Goal: Task Accomplishment & Management: Use online tool/utility

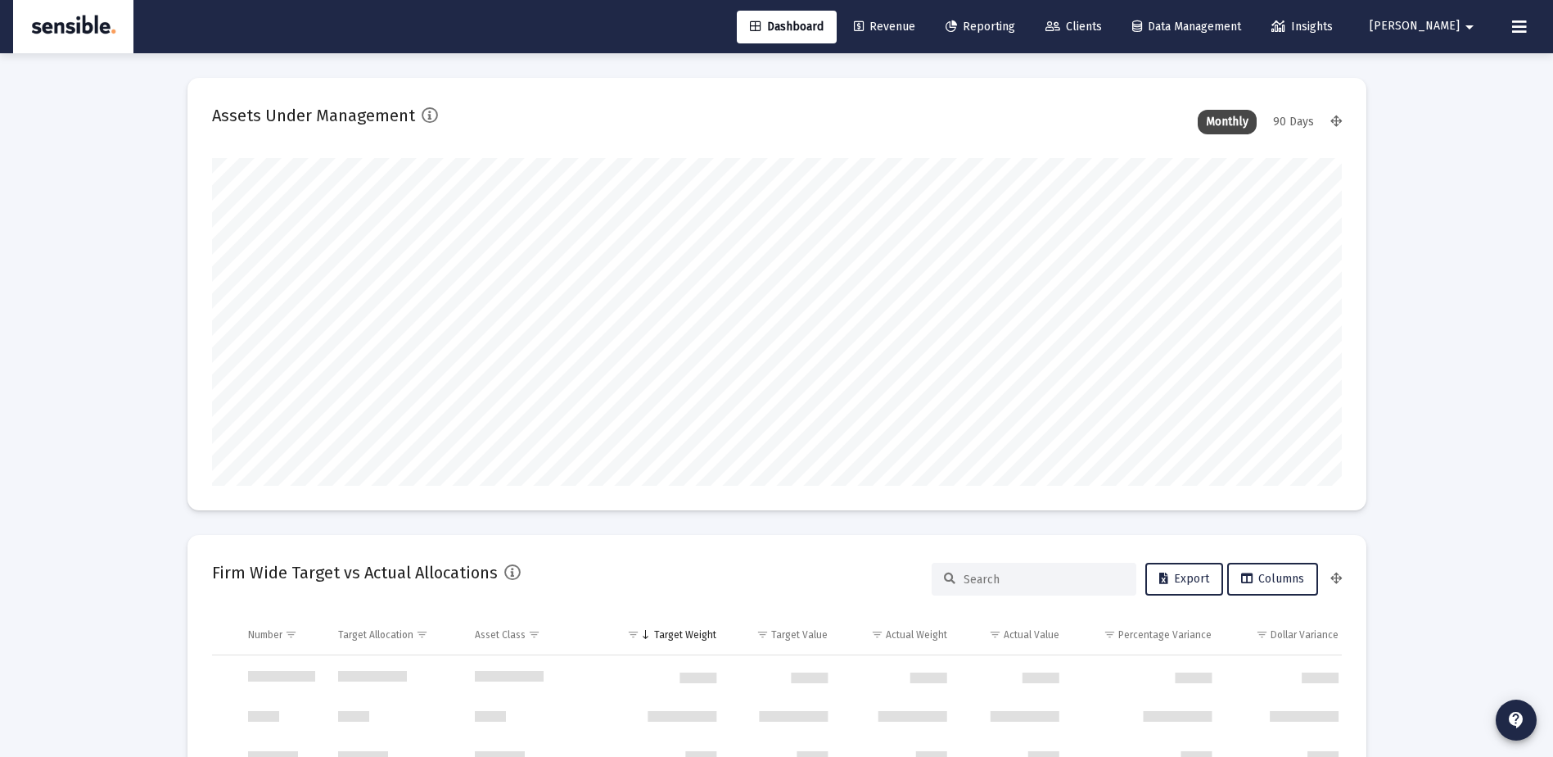
type input "[DATE]"
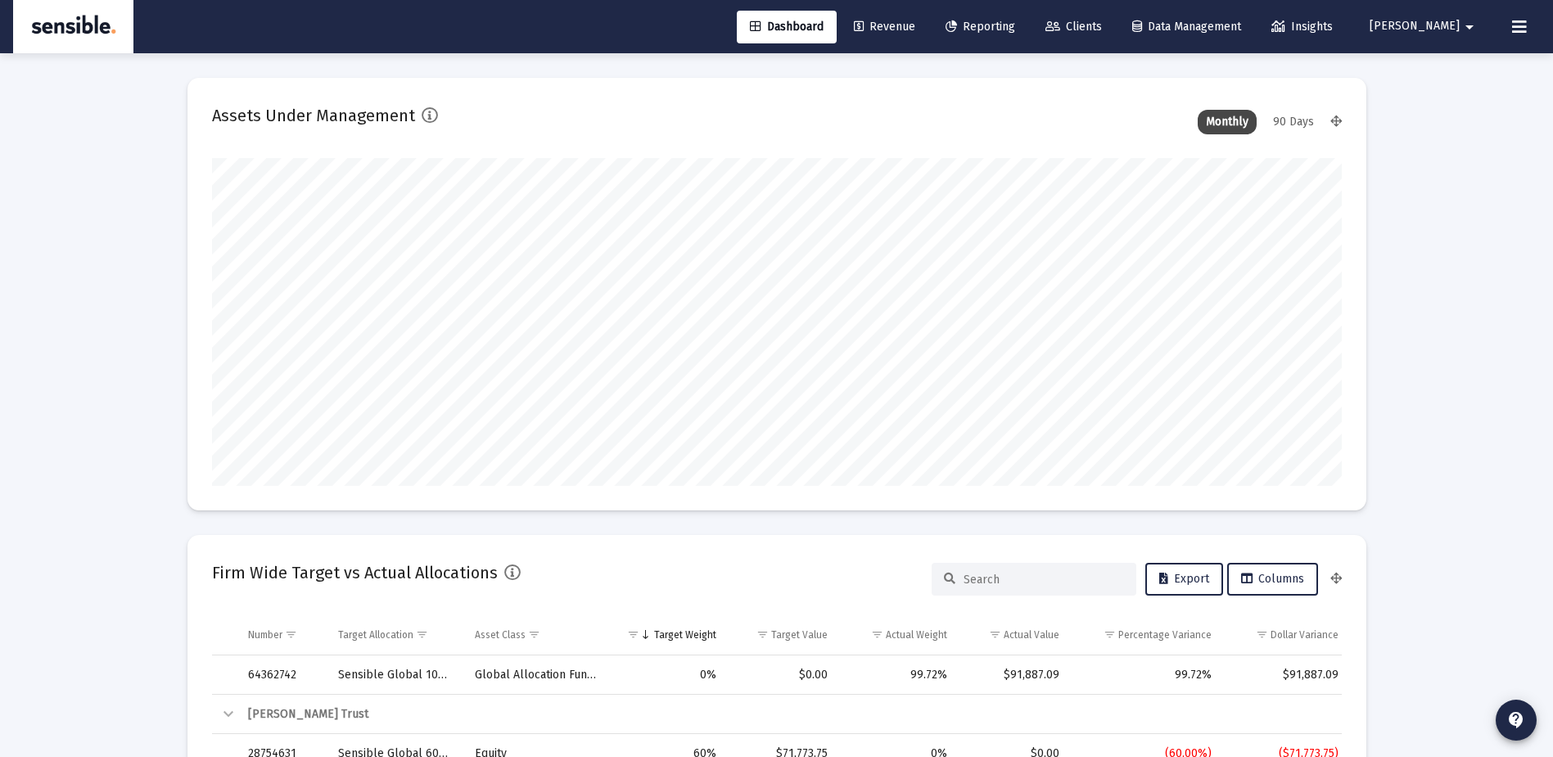
scroll to position [328, 608]
type input "[PERSON_NAME][EMAIL_ADDRESS][DOMAIN_NAME]"
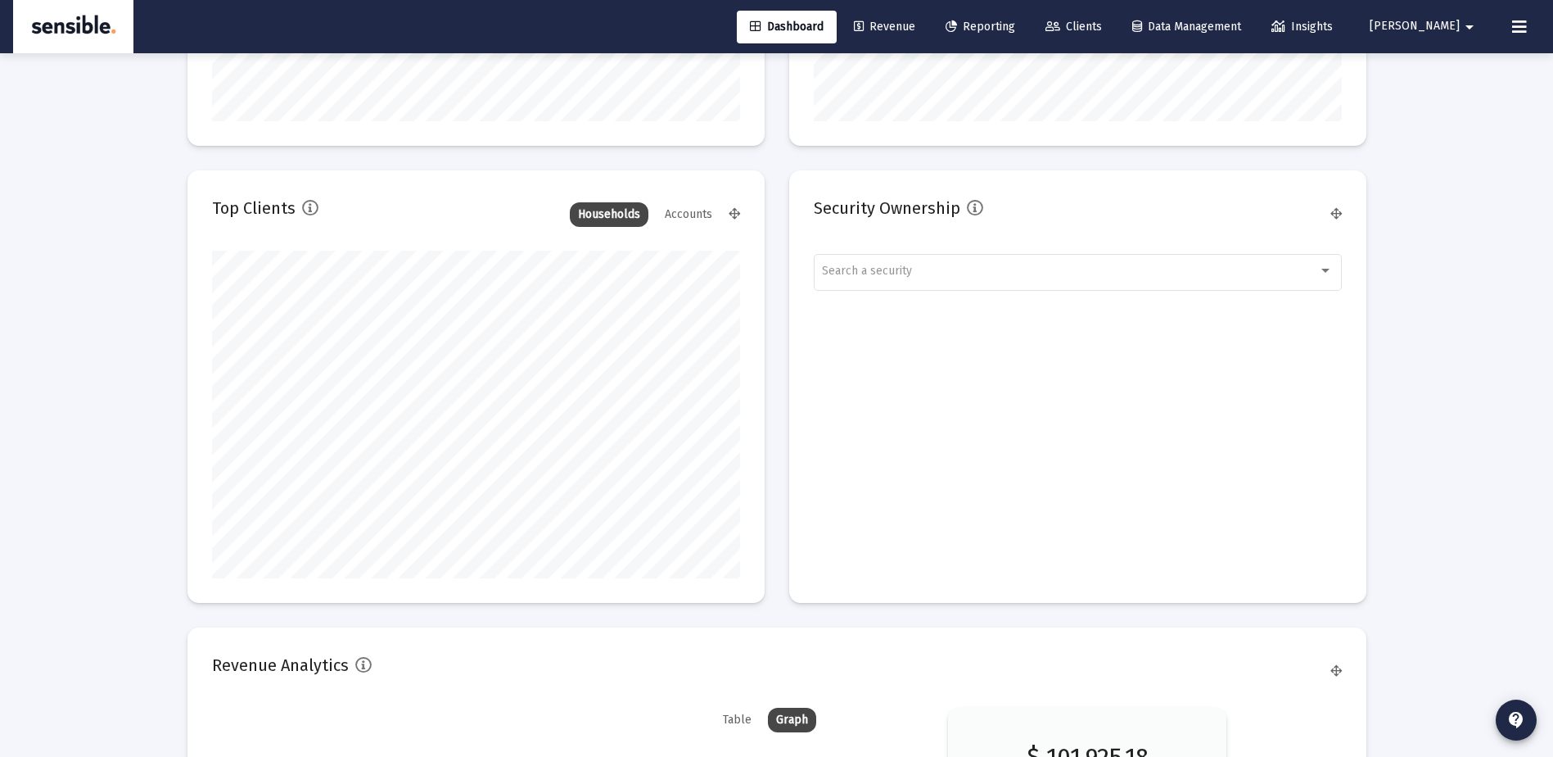
scroll to position [2118, 0]
click at [915, 26] on span "Revenue" at bounding box center [884, 27] width 61 height 14
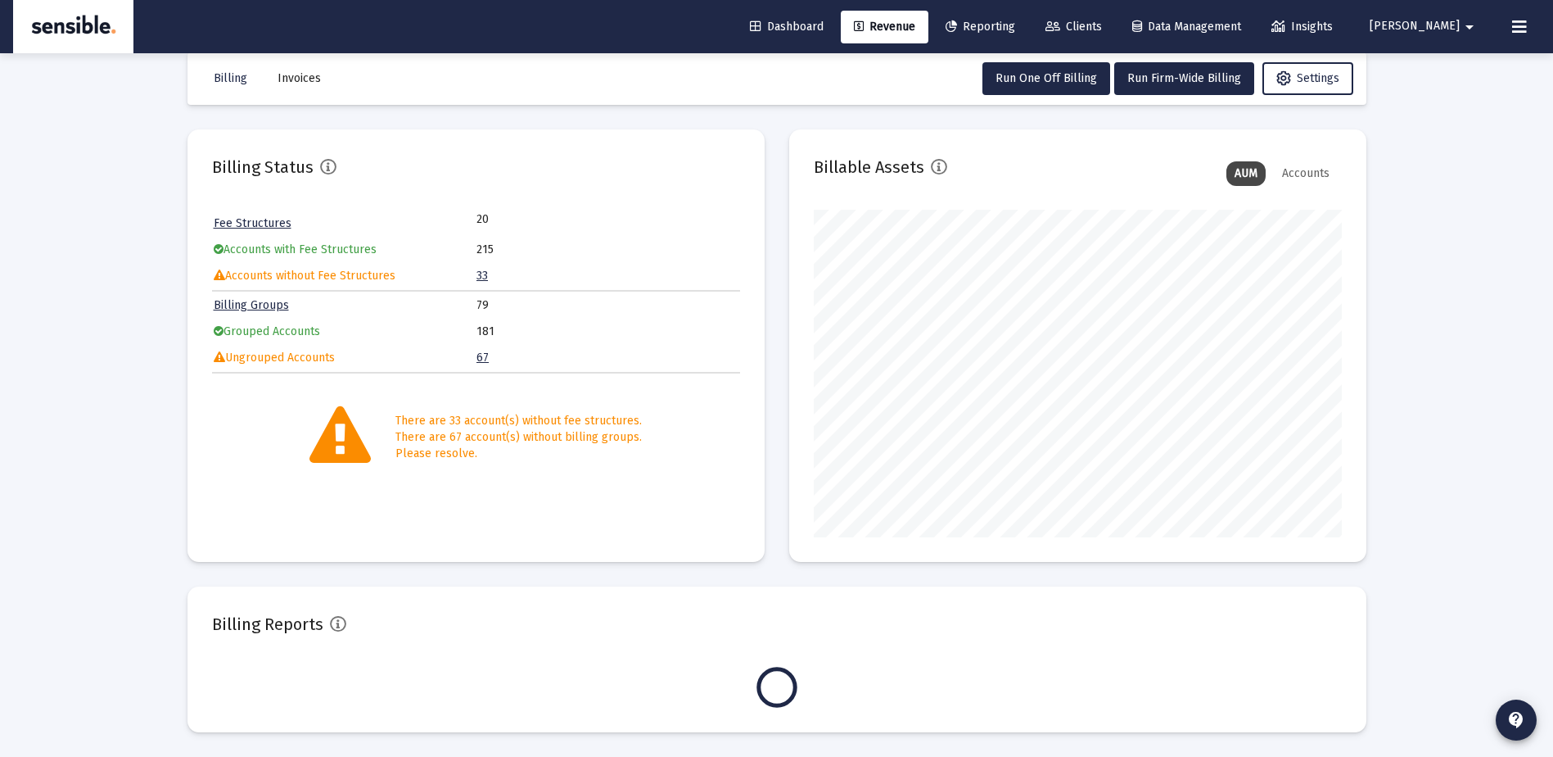
scroll to position [328, 528]
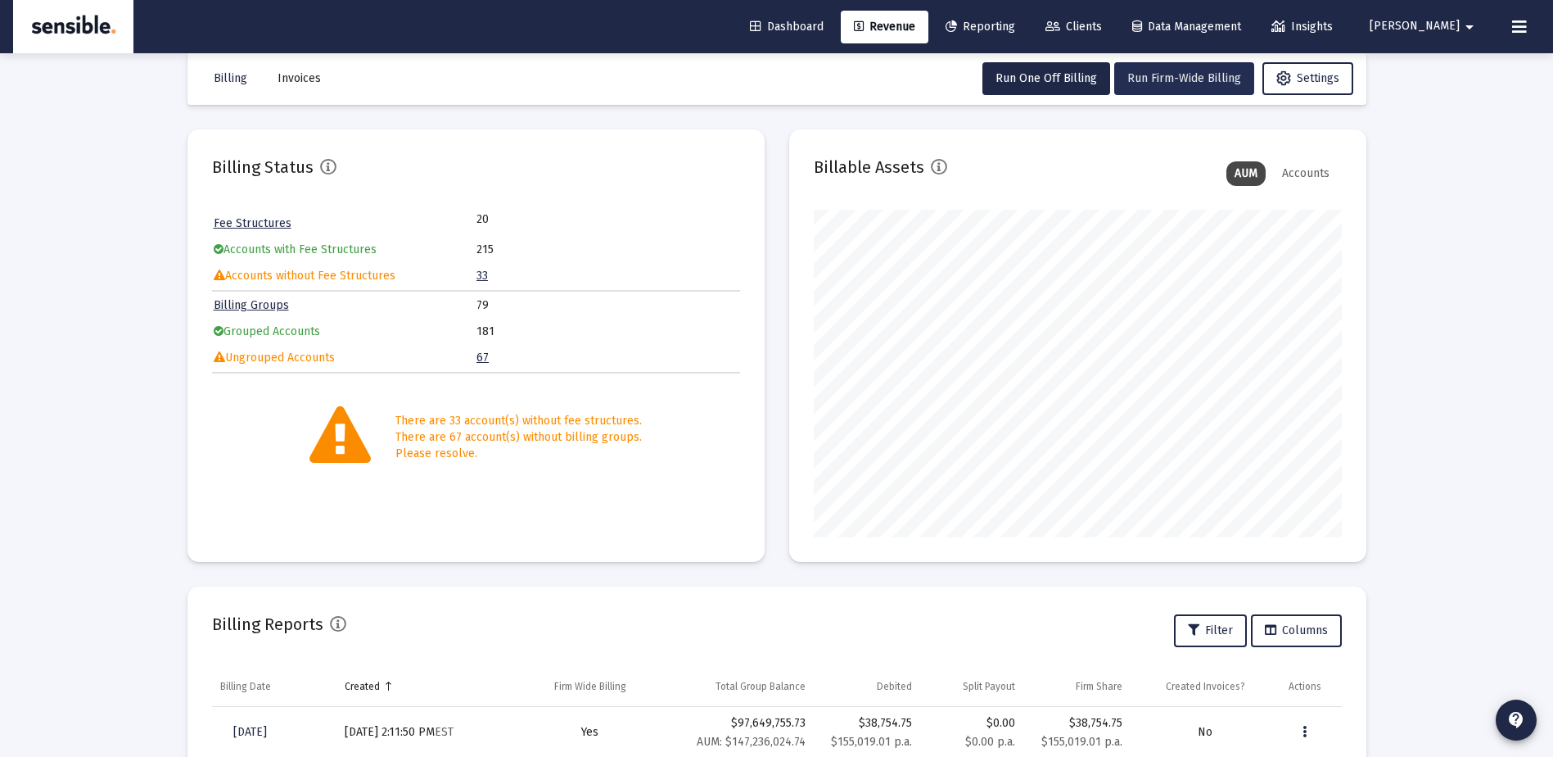
click at [1140, 77] on span "Run Firm-Wide Billing" at bounding box center [1184, 78] width 114 height 14
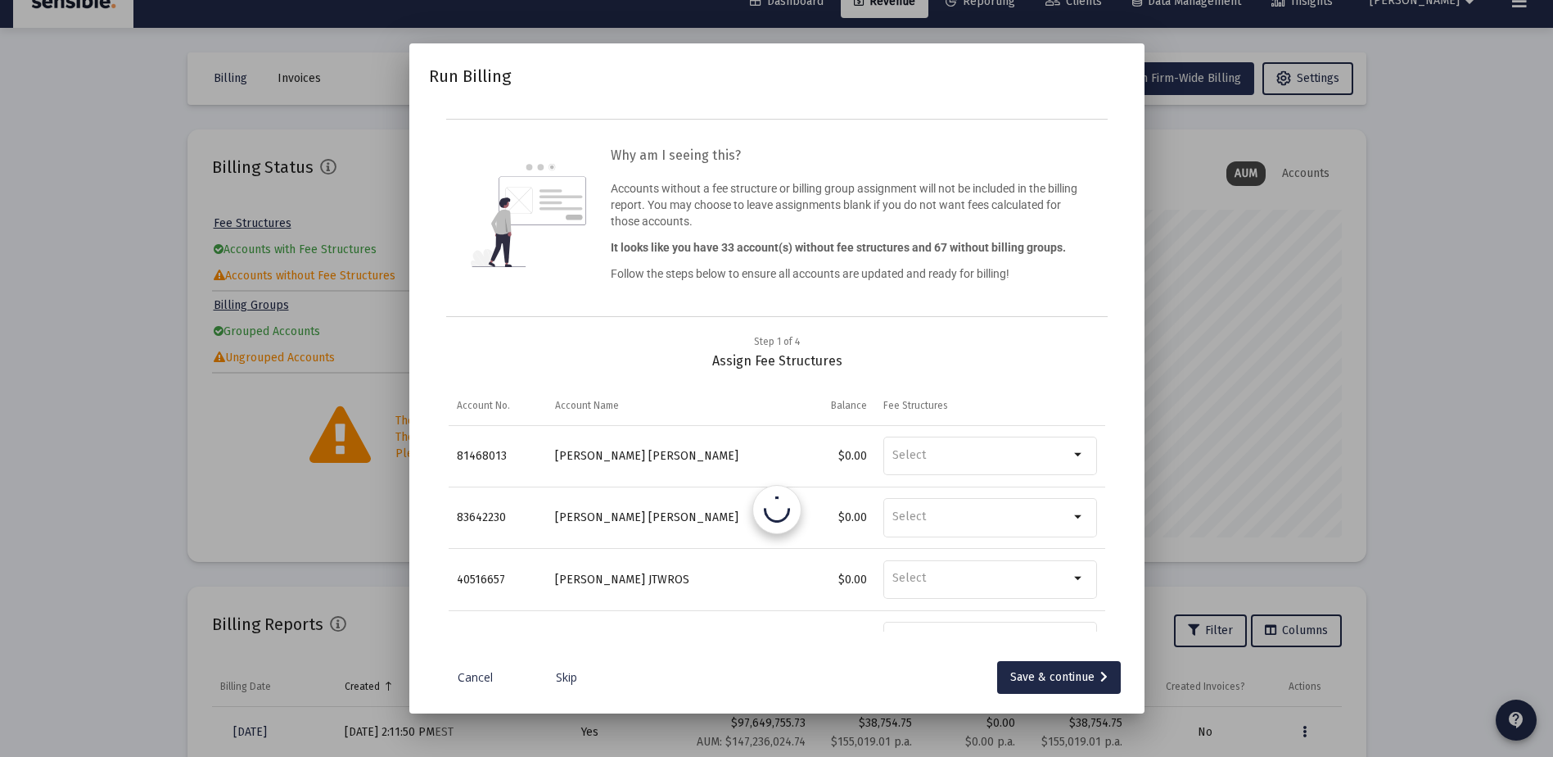
scroll to position [0, 0]
click at [1080, 680] on div "Save & continue" at bounding box center [1058, 677] width 97 height 33
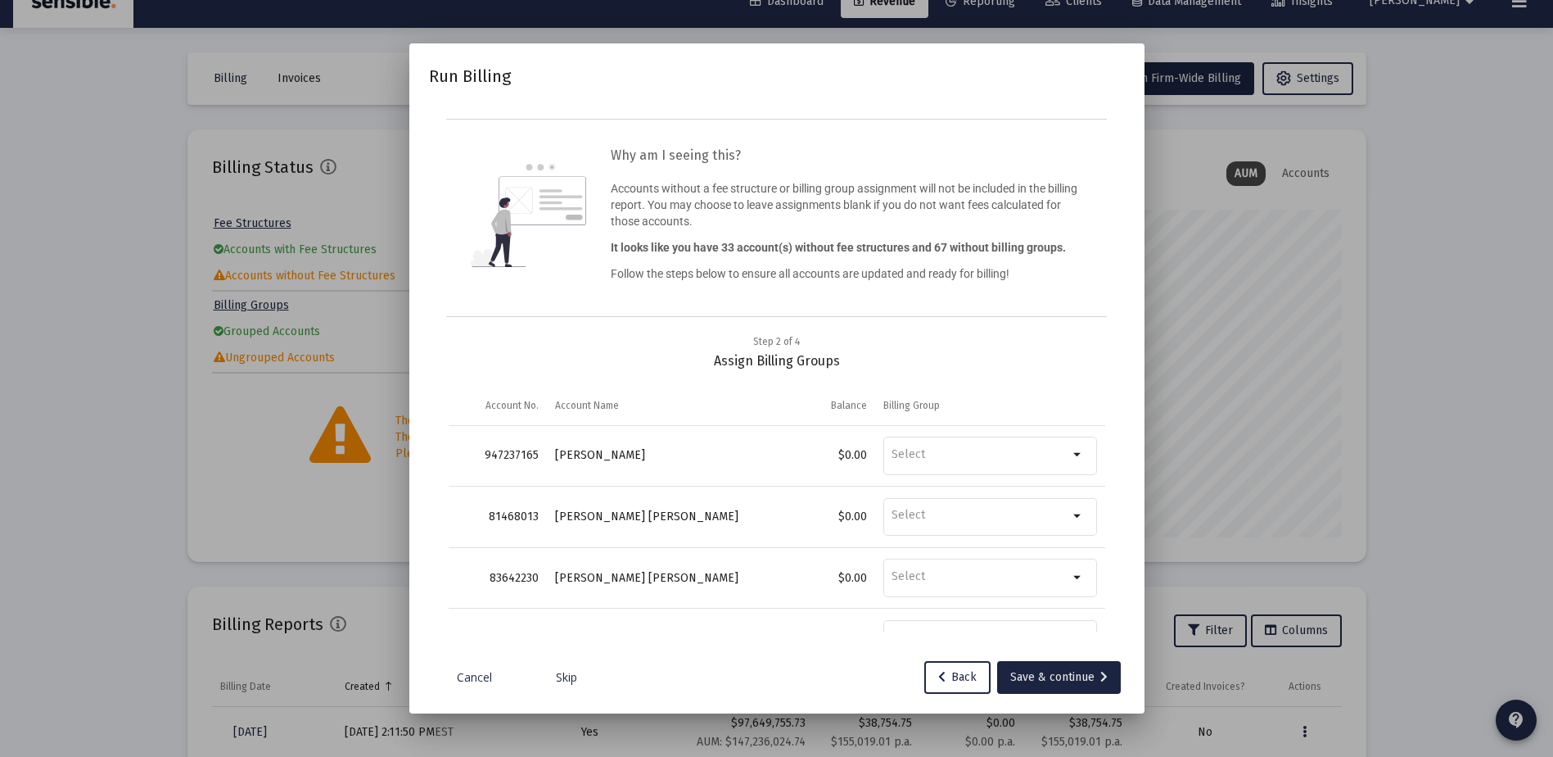
click at [1080, 680] on div "Save & continue" at bounding box center [1058, 677] width 97 height 33
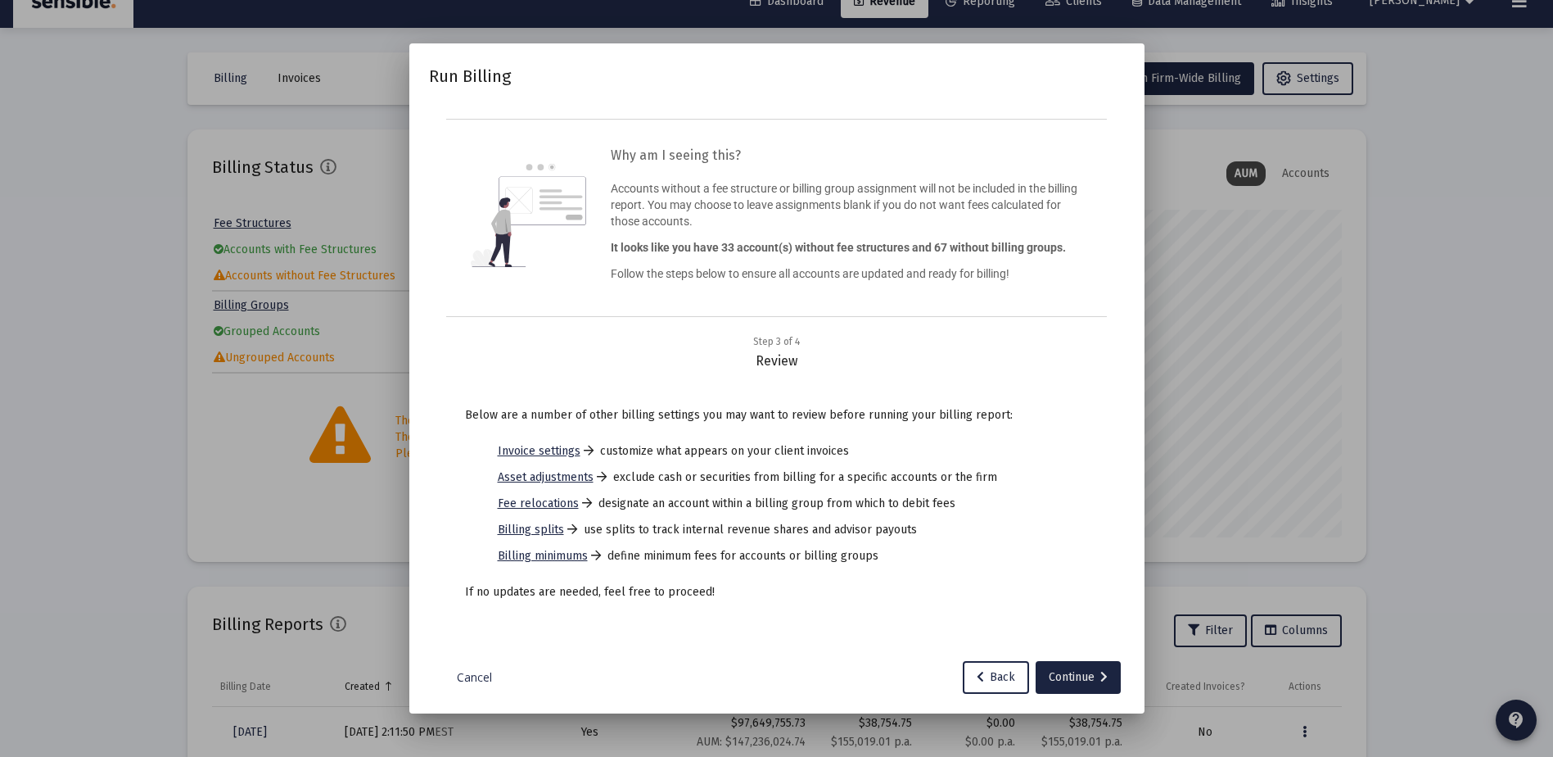
click at [1080, 680] on div "Continue" at bounding box center [1078, 677] width 59 height 33
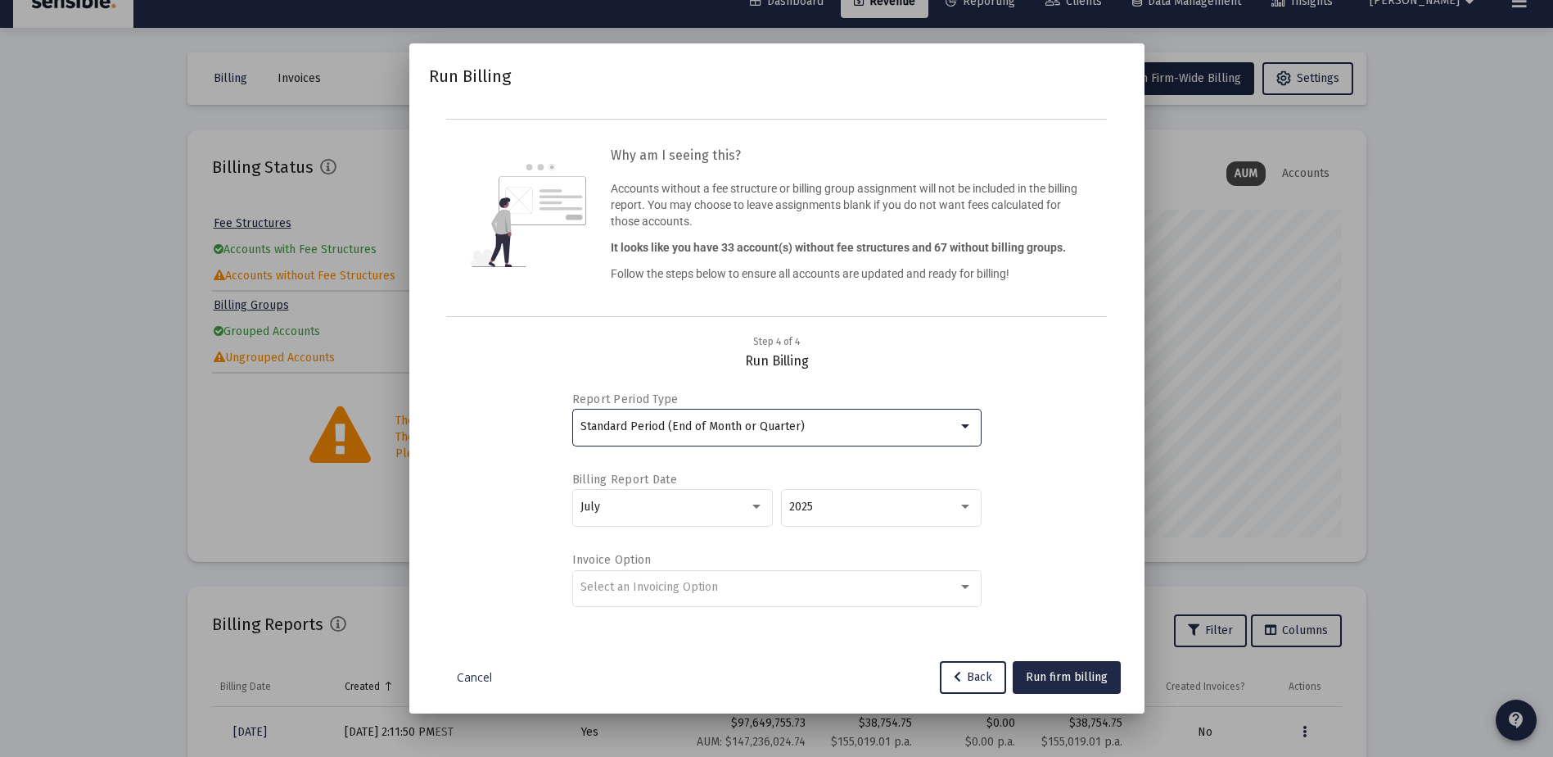
click at [734, 427] on span "Standard Period (End of Month or Quarter)" at bounding box center [693, 426] width 224 height 14
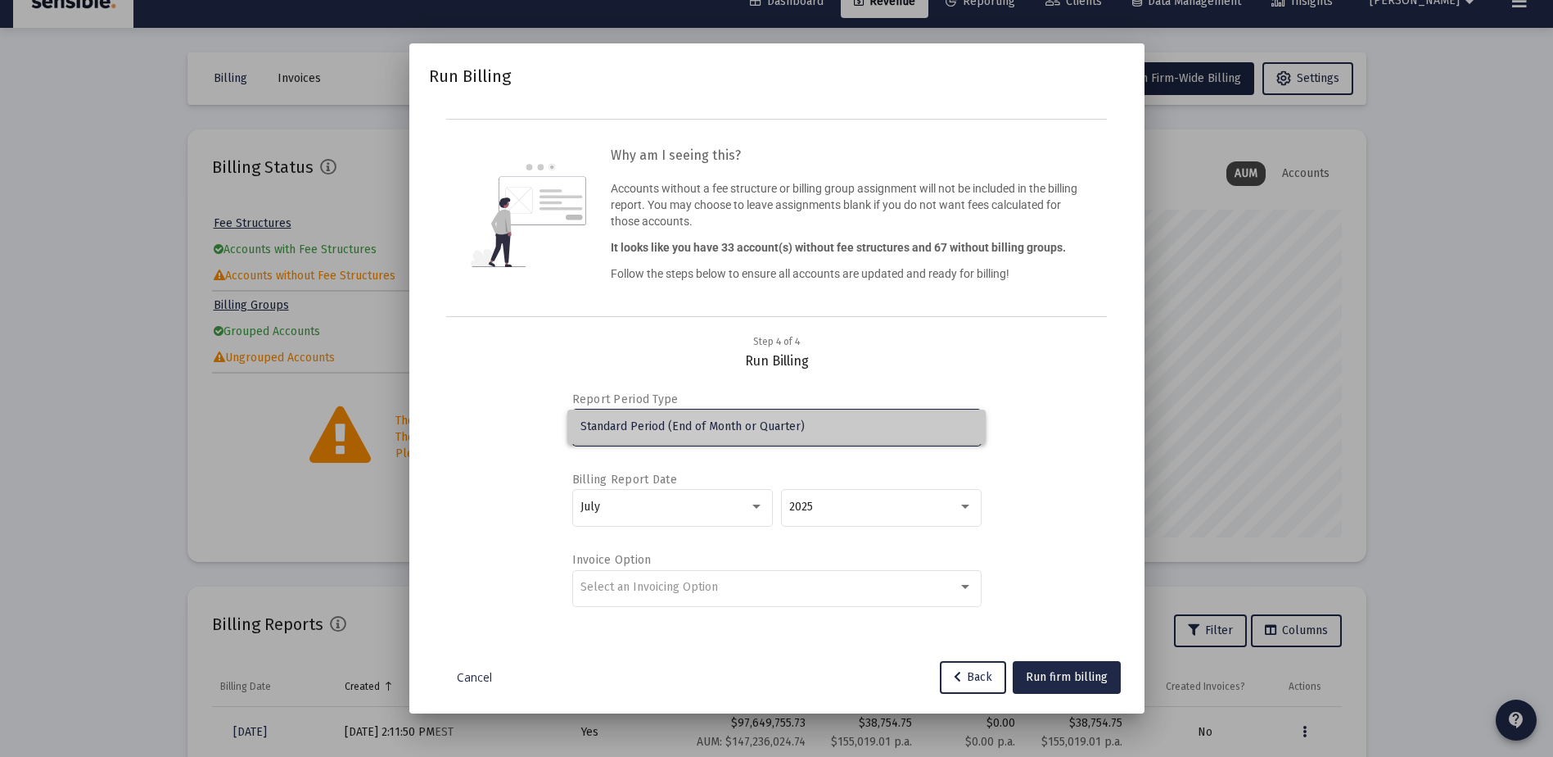
click at [734, 427] on span "Standard Period (End of Month or Quarter)" at bounding box center [777, 426] width 392 height 34
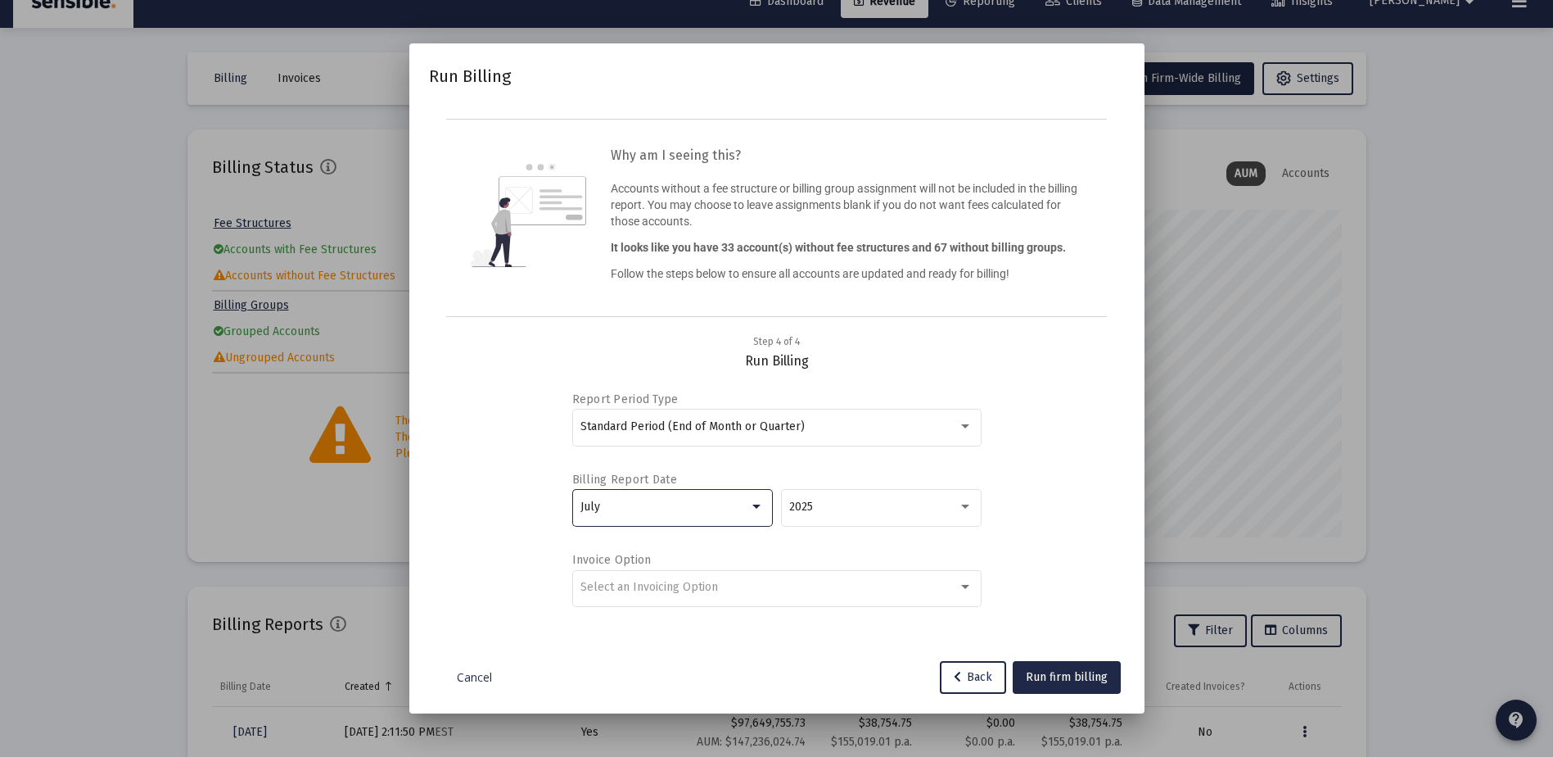
click at [752, 504] on div at bounding box center [756, 506] width 15 height 13
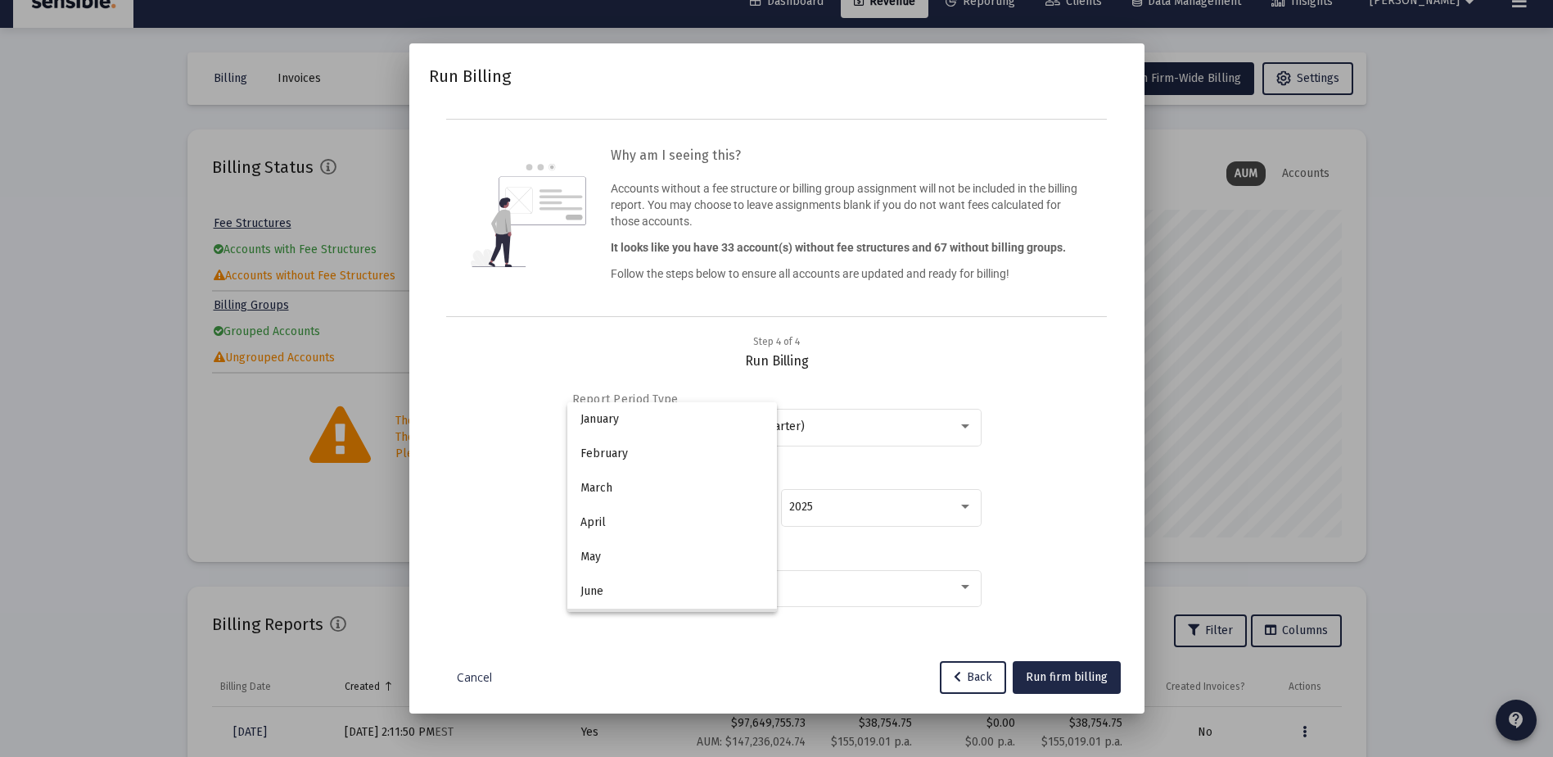
scroll to position [119, 0]
click at [967, 424] on div at bounding box center [776, 378] width 1553 height 757
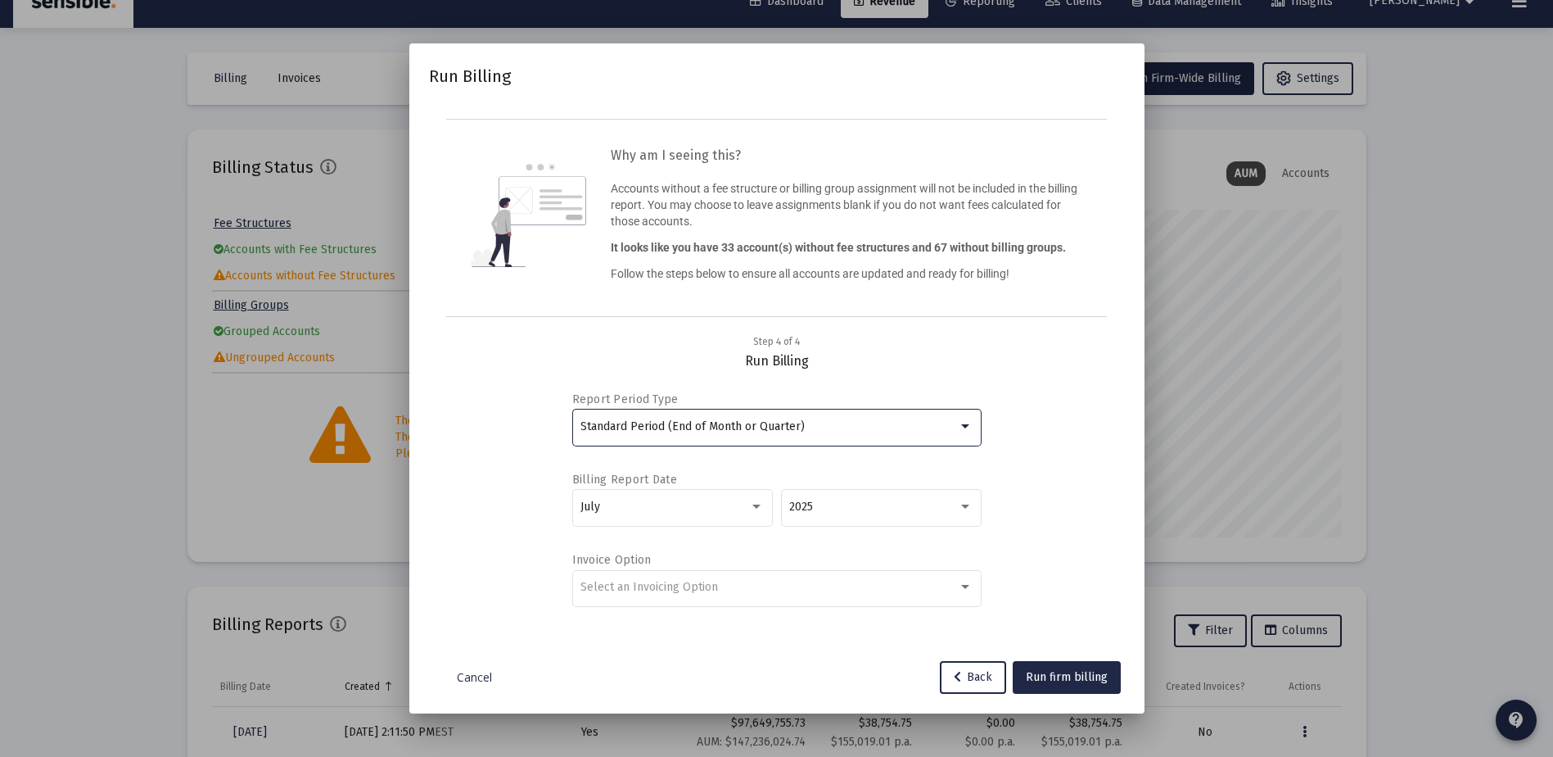
click at [967, 424] on div at bounding box center [965, 426] width 8 height 4
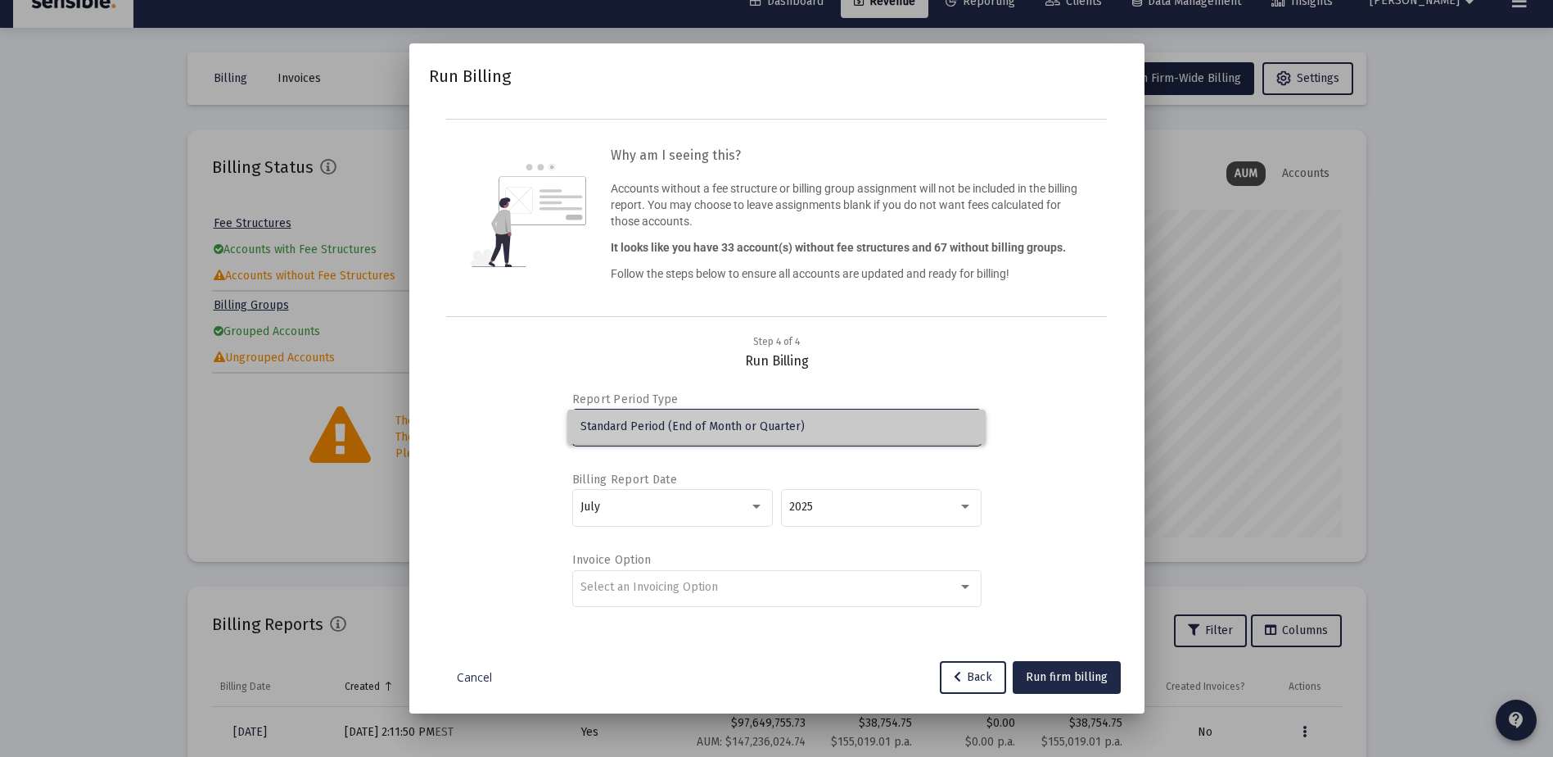
click at [967, 424] on span "Standard Period (End of Month or Quarter)" at bounding box center [777, 426] width 392 height 34
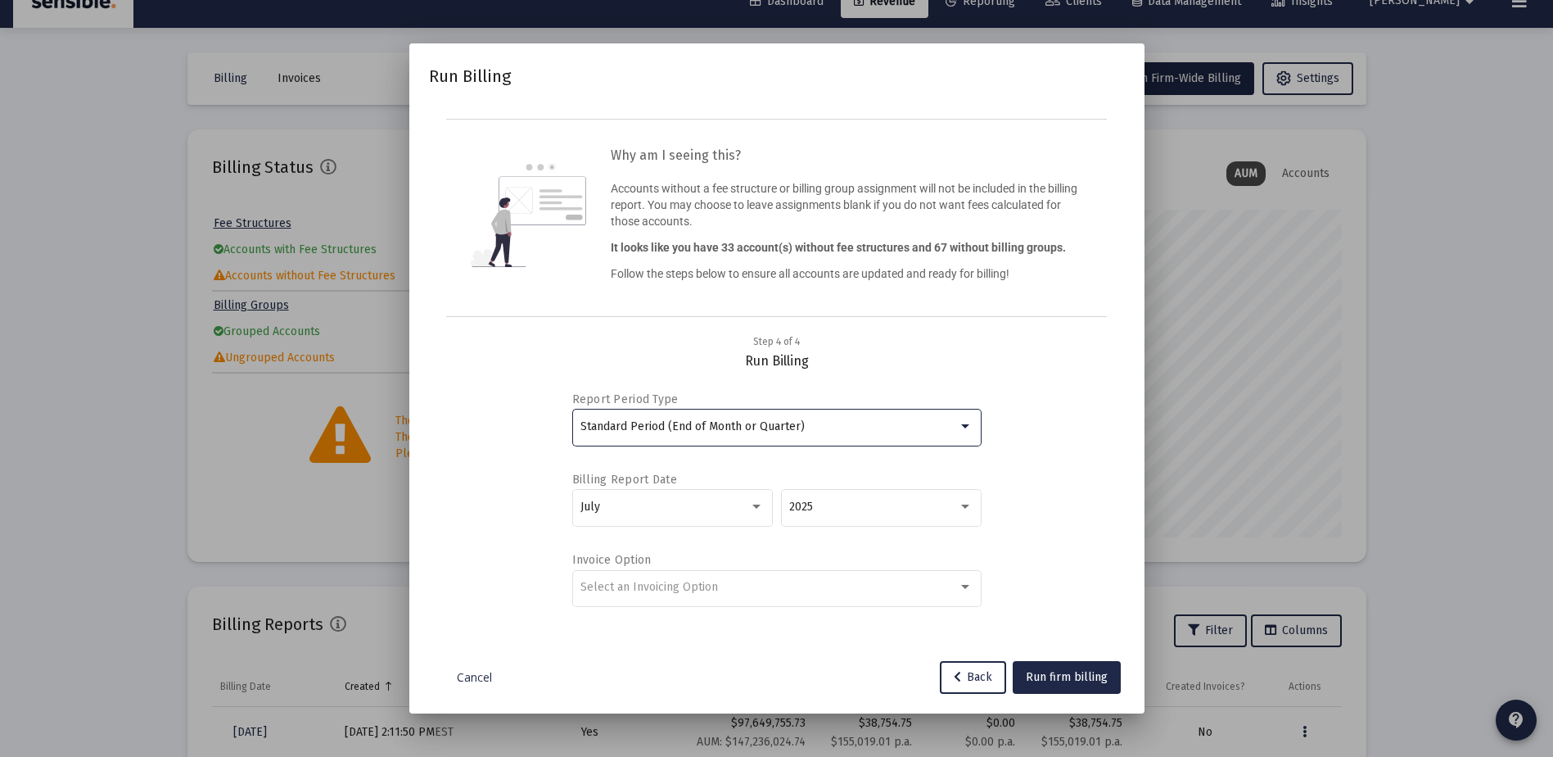
click at [916, 427] on div "Standard Period (End of Month or Quarter)" at bounding box center [769, 426] width 377 height 13
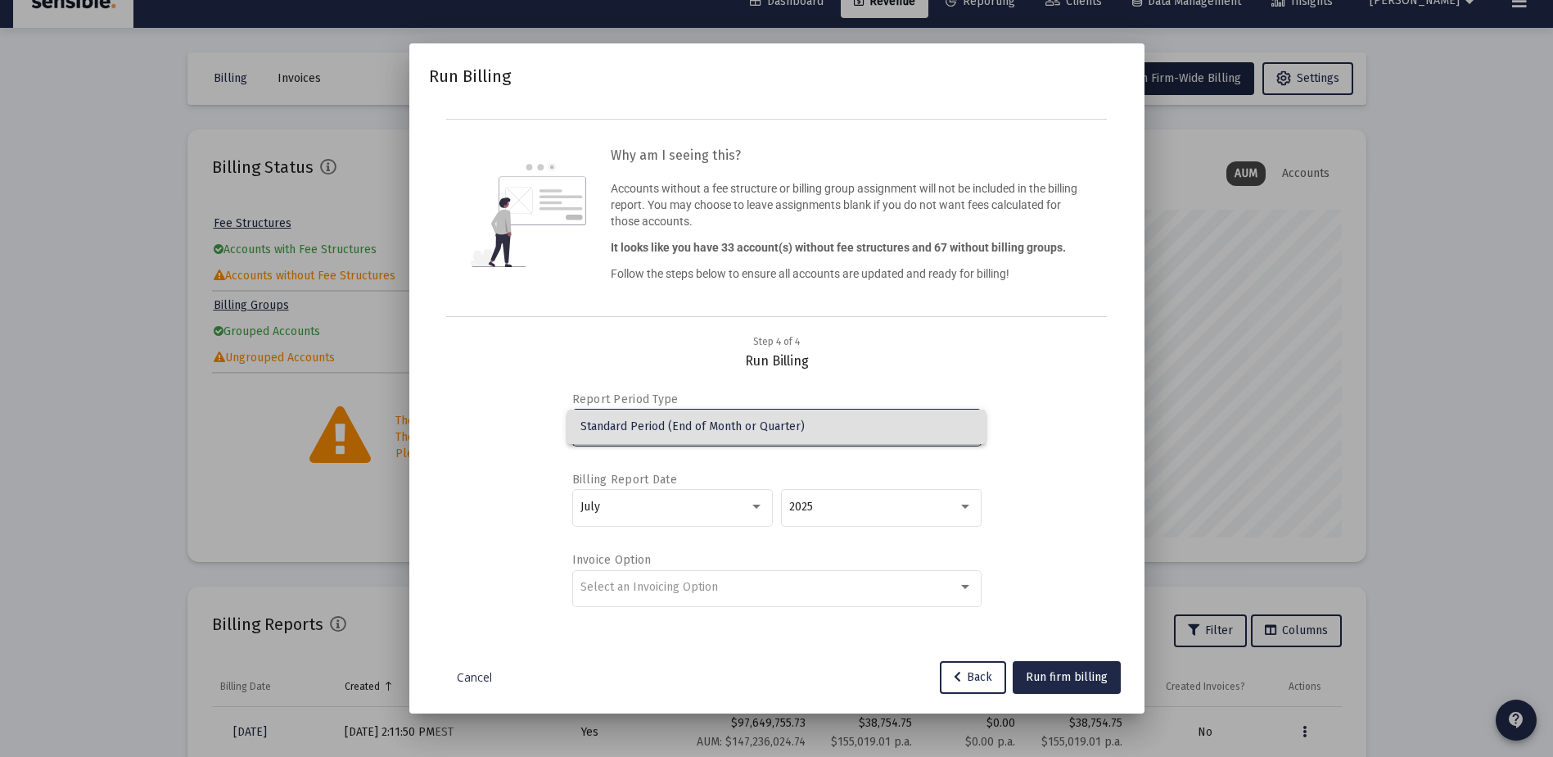
click at [758, 505] on div at bounding box center [776, 378] width 1553 height 757
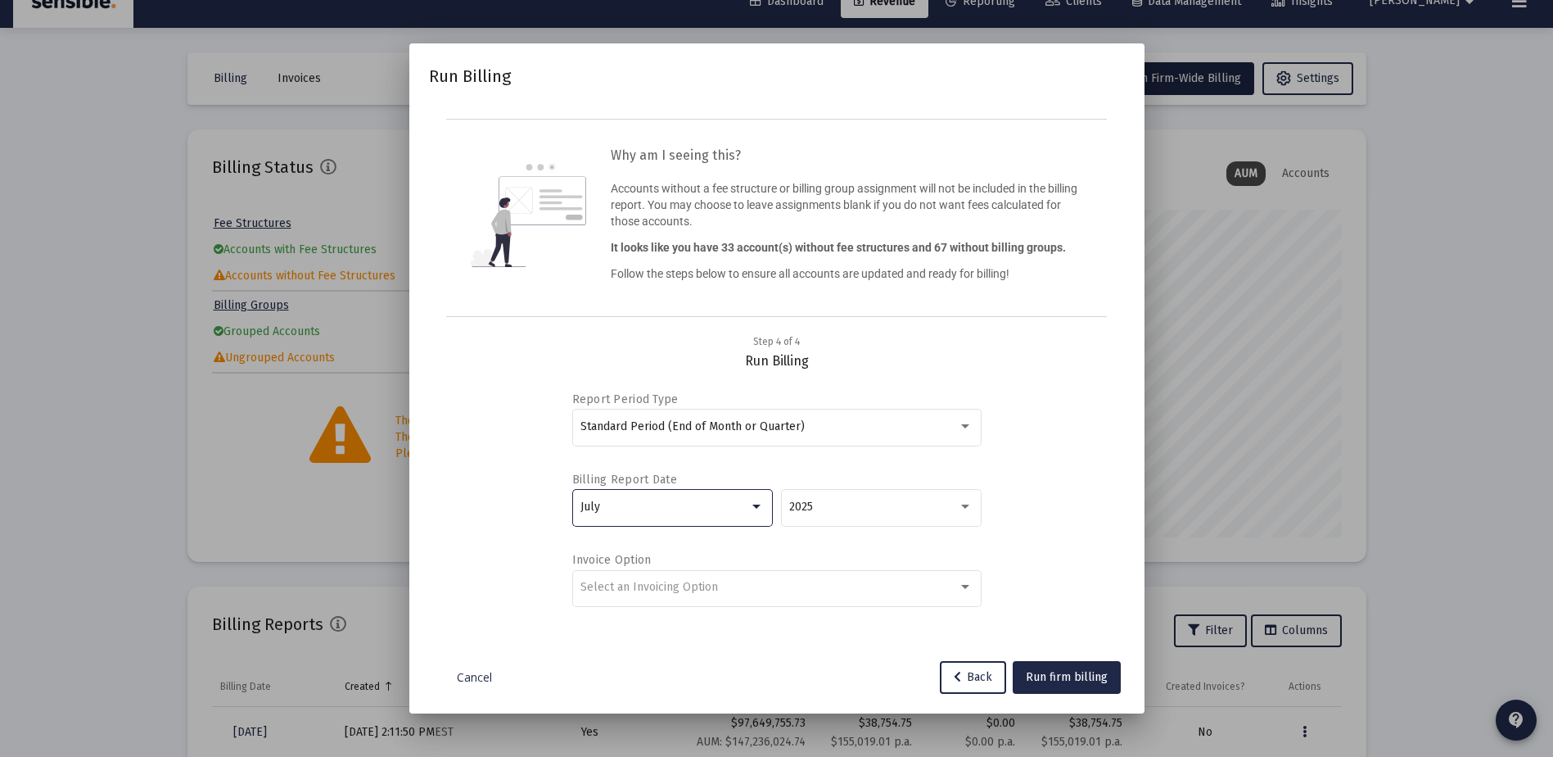
click at [758, 505] on div at bounding box center [756, 506] width 8 height 4
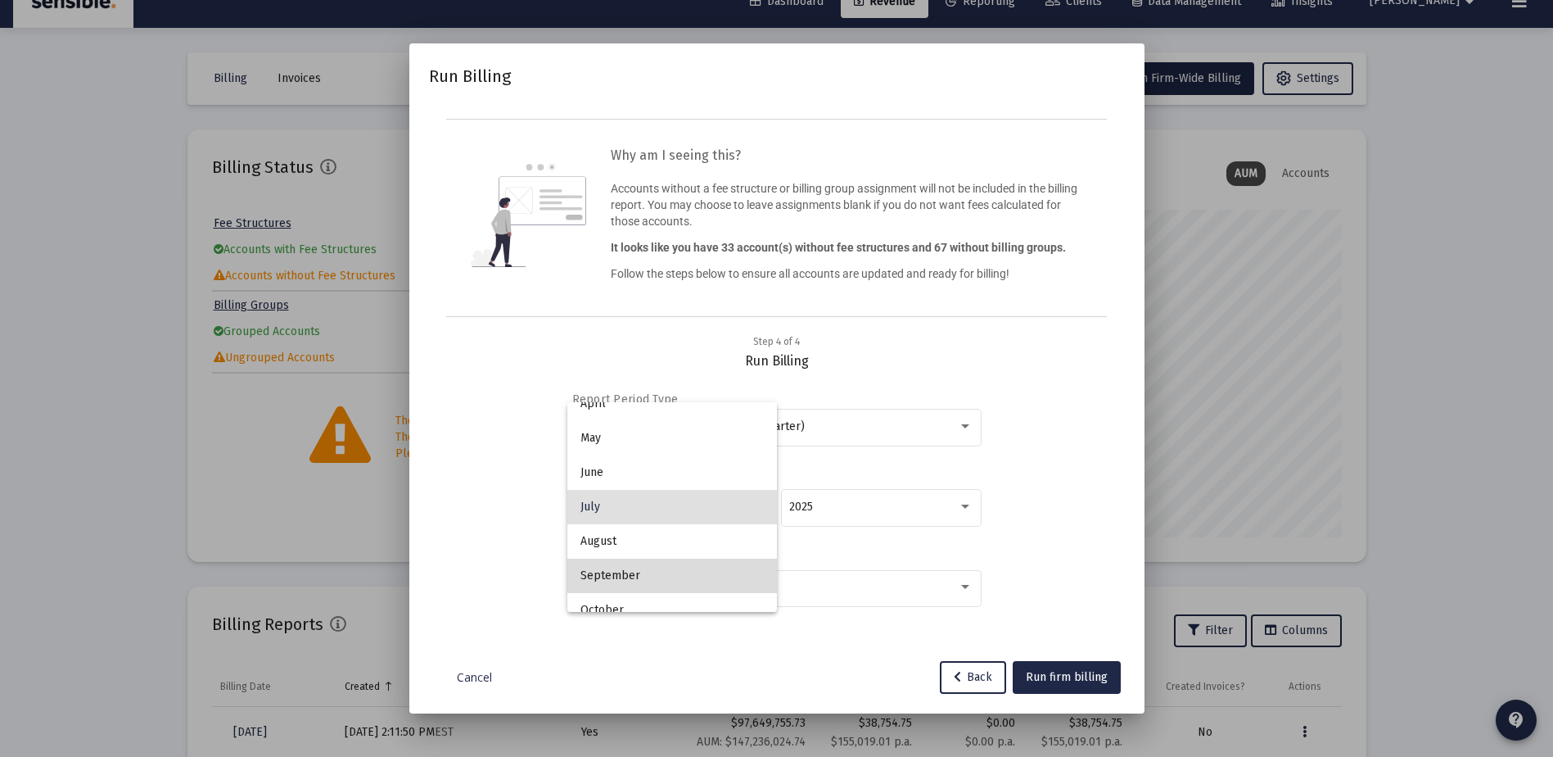
click at [705, 571] on span "September" at bounding box center [672, 575] width 183 height 34
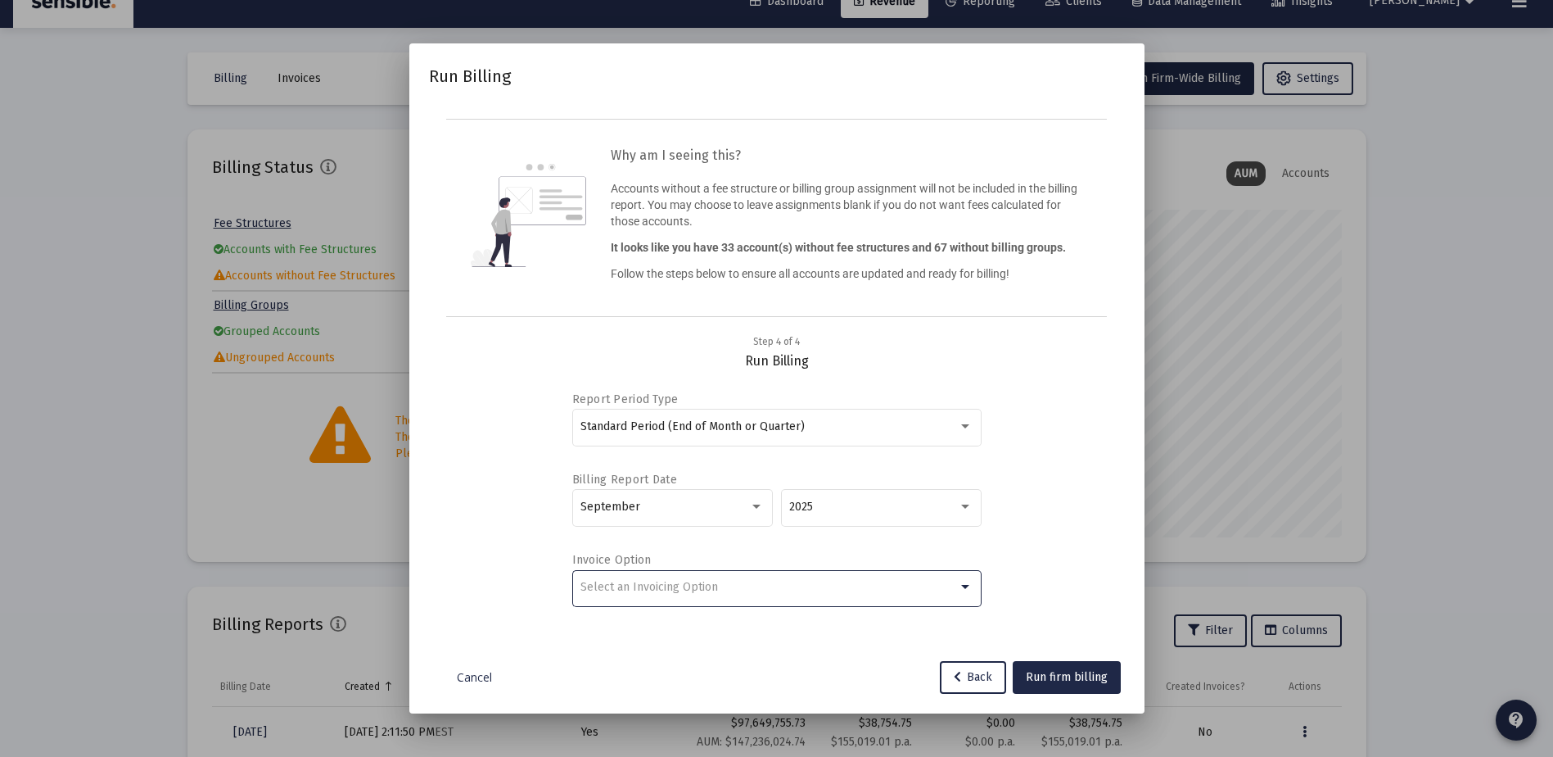
click at [700, 588] on span "Select an Invoicing Option" at bounding box center [650, 587] width 138 height 14
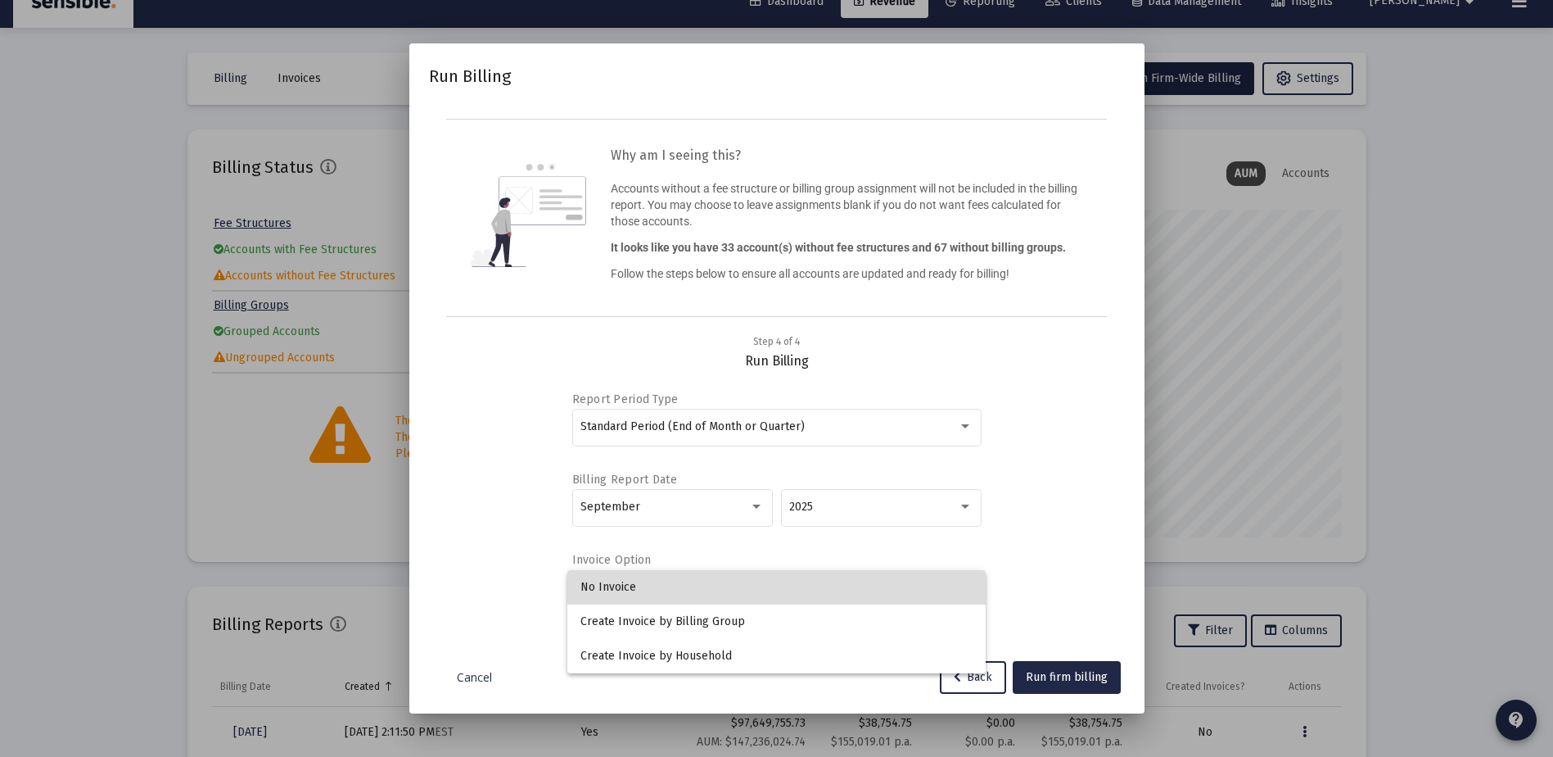
click at [632, 585] on span "No Invoice" at bounding box center [777, 587] width 392 height 34
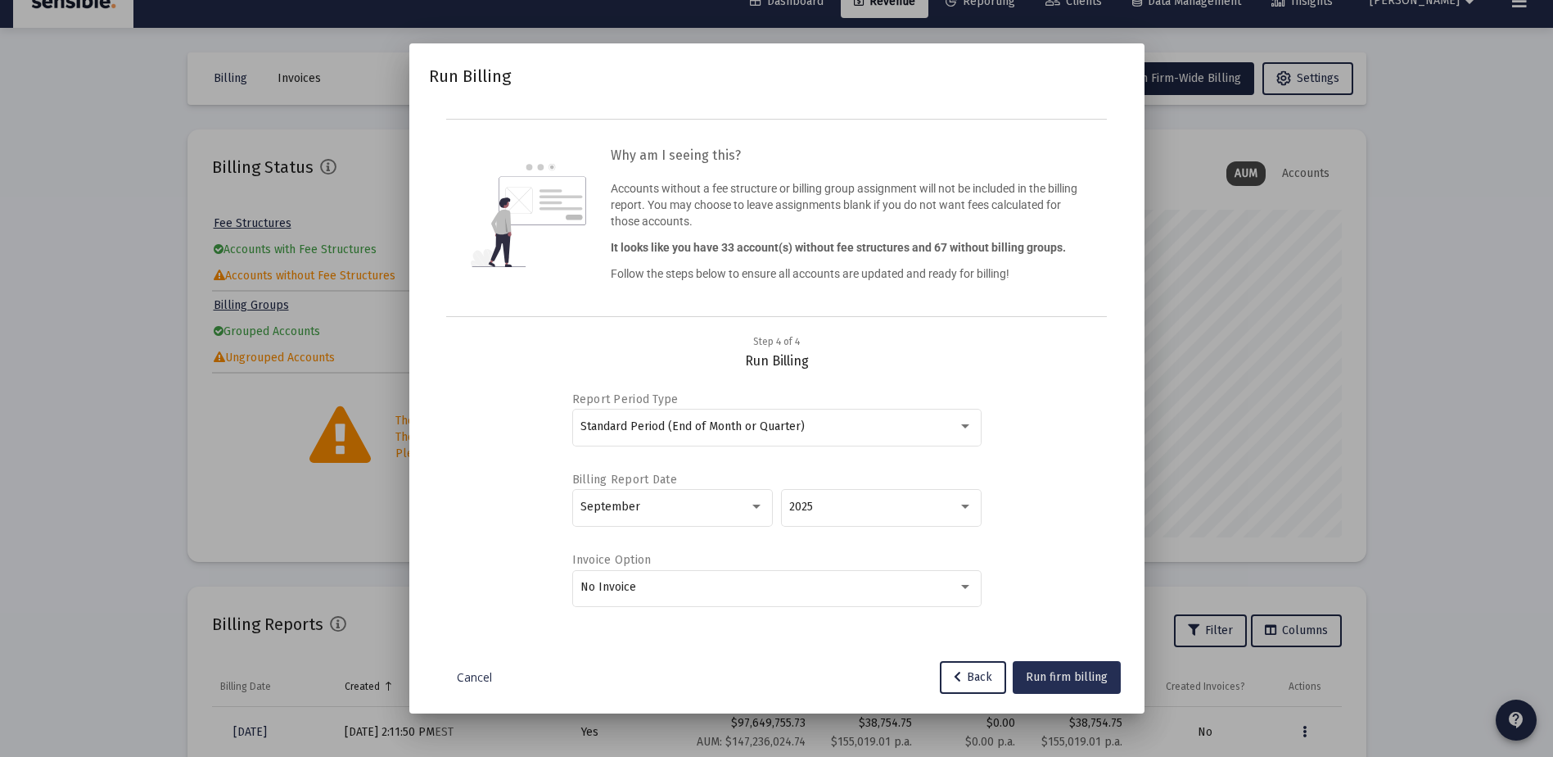
click at [1051, 680] on span "Run firm billing" at bounding box center [1067, 677] width 82 height 14
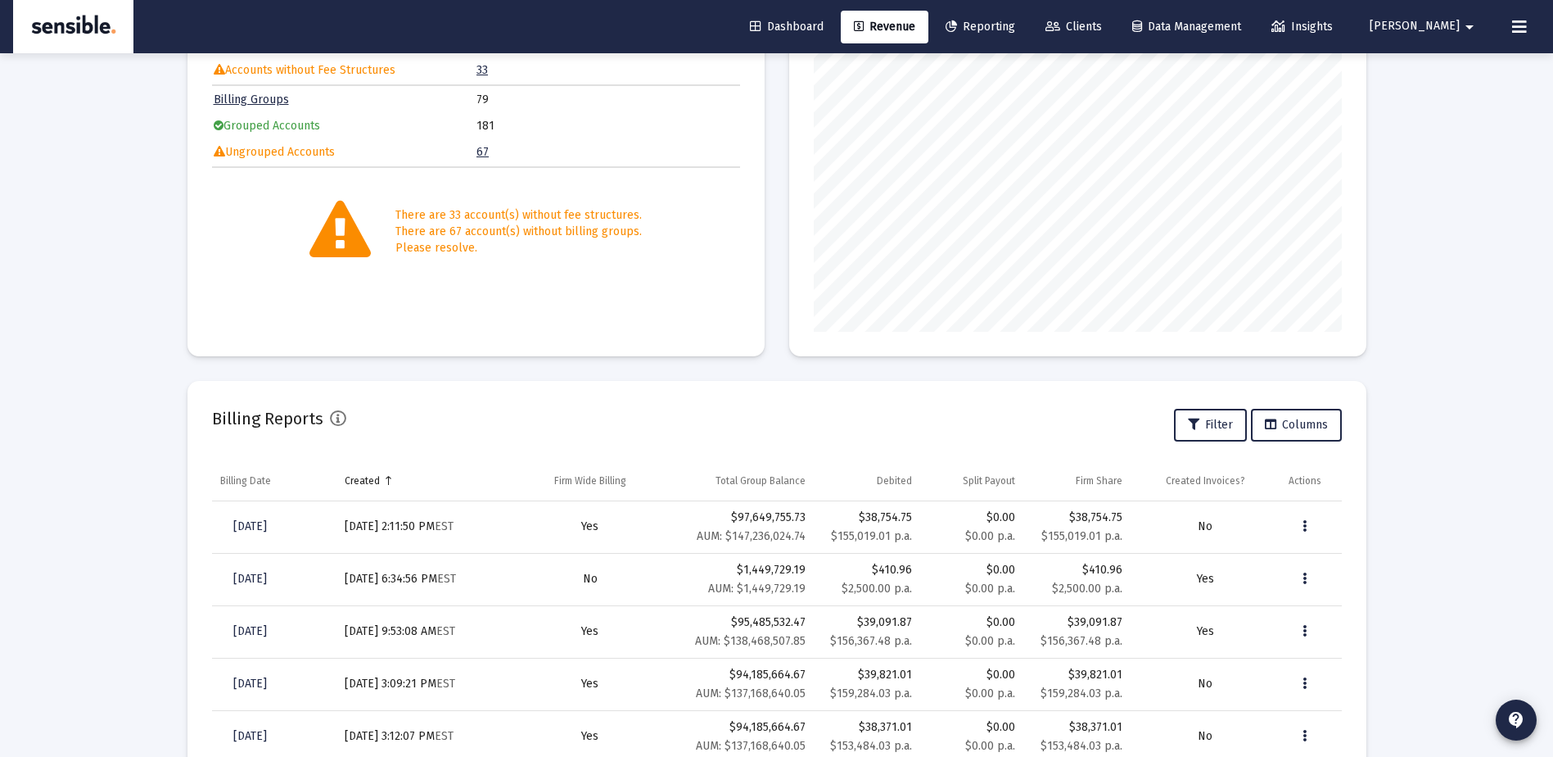
scroll to position [232, 0]
click at [1306, 526] on icon "Data grid" at bounding box center [1305, 526] width 4 height 20
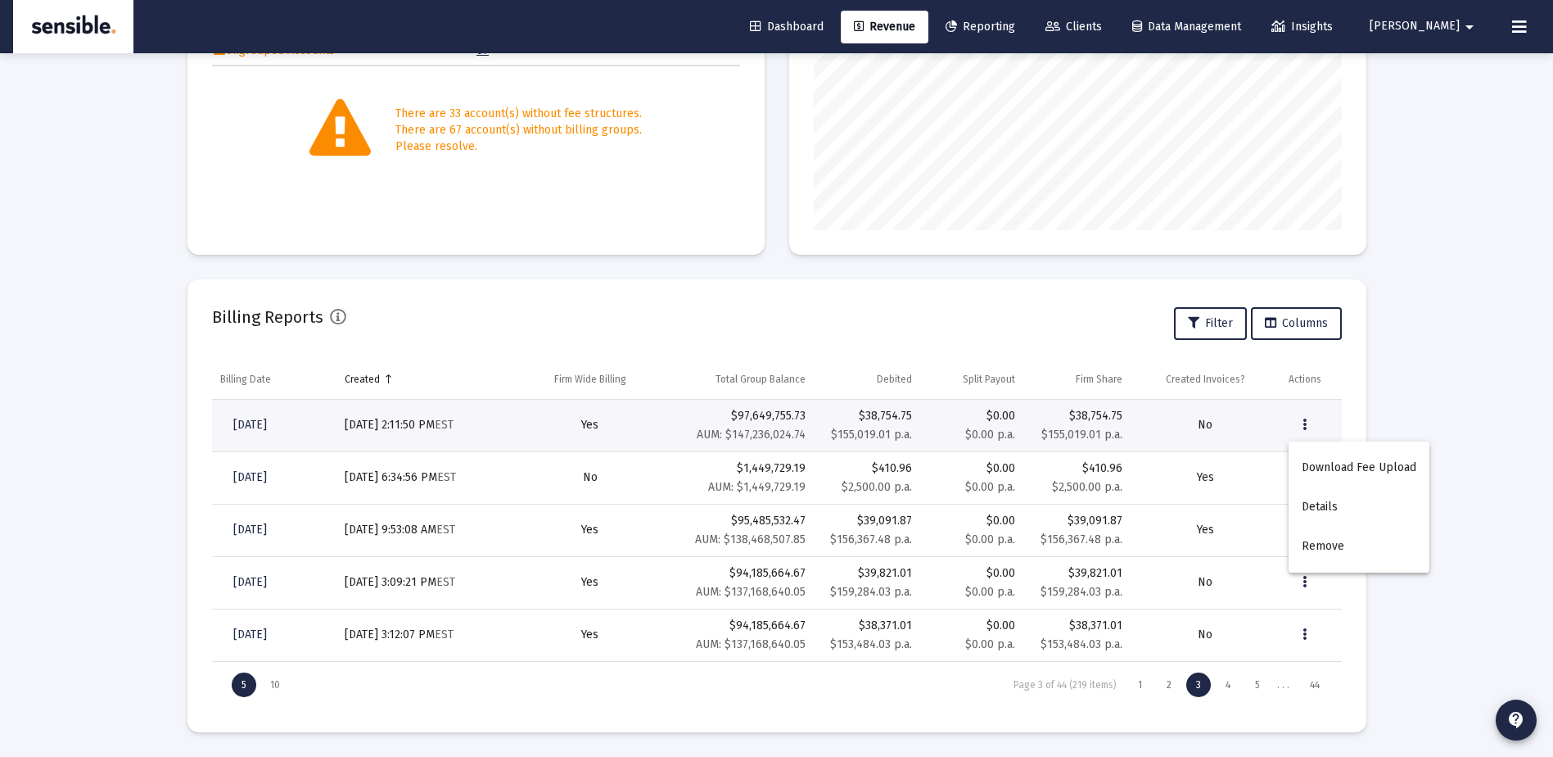
scroll to position [0, 0]
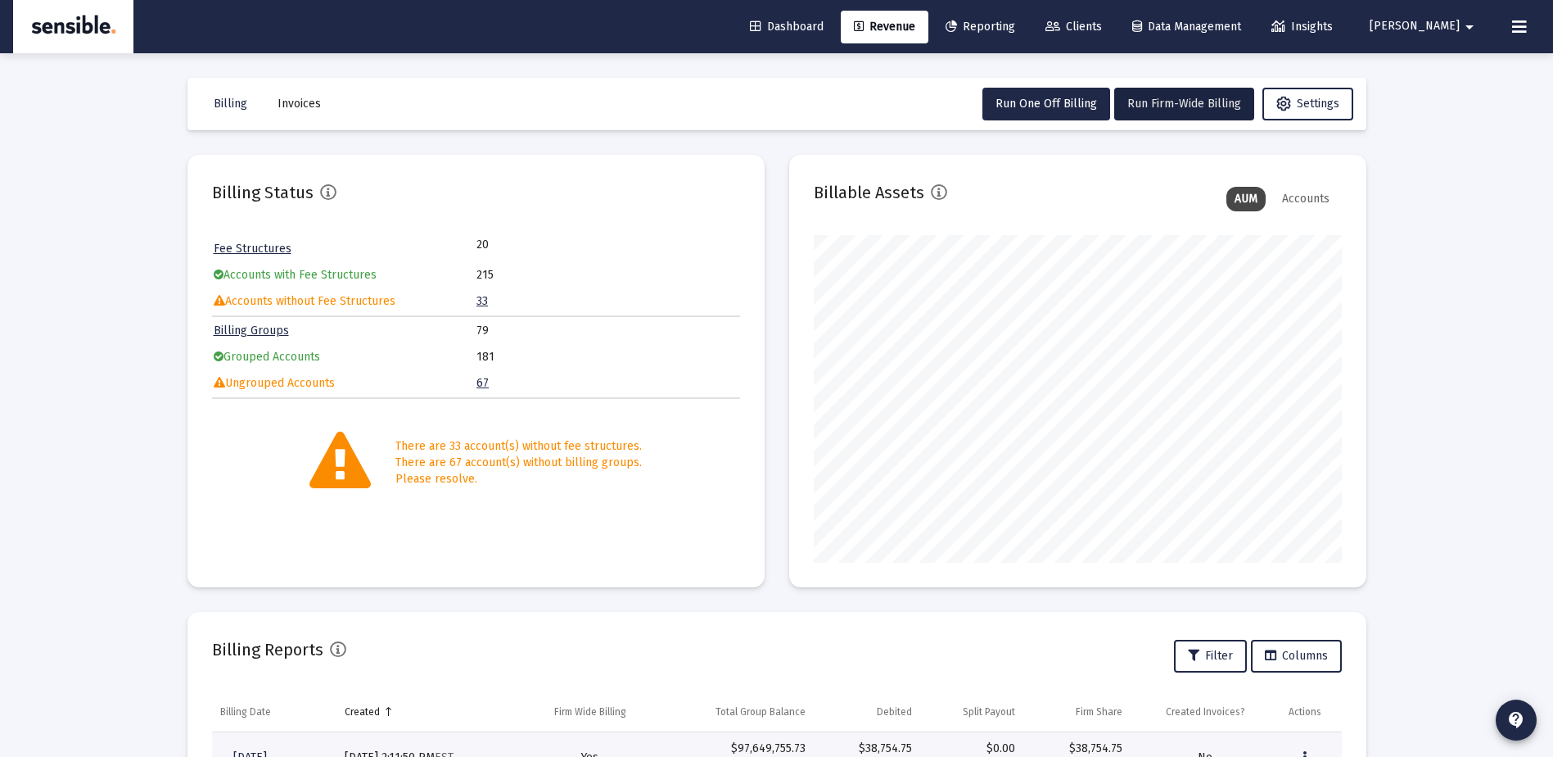
click at [224, 106] on div at bounding box center [776, 378] width 1553 height 757
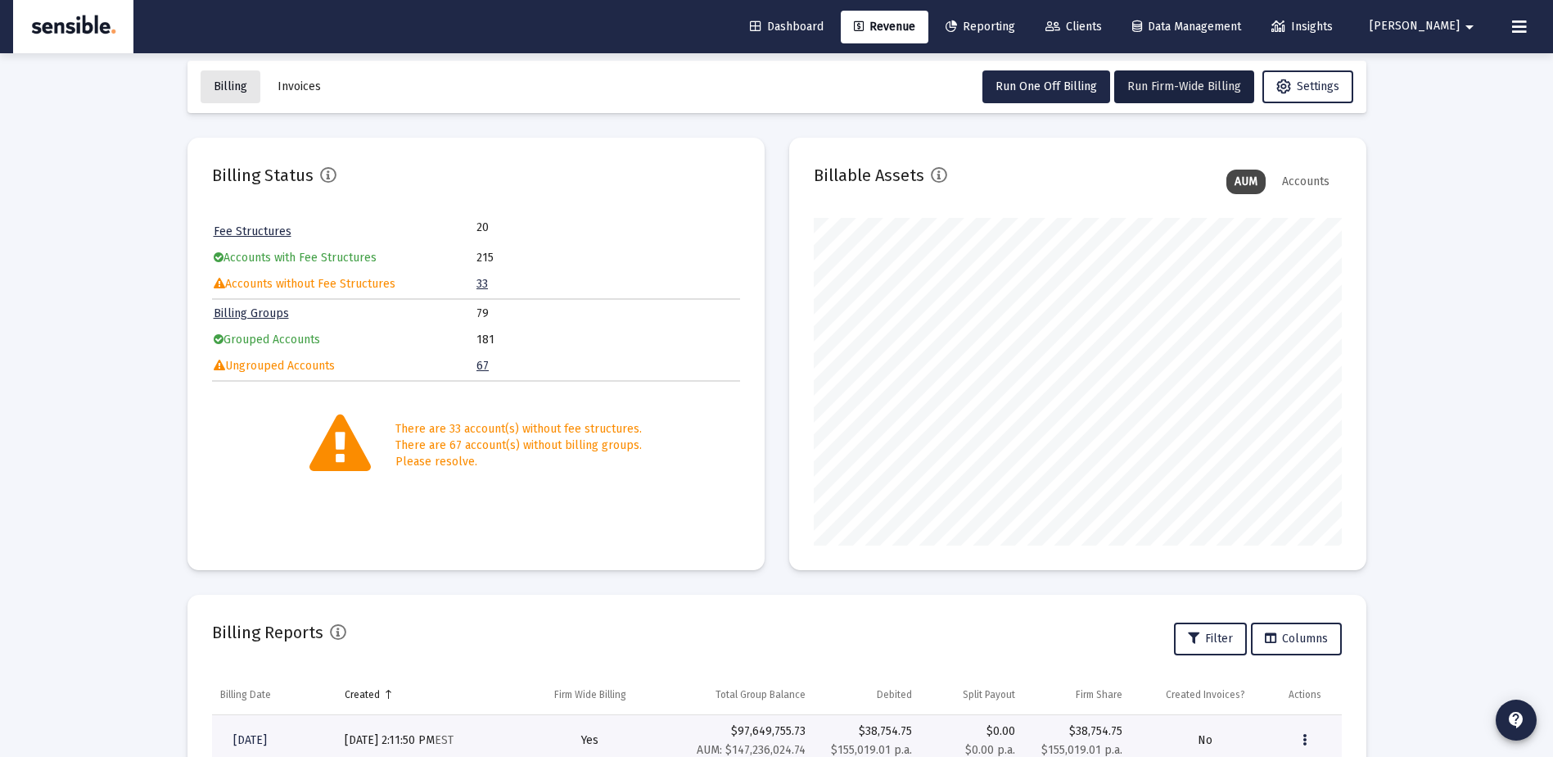
click at [233, 85] on span "Billing" at bounding box center [231, 86] width 34 height 14
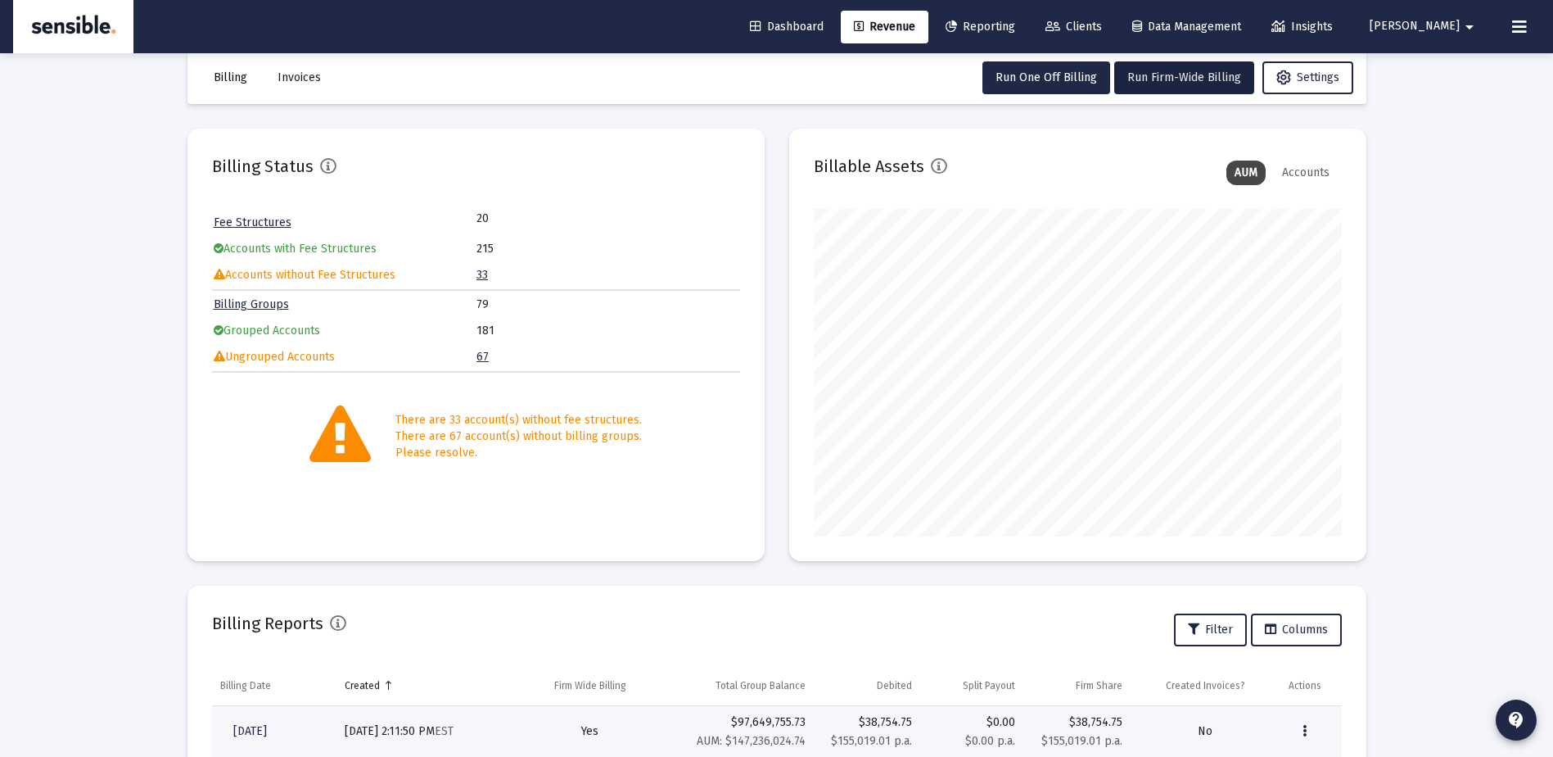
scroll to position [0, 0]
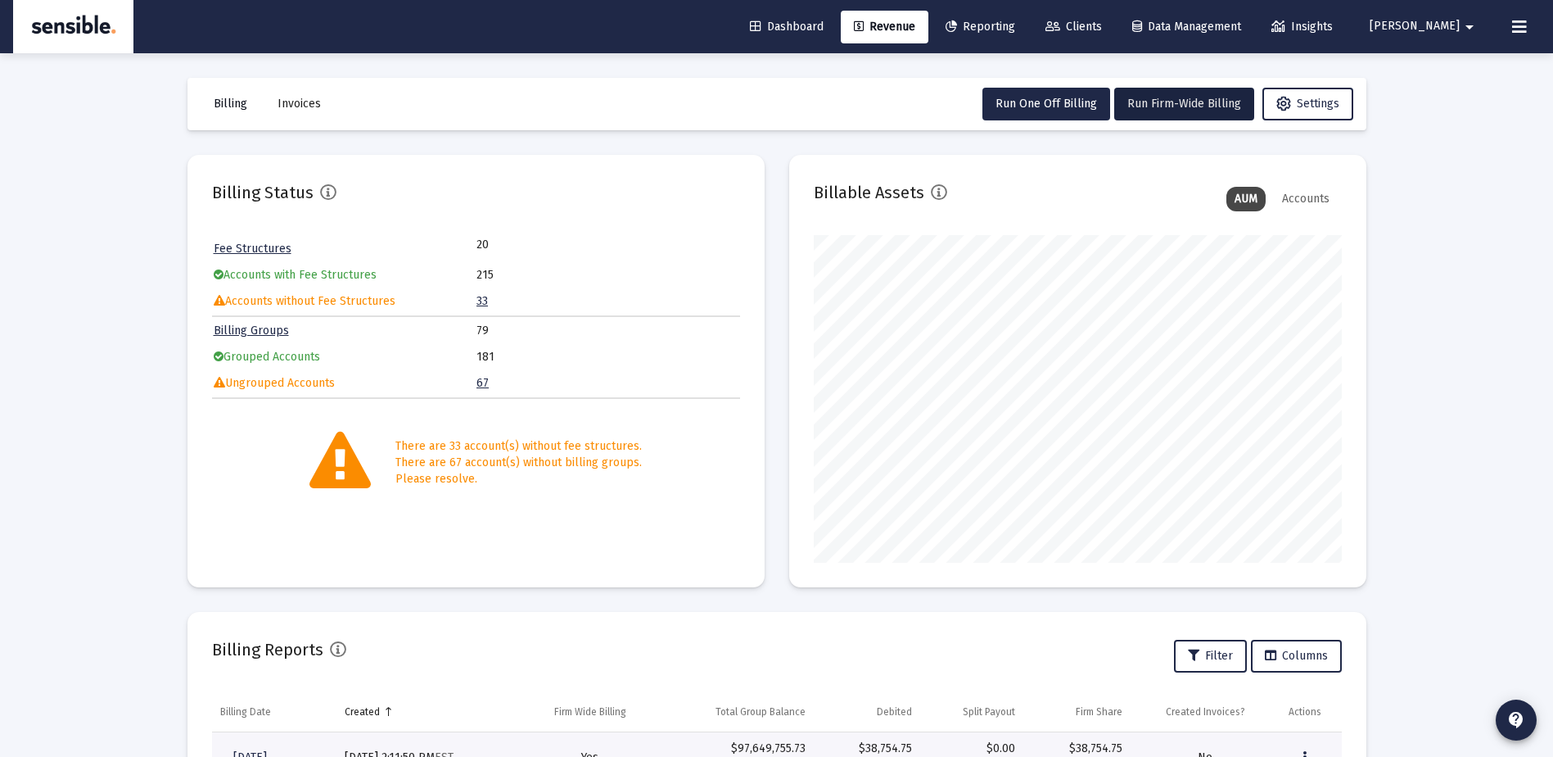
drag, startPoint x: 454, startPoint y: 342, endPoint x: 217, endPoint y: 97, distance: 341.1
click at [217, 97] on span "Billing" at bounding box center [231, 104] width 34 height 14
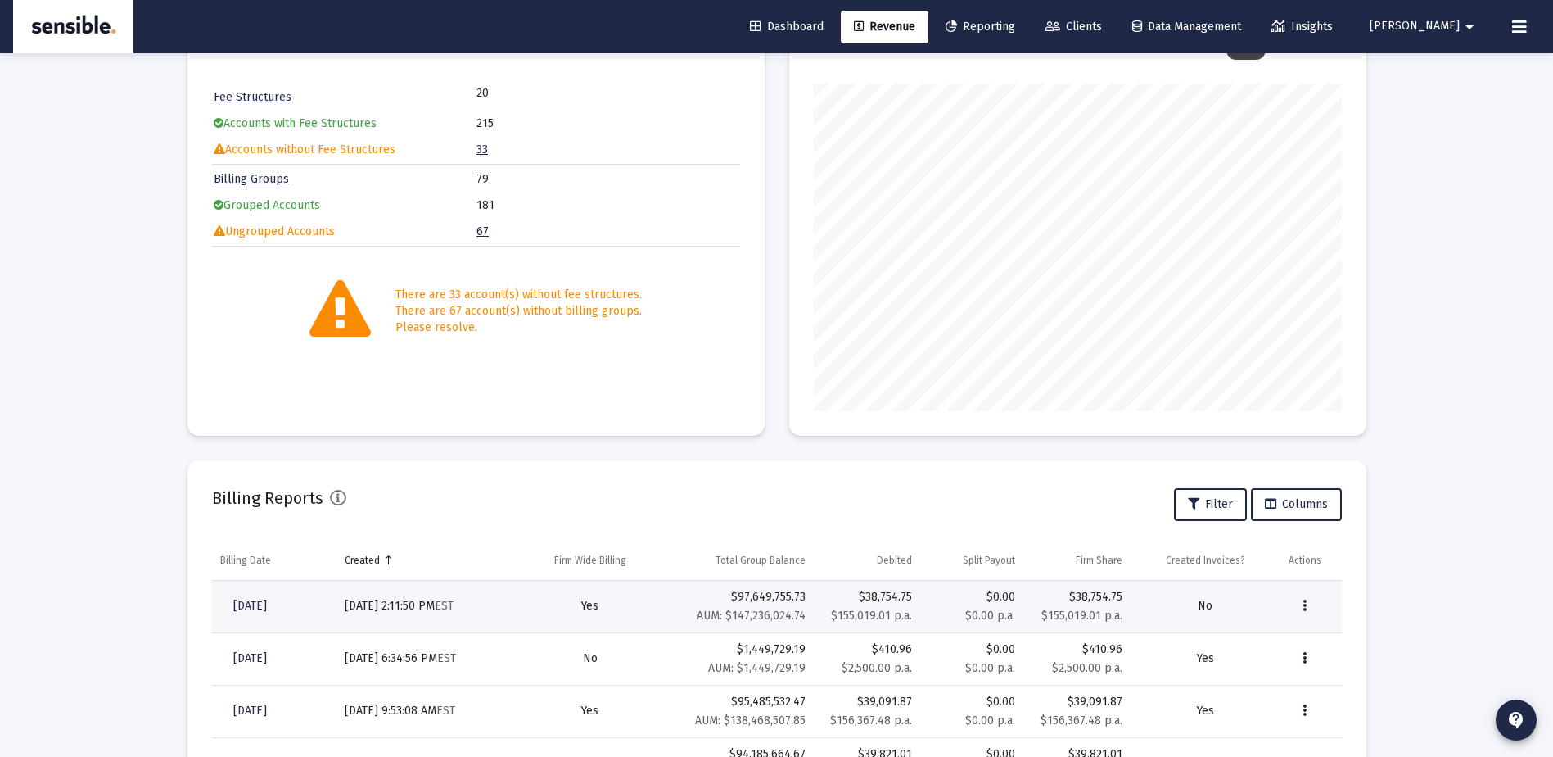
scroll to position [152, 0]
click at [1306, 604] on icon "Data grid" at bounding box center [1305, 605] width 4 height 20
click at [1315, 728] on button "Remove" at bounding box center [1359, 726] width 141 height 39
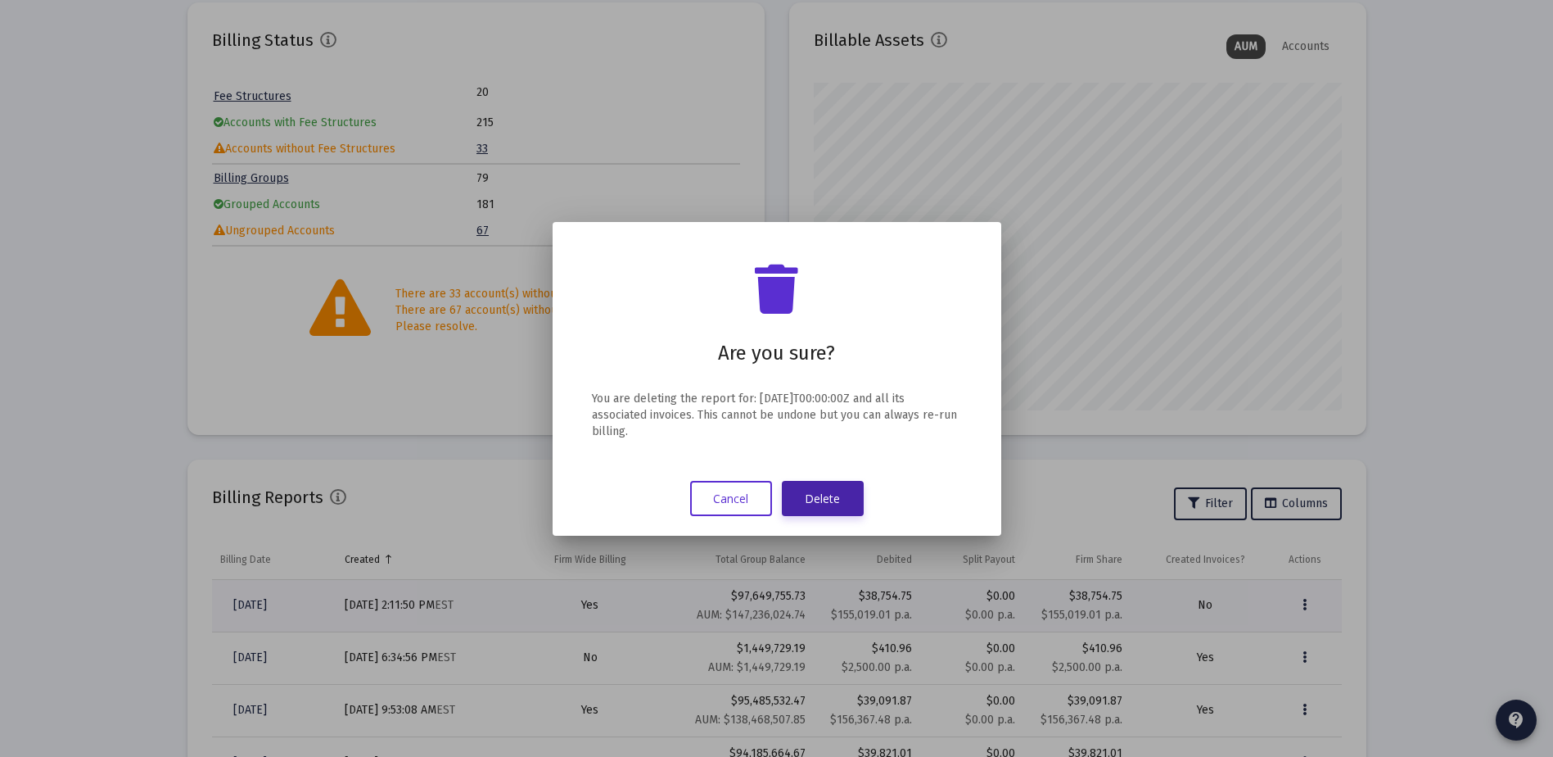
click at [845, 504] on button "Delete" at bounding box center [823, 498] width 82 height 35
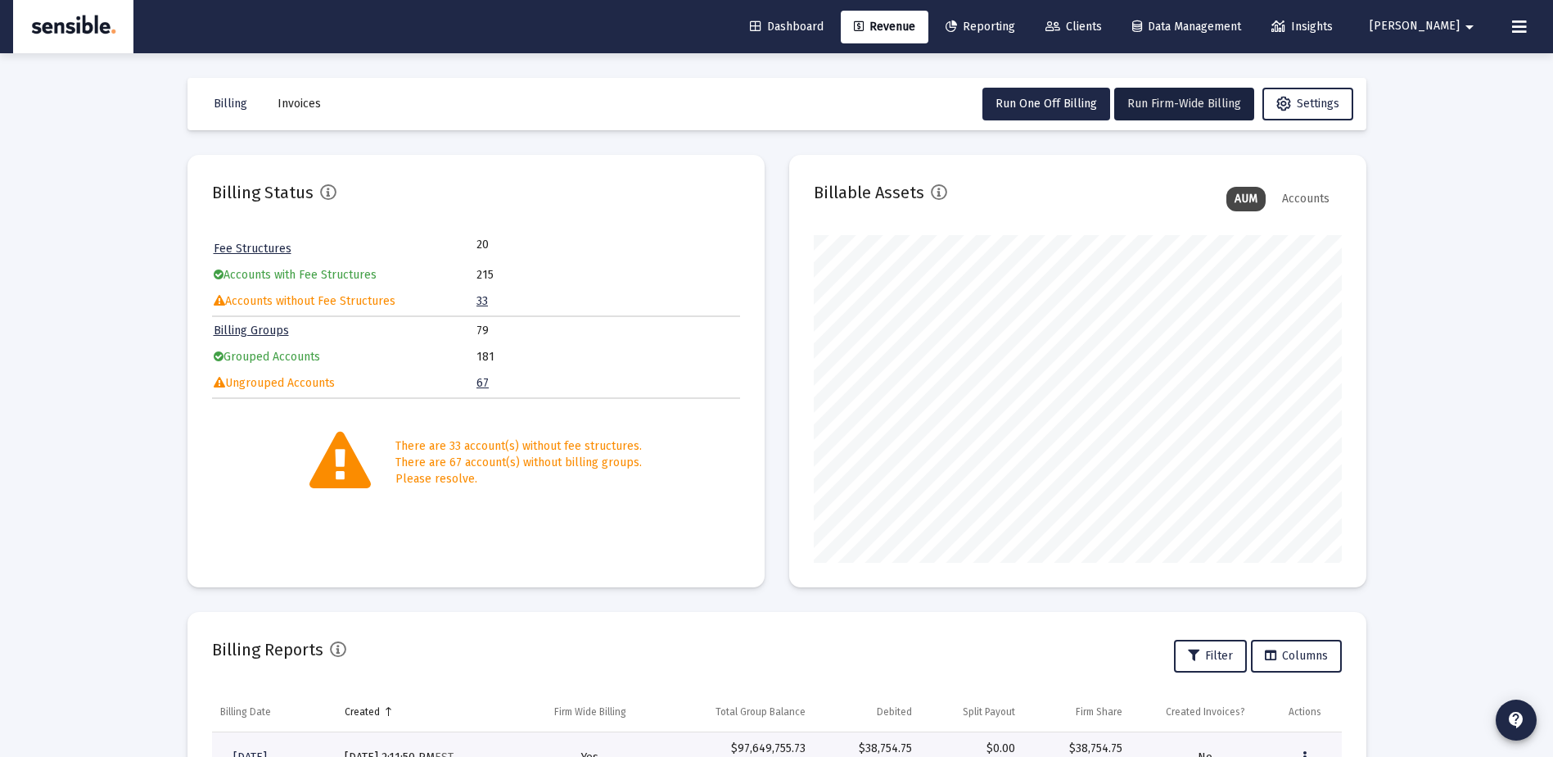
scroll to position [152, 0]
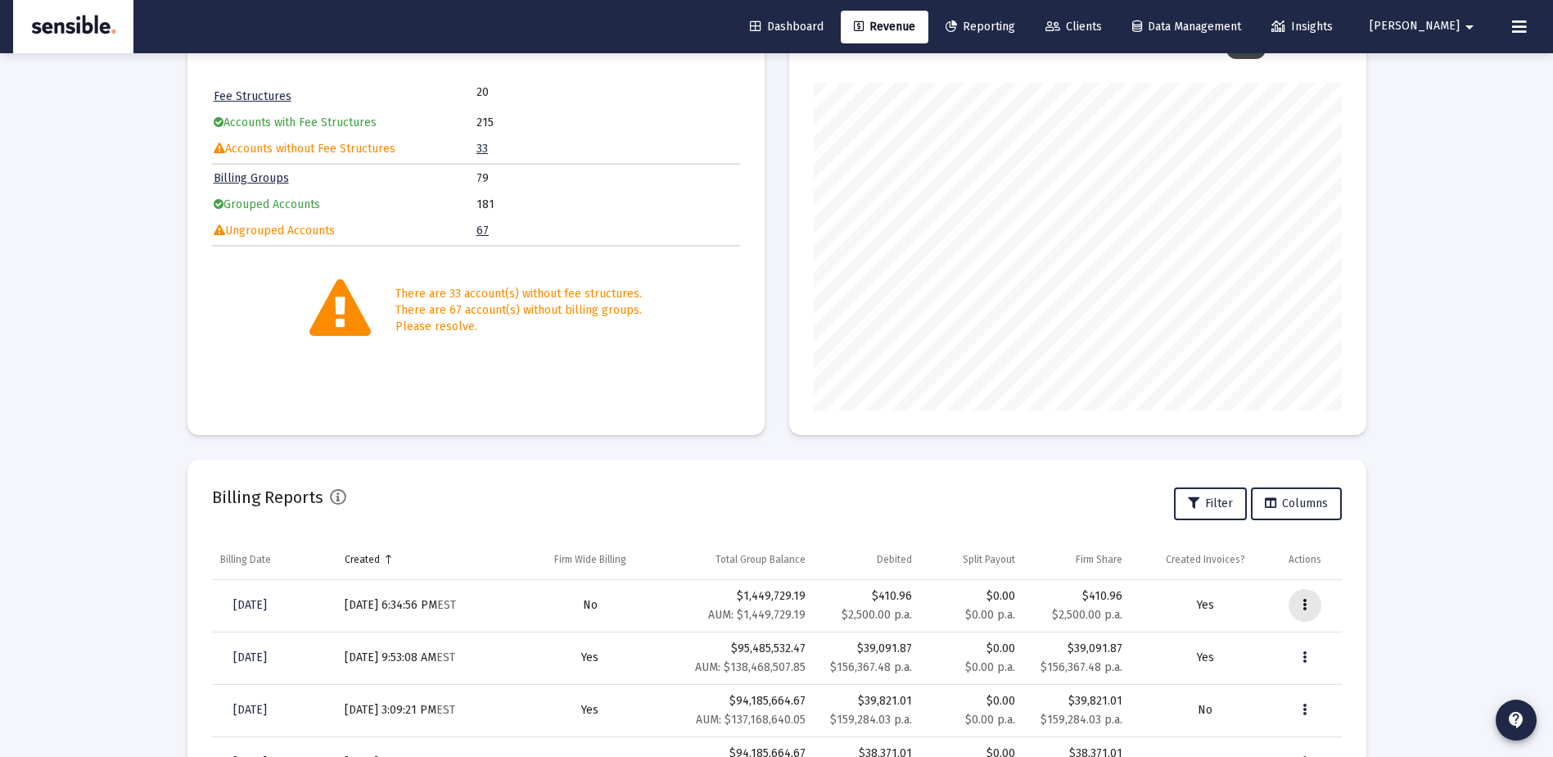
click at [1297, 596] on button "Data grid" at bounding box center [1305, 605] width 33 height 33
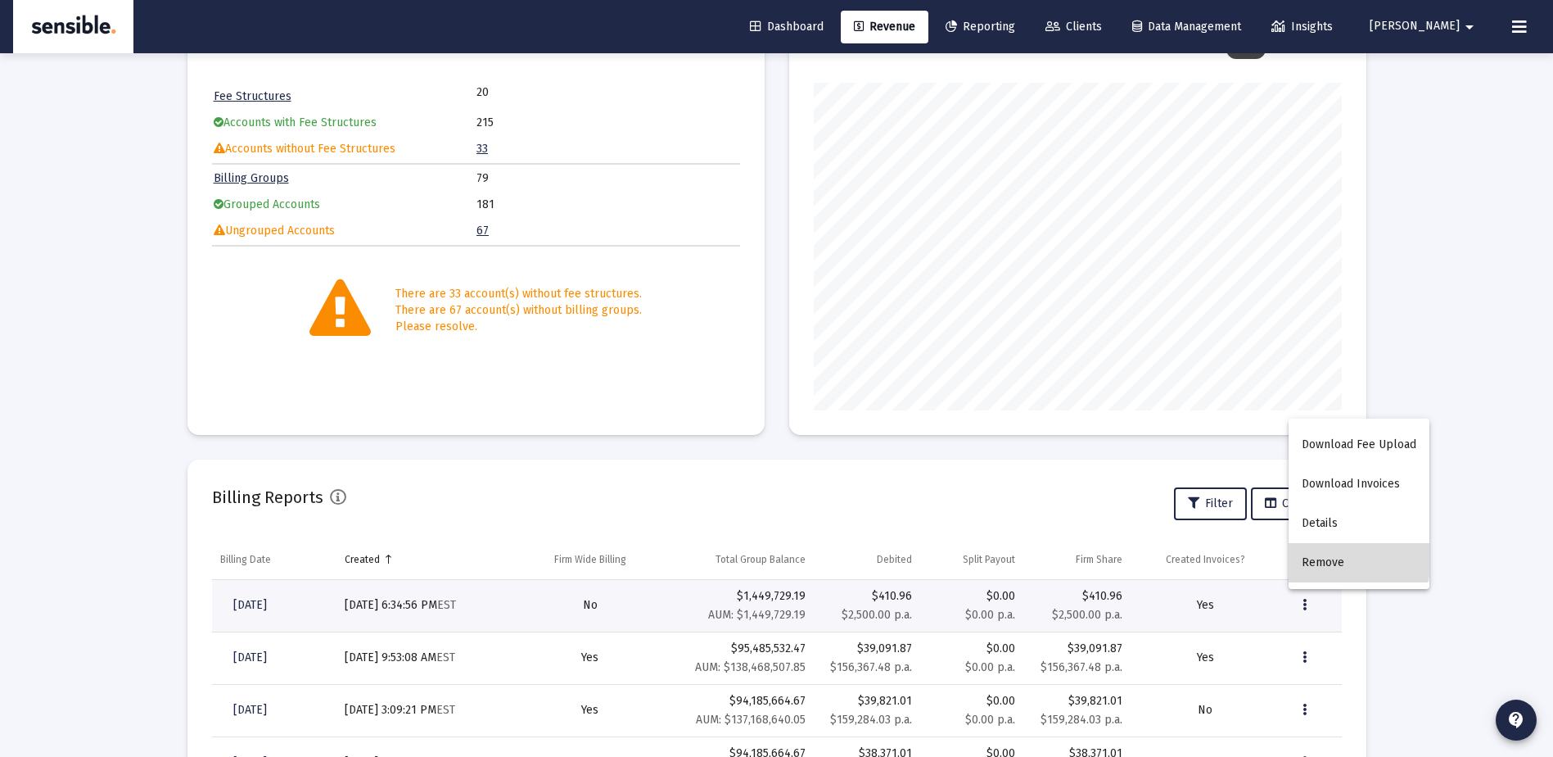
click at [1330, 558] on button "Remove" at bounding box center [1359, 562] width 141 height 39
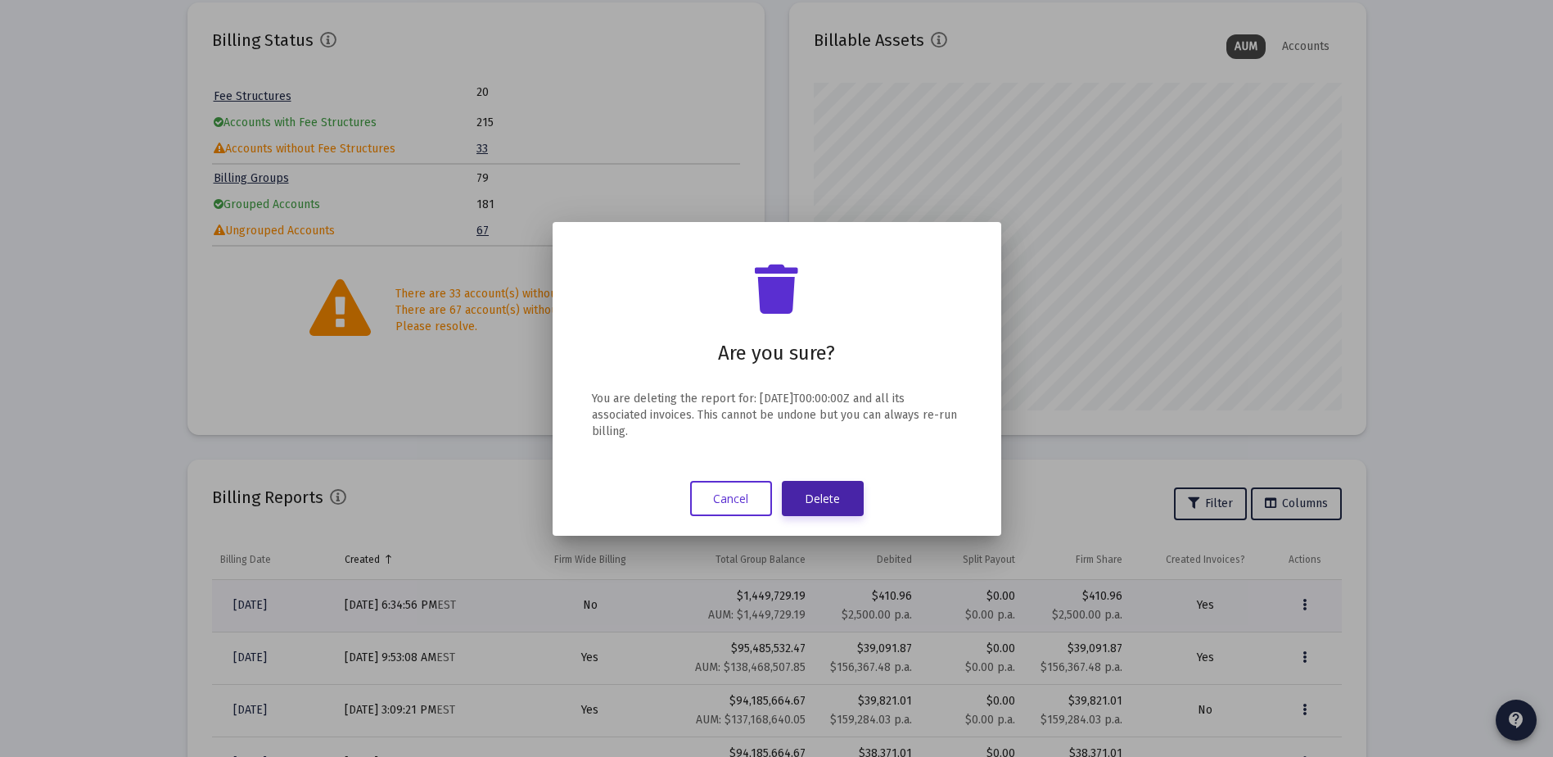
click at [821, 494] on button "Delete" at bounding box center [823, 498] width 82 height 35
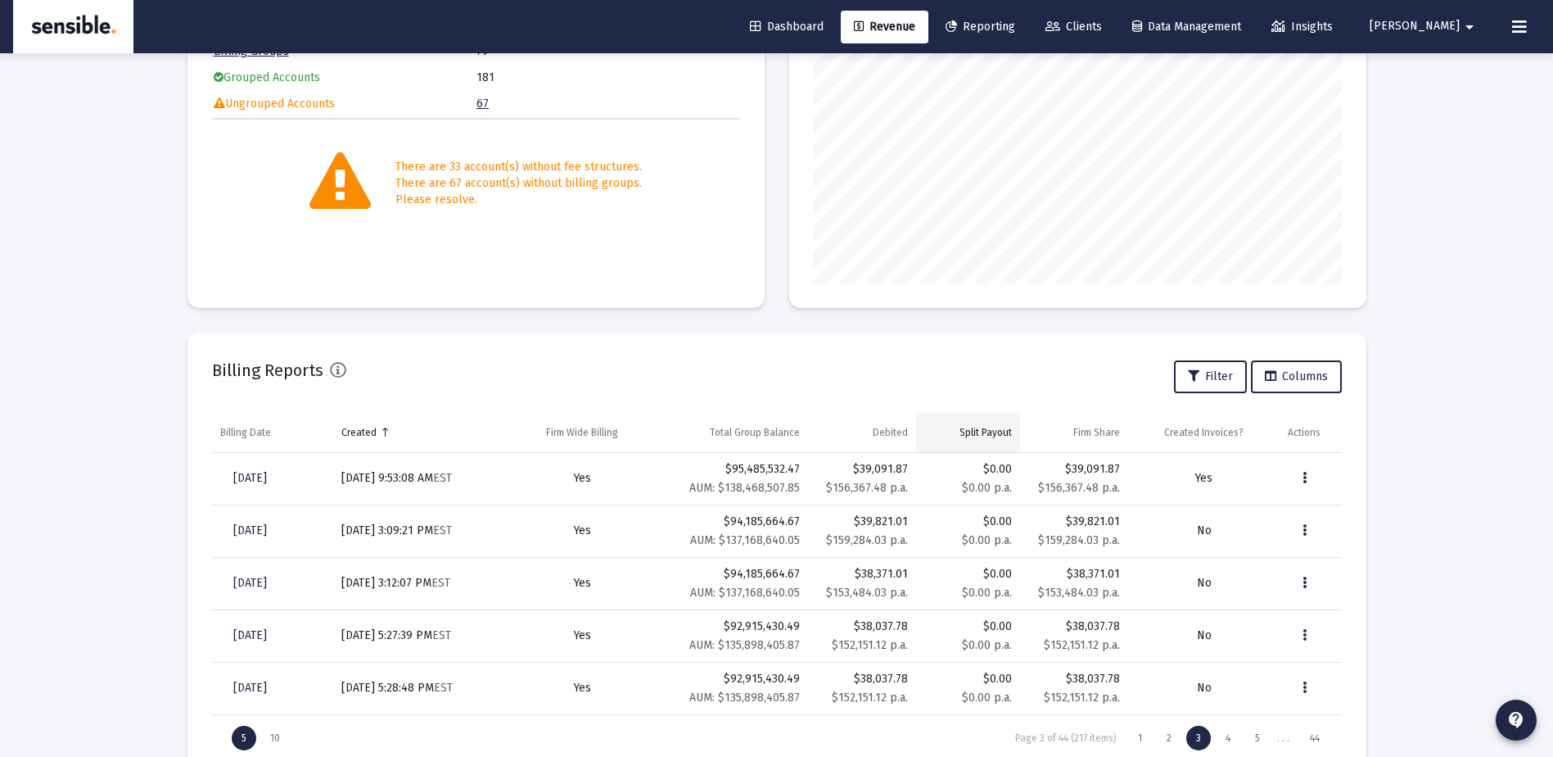
scroll to position [332, 0]
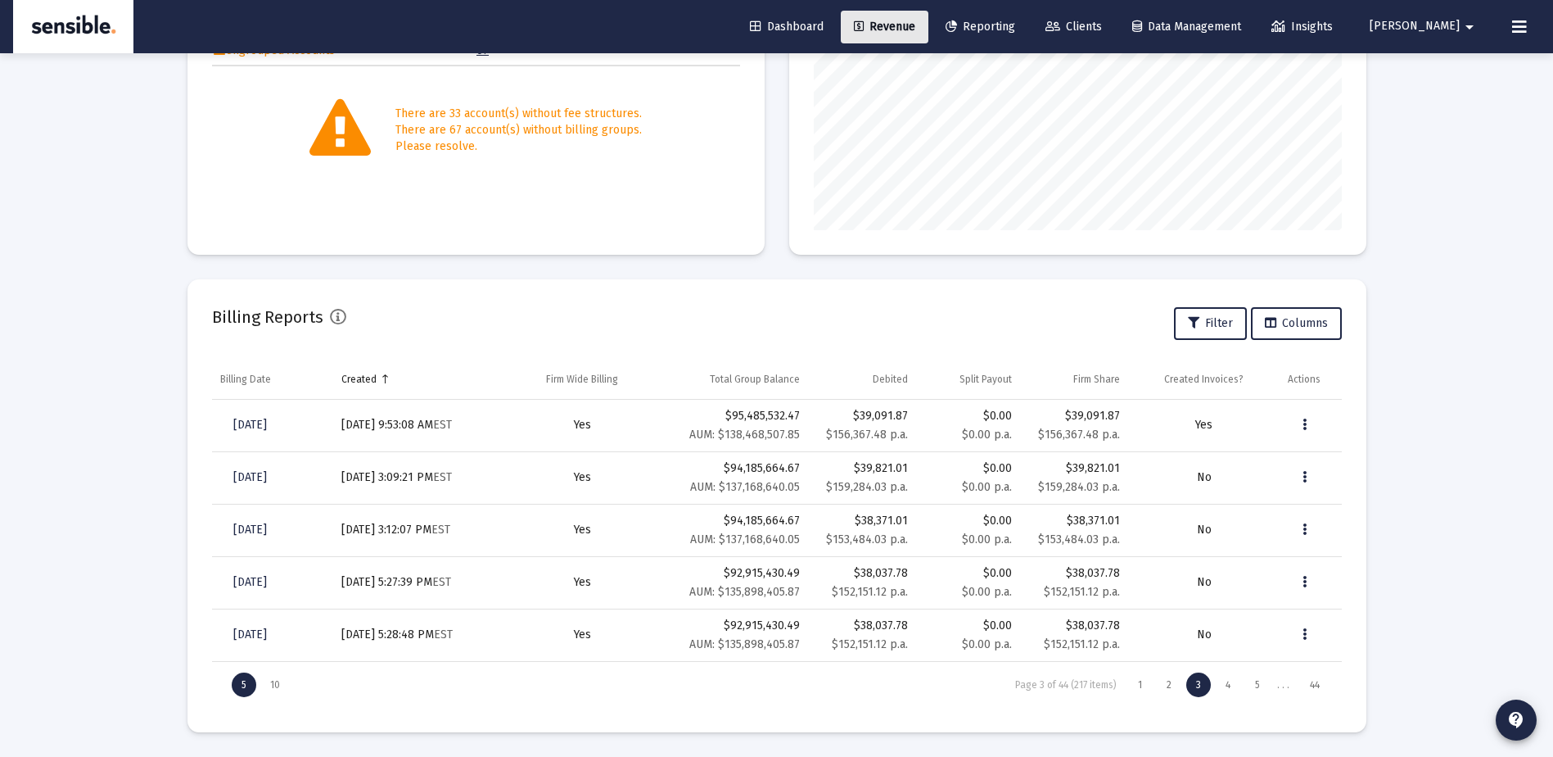
click at [915, 25] on span "Revenue" at bounding box center [884, 27] width 61 height 14
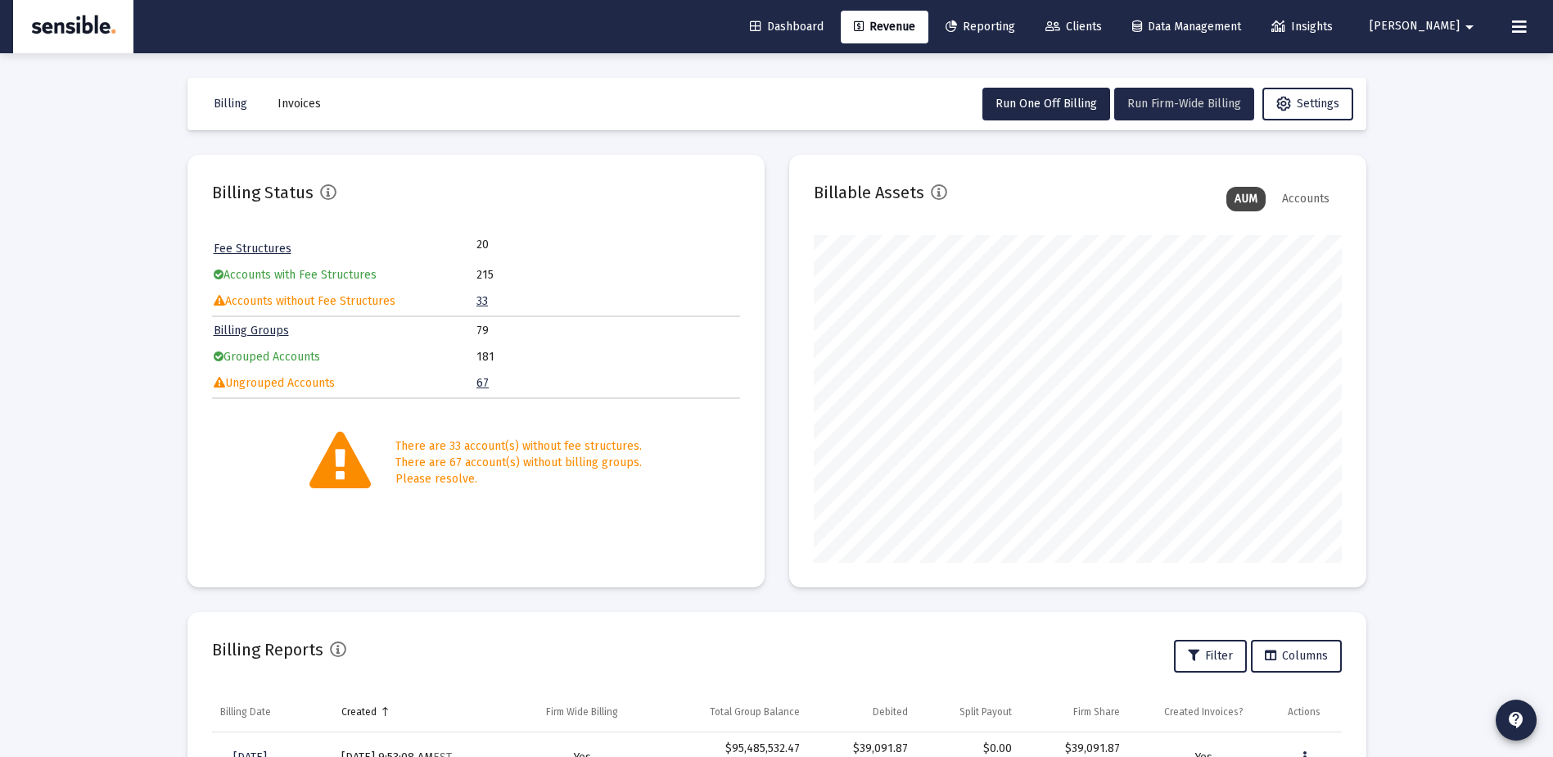
click at [1173, 97] on span "Run Firm-Wide Billing" at bounding box center [1184, 104] width 114 height 14
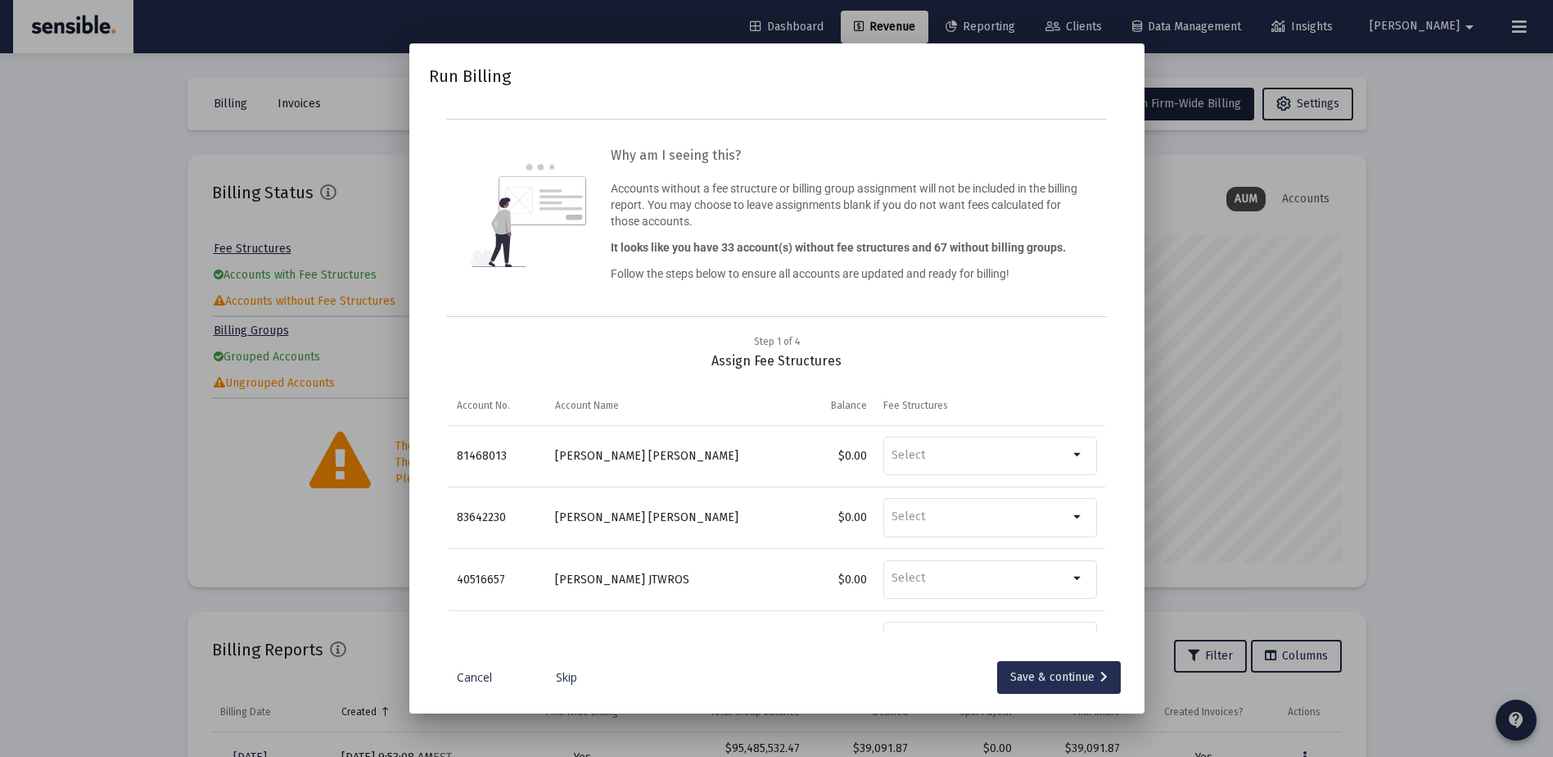
click at [1028, 679] on div "Save & continue" at bounding box center [1058, 677] width 97 height 33
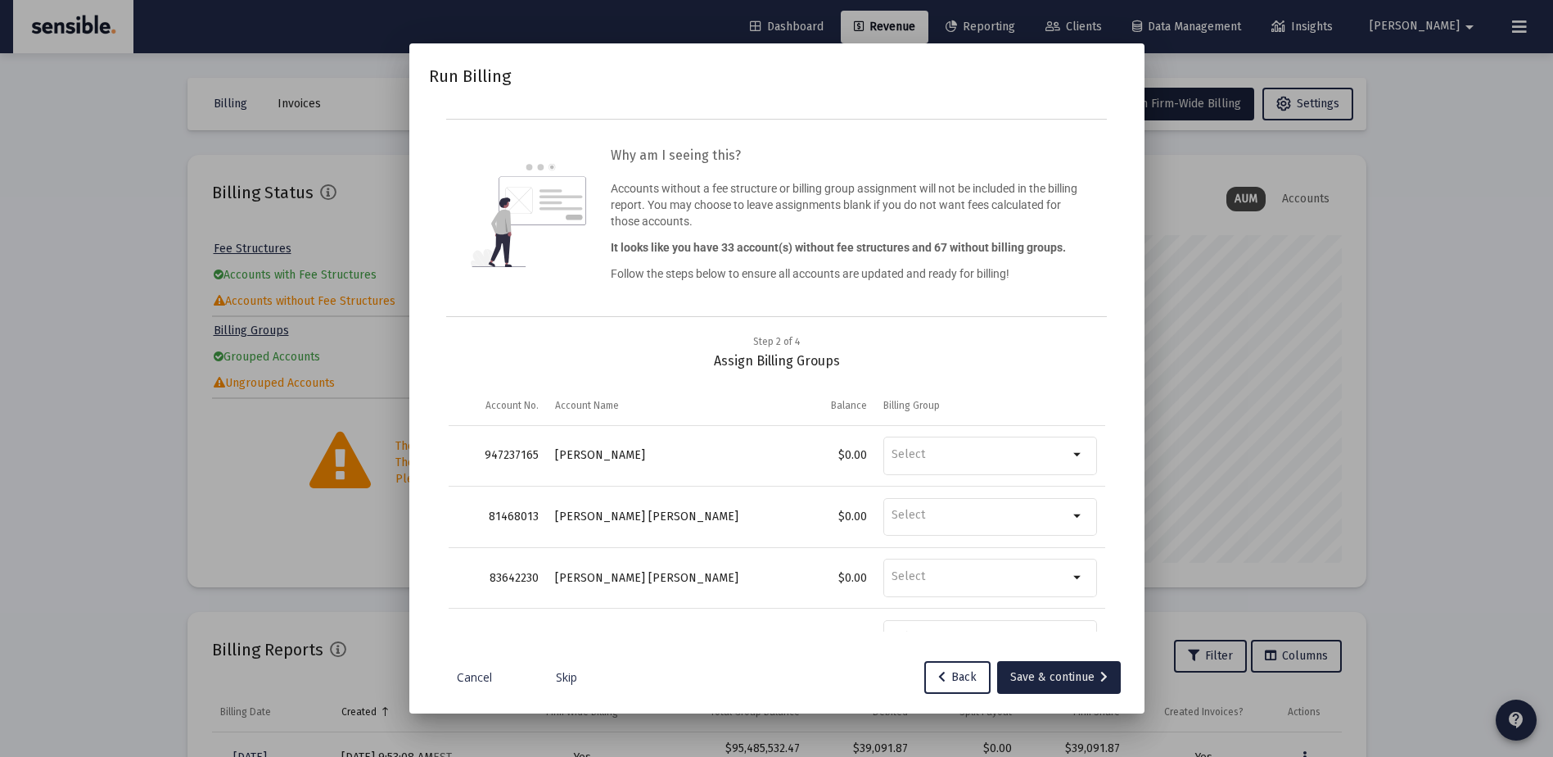
click at [1028, 679] on div "Save & continue" at bounding box center [1058, 677] width 97 height 33
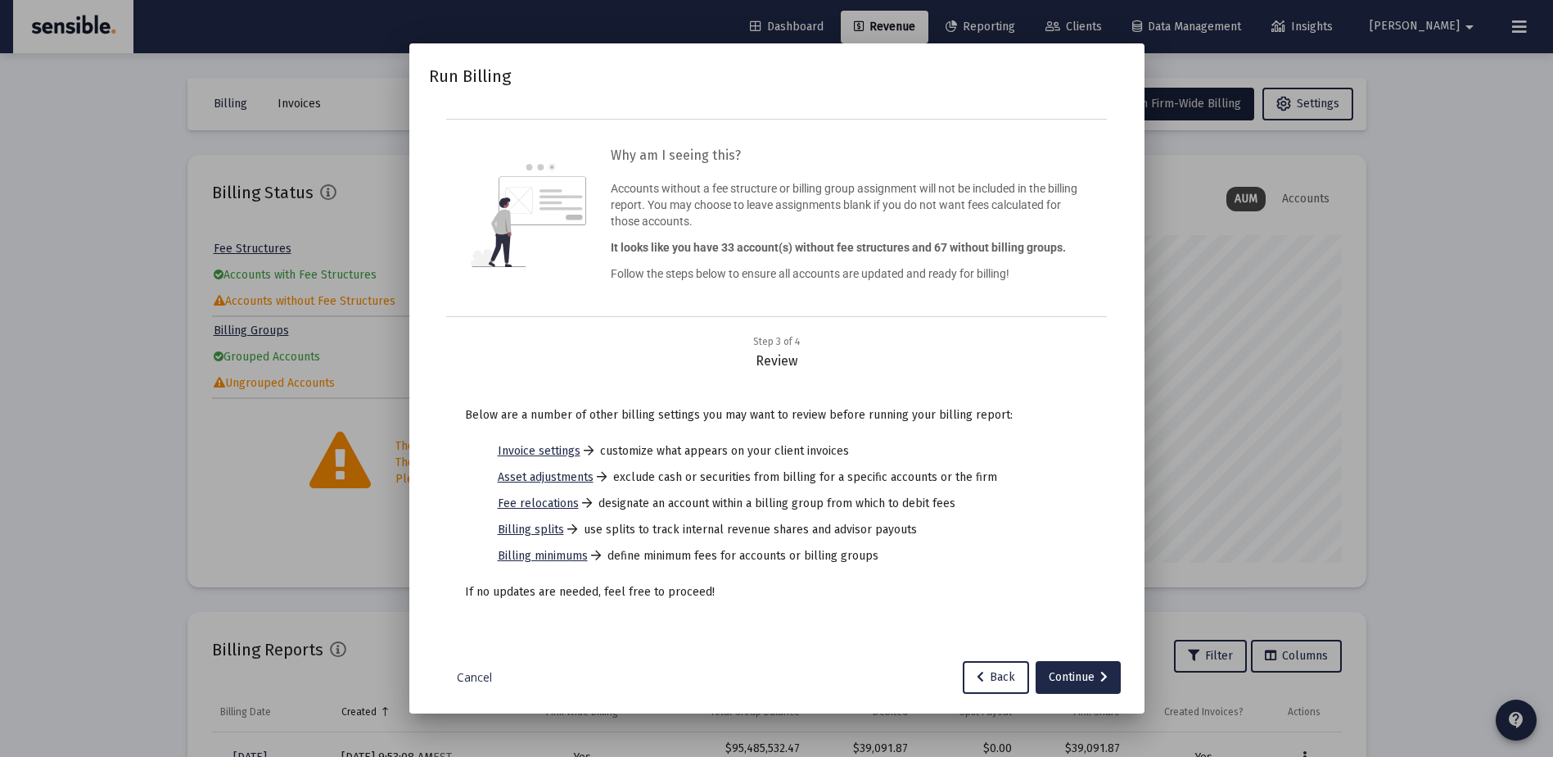
type input "[PERSON_NAME][EMAIL_ADDRESS][DOMAIN_NAME]"
click at [1091, 673] on div "Continue" at bounding box center [1078, 677] width 59 height 33
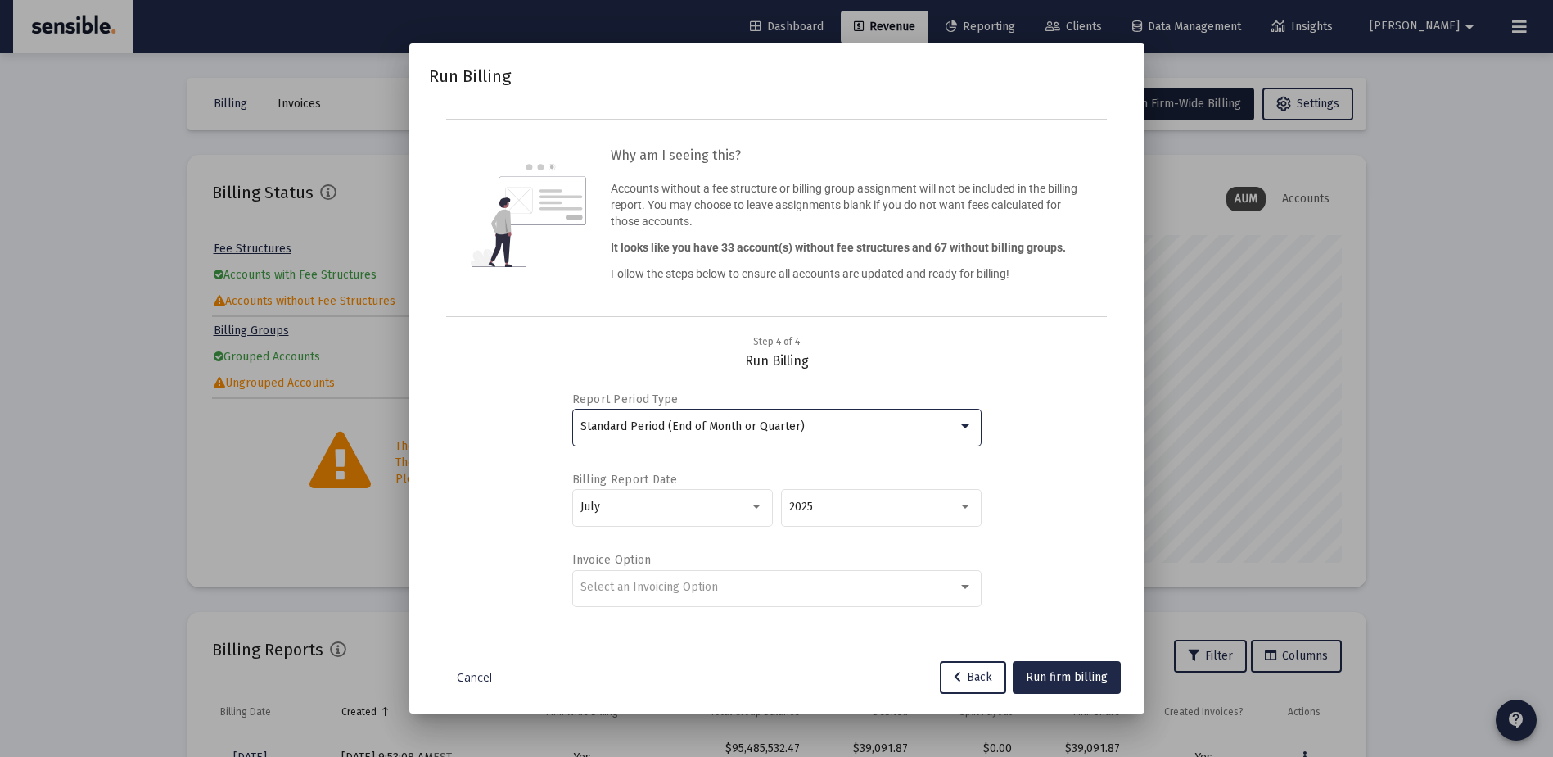
click at [884, 432] on div "Standard Period (End of Month or Quarter)" at bounding box center [769, 426] width 377 height 13
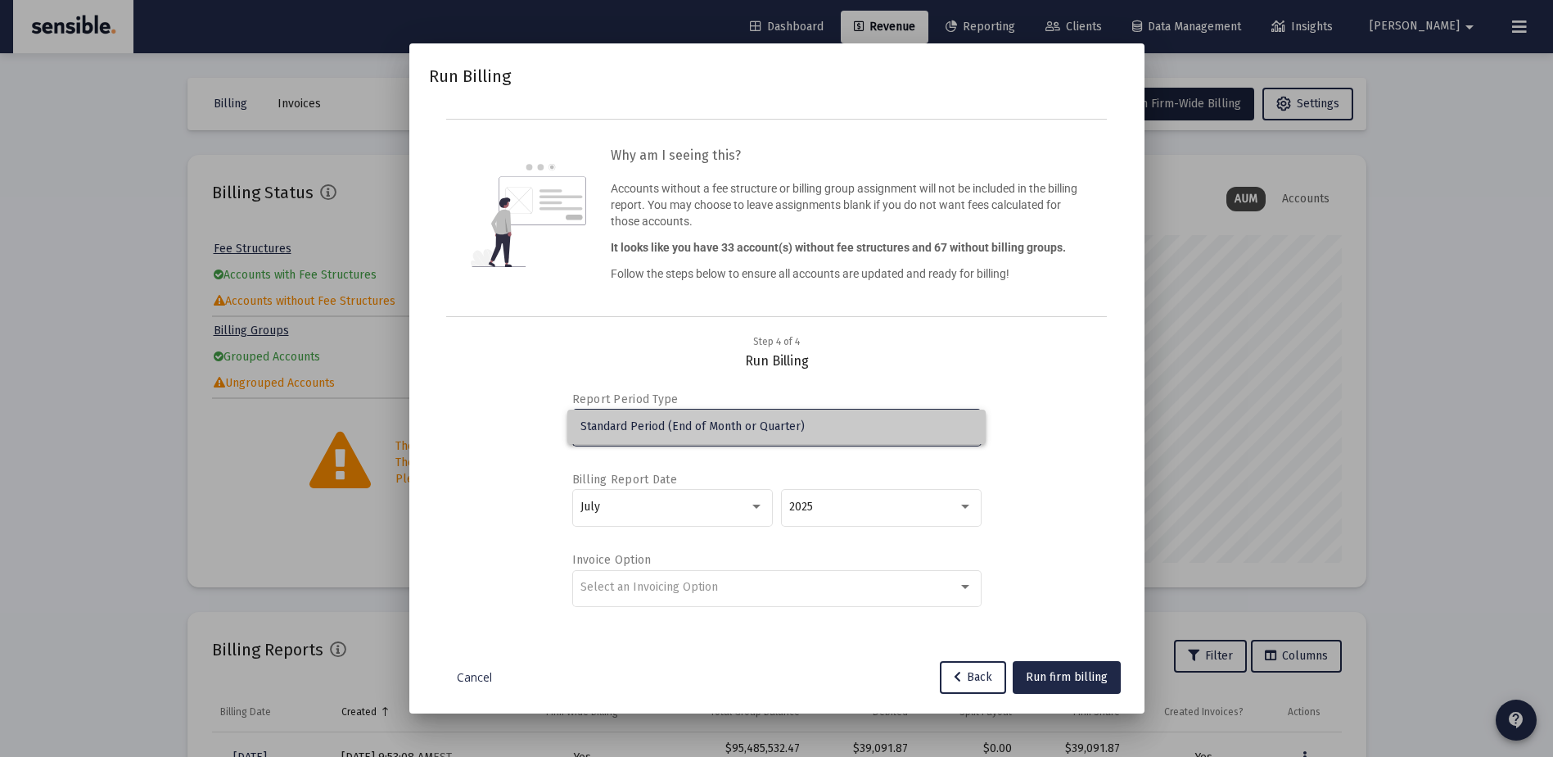
click at [884, 432] on span "Standard Period (End of Month or Quarter)" at bounding box center [777, 426] width 392 height 34
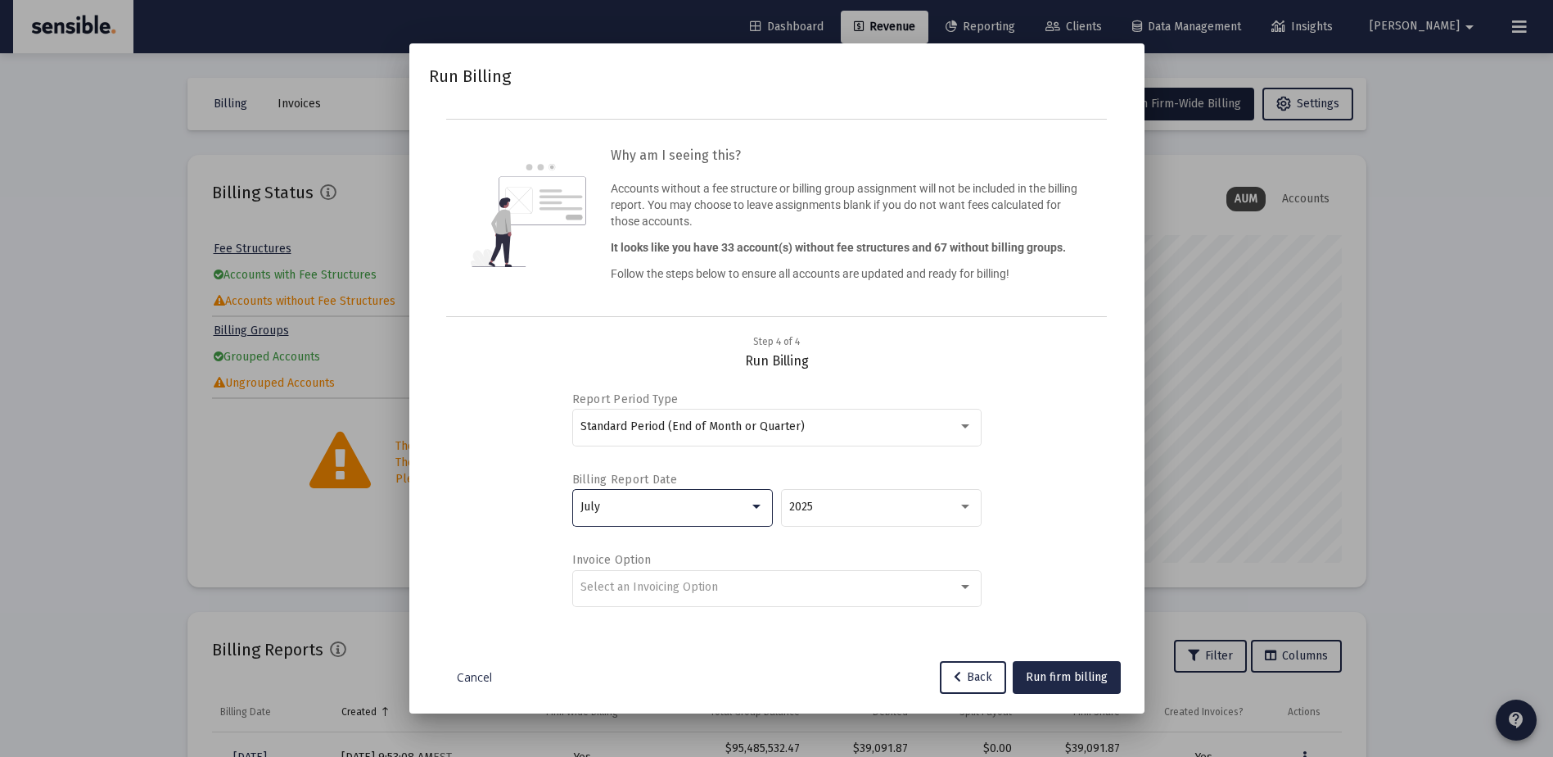
click at [761, 505] on div at bounding box center [756, 506] width 15 height 13
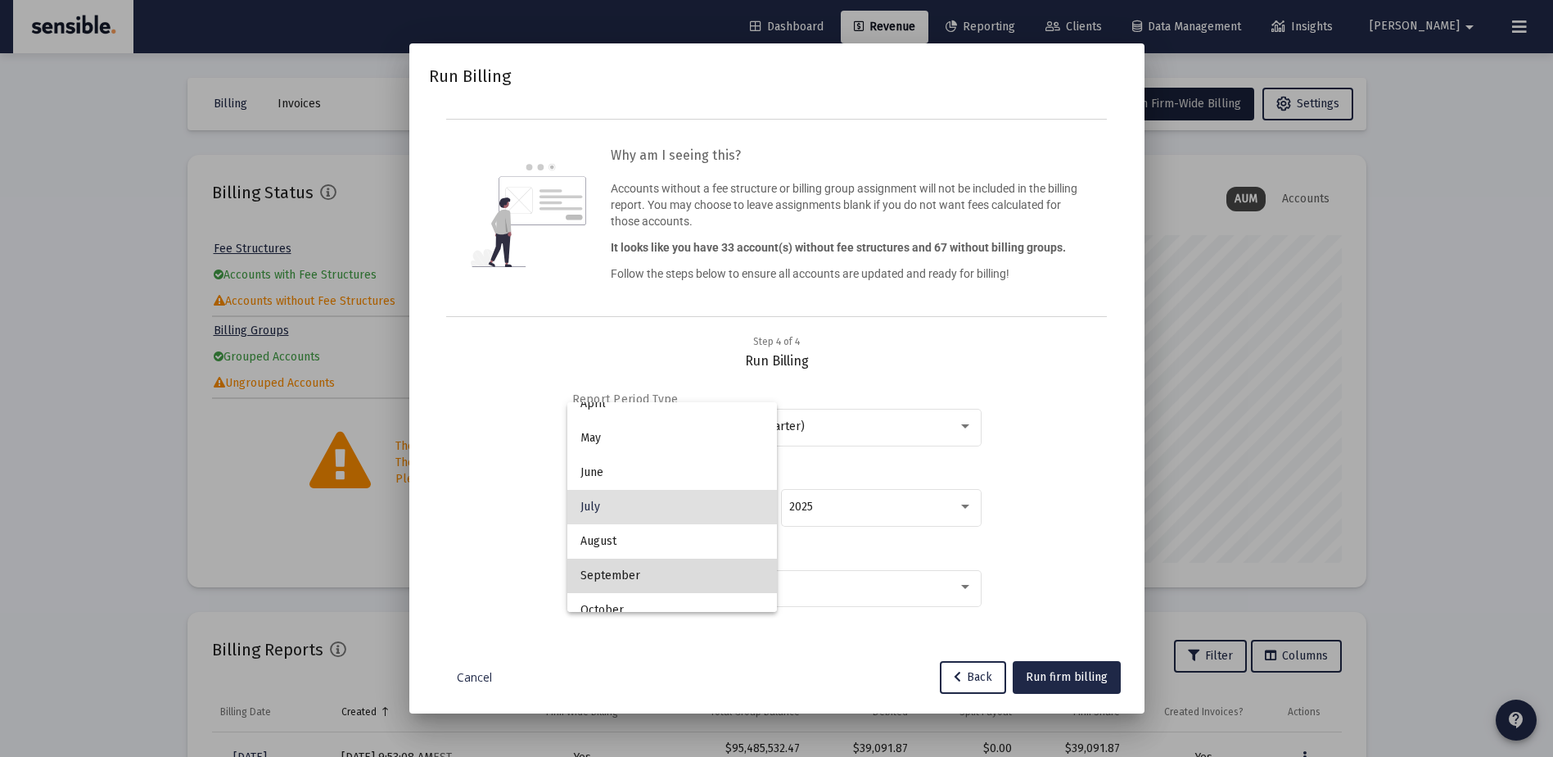
click at [680, 576] on span "September" at bounding box center [672, 575] width 183 height 34
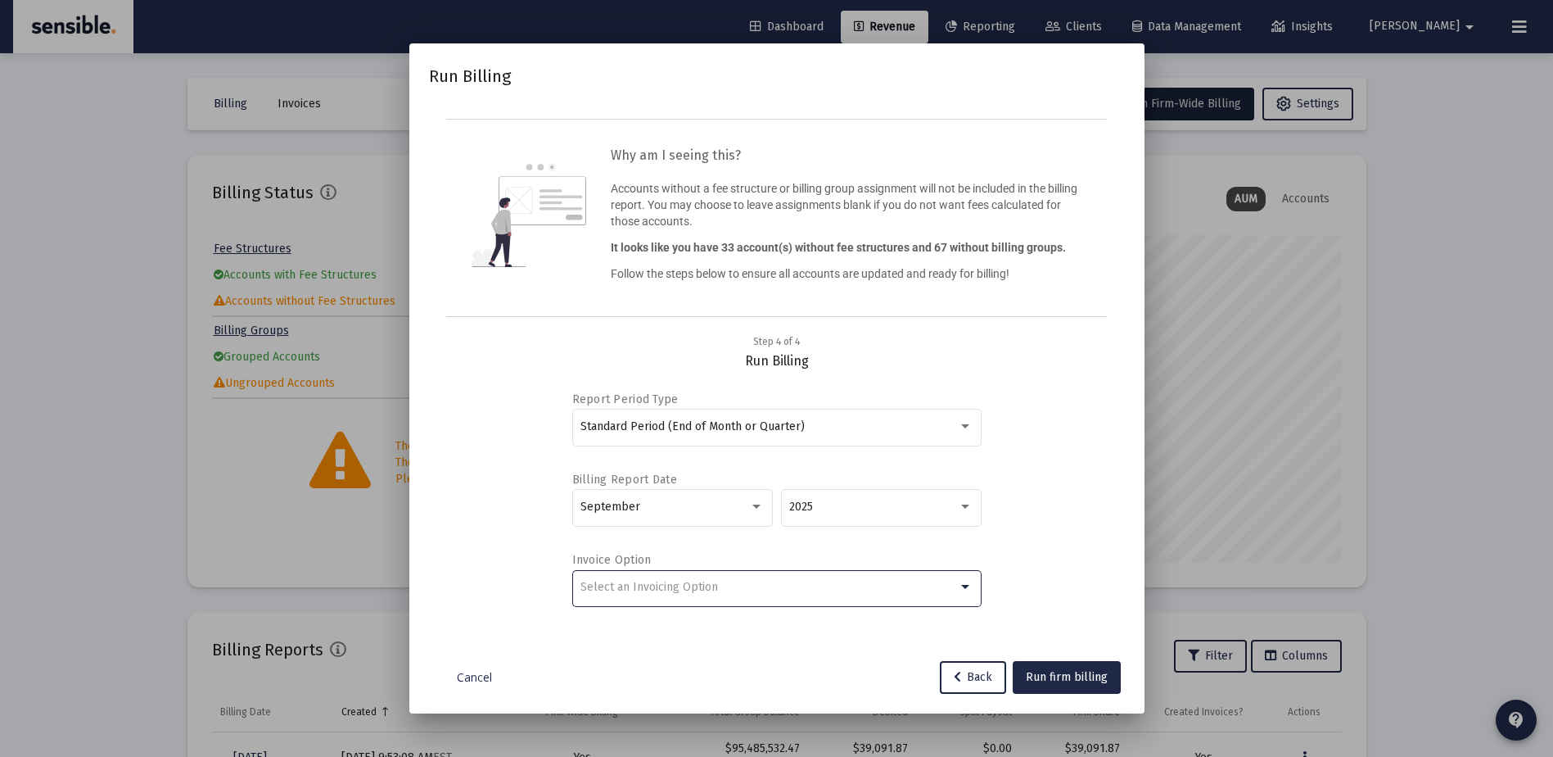
click at [767, 590] on div "Select an Invoicing Option" at bounding box center [769, 587] width 377 height 13
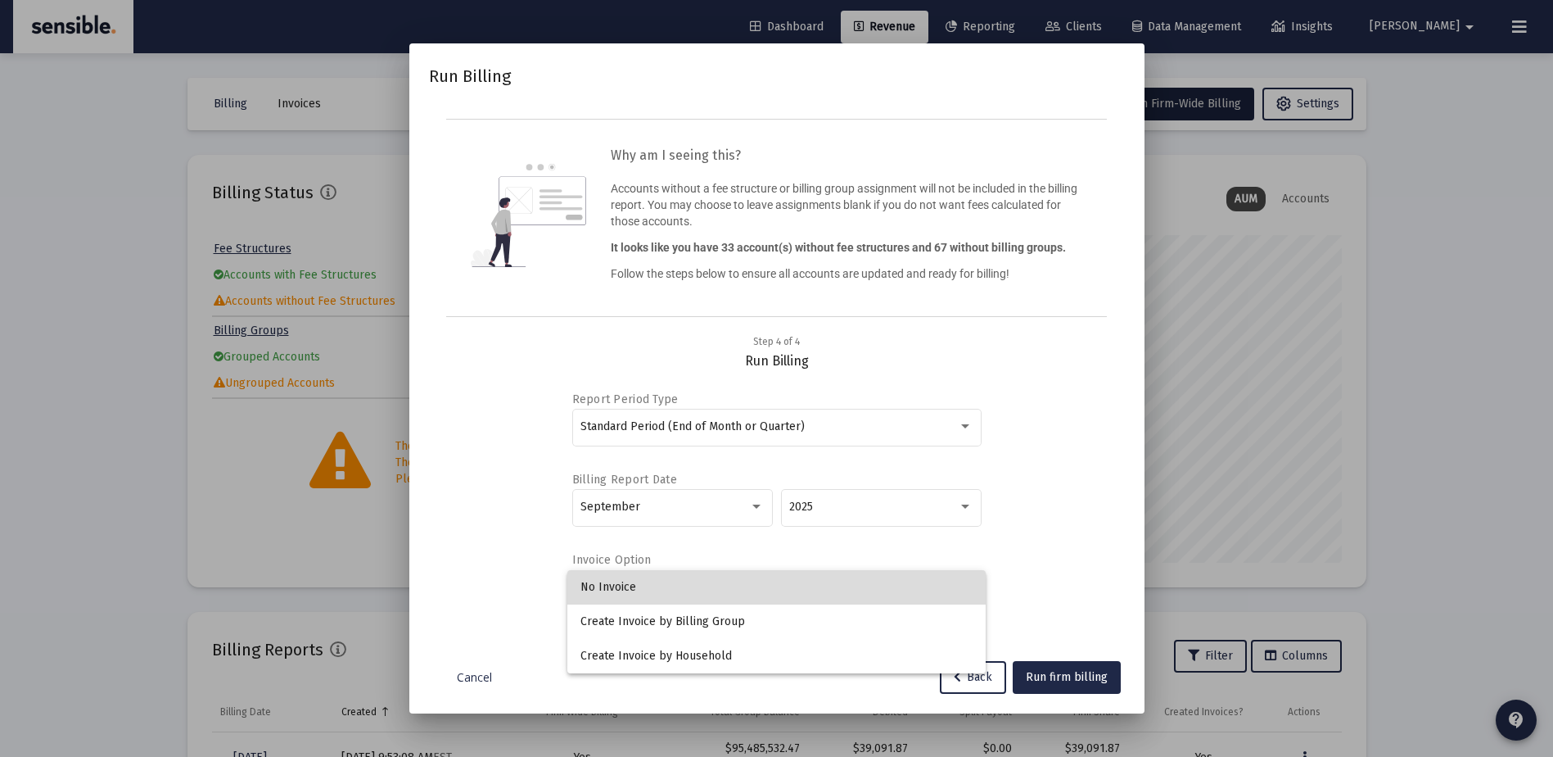
click at [675, 585] on span "No Invoice" at bounding box center [777, 587] width 392 height 34
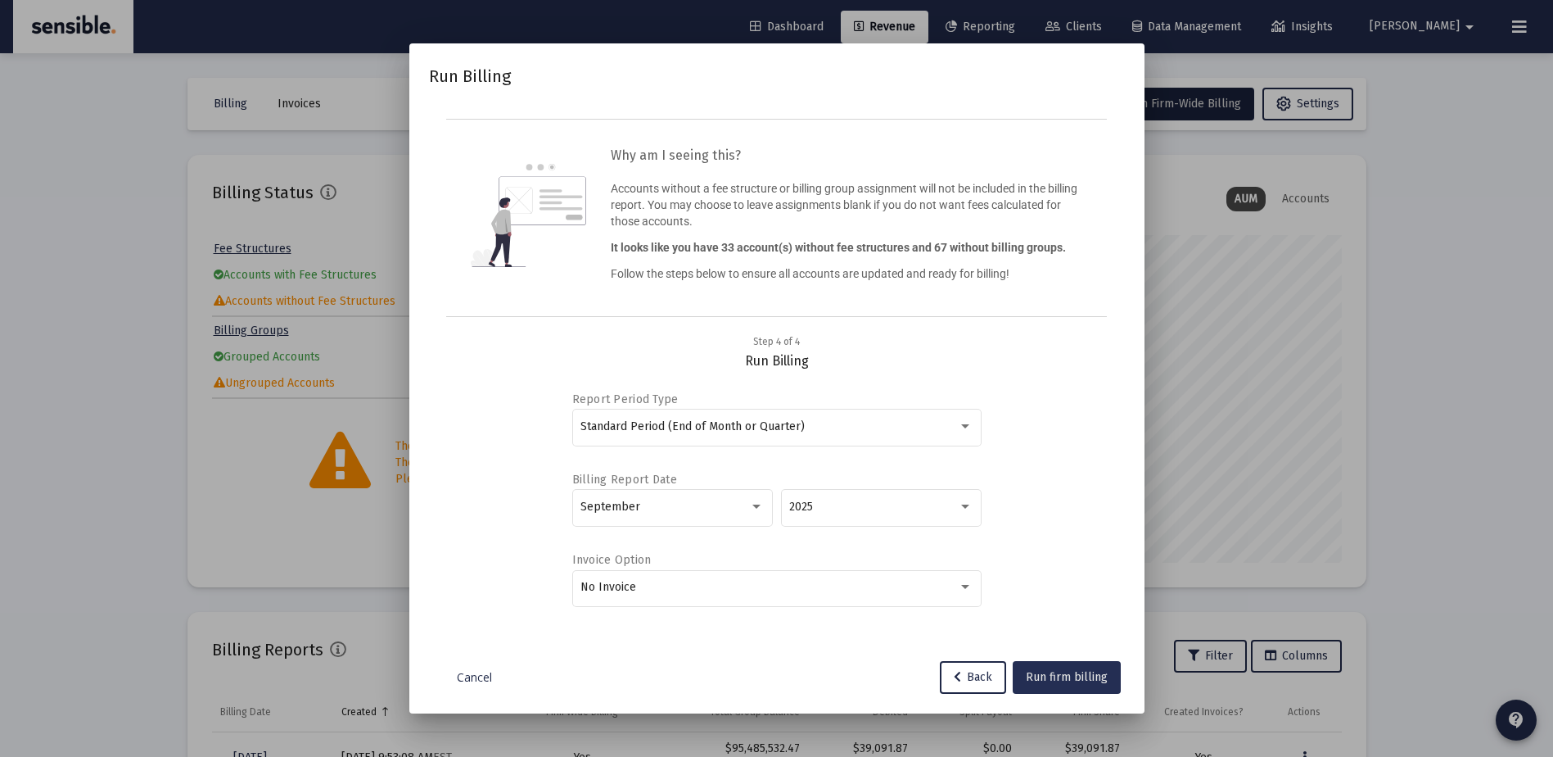
click at [1073, 679] on span "Run firm billing" at bounding box center [1067, 677] width 82 height 14
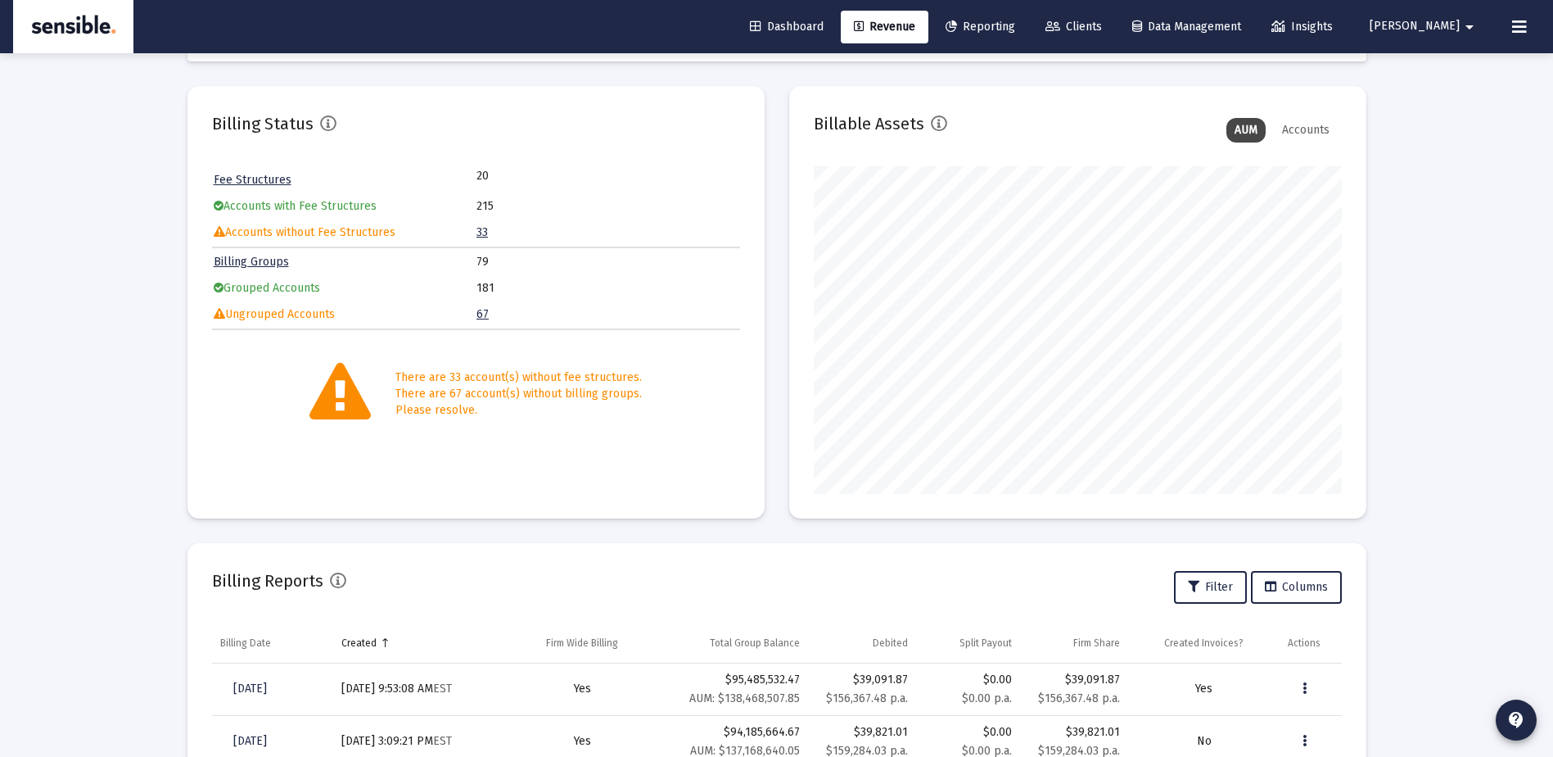
scroll to position [0, 0]
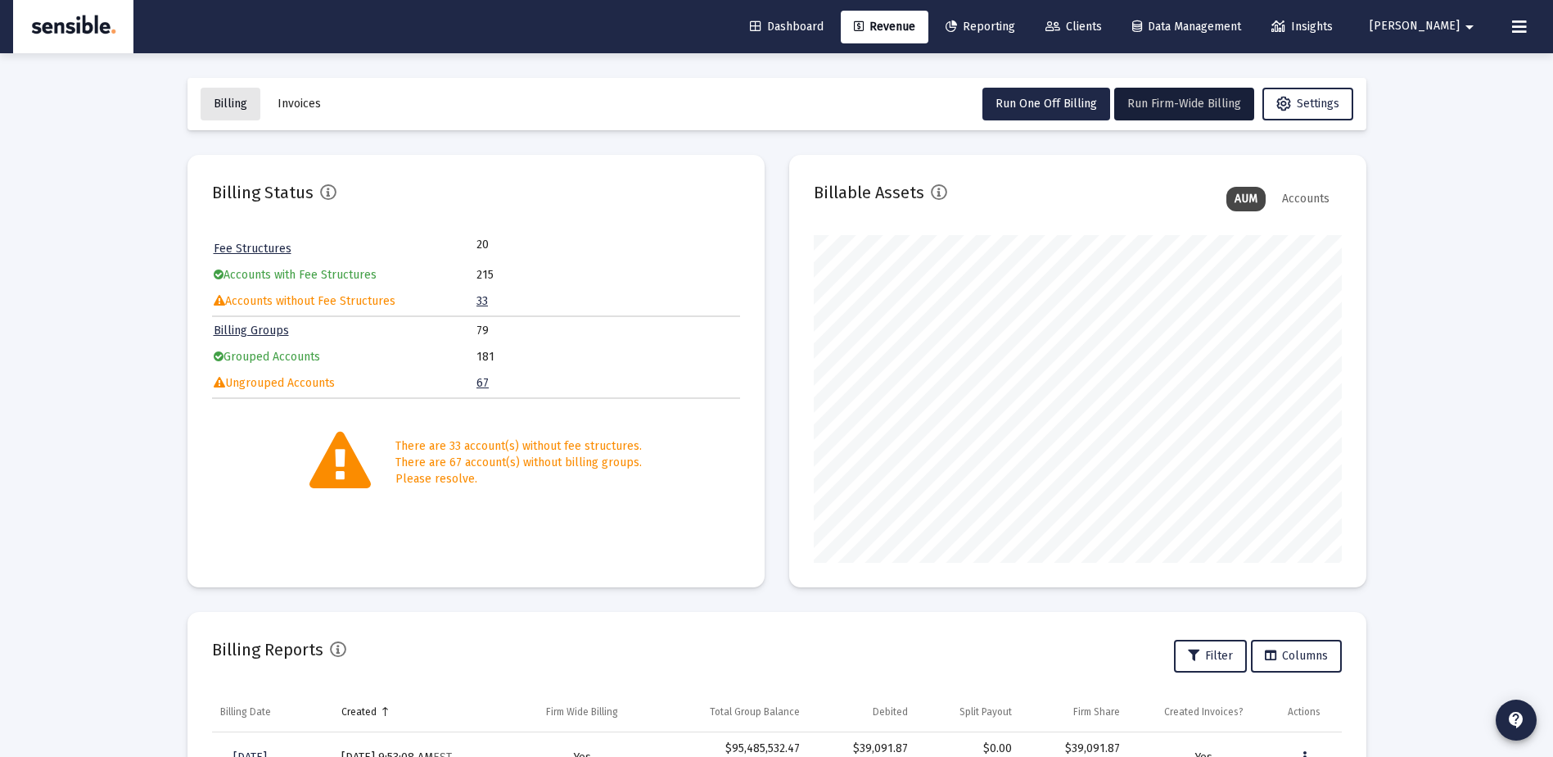
click at [239, 99] on span "Billing" at bounding box center [231, 104] width 34 height 14
click at [1528, 80] on div "Loading... Billing Invoices Run One Off Billing Run Firm-Wide Billing Settings …" at bounding box center [776, 544] width 1553 height 1089
click at [1517, 32] on icon at bounding box center [1519, 27] width 15 height 20
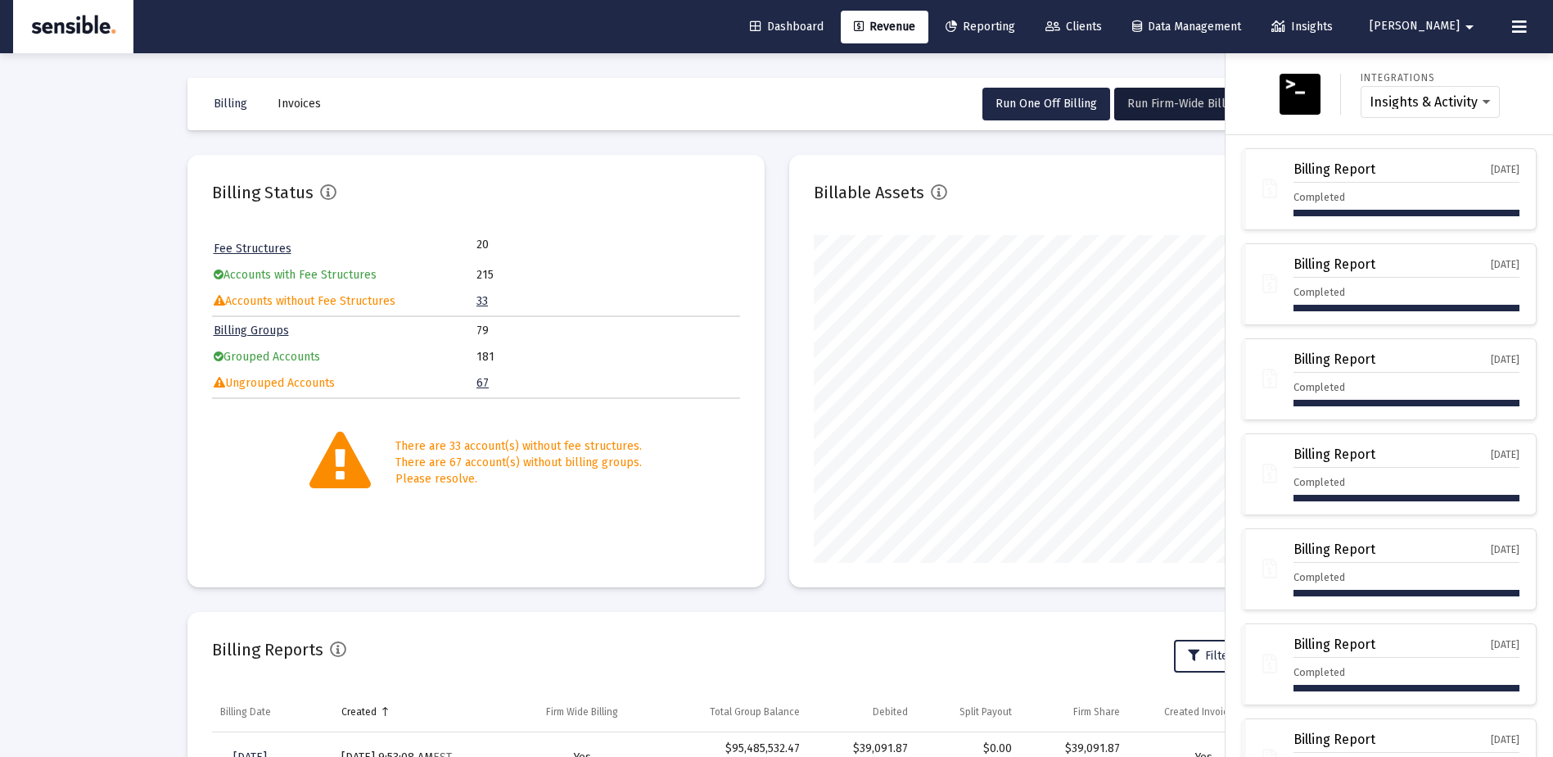
click at [1165, 97] on div at bounding box center [776, 378] width 1553 height 757
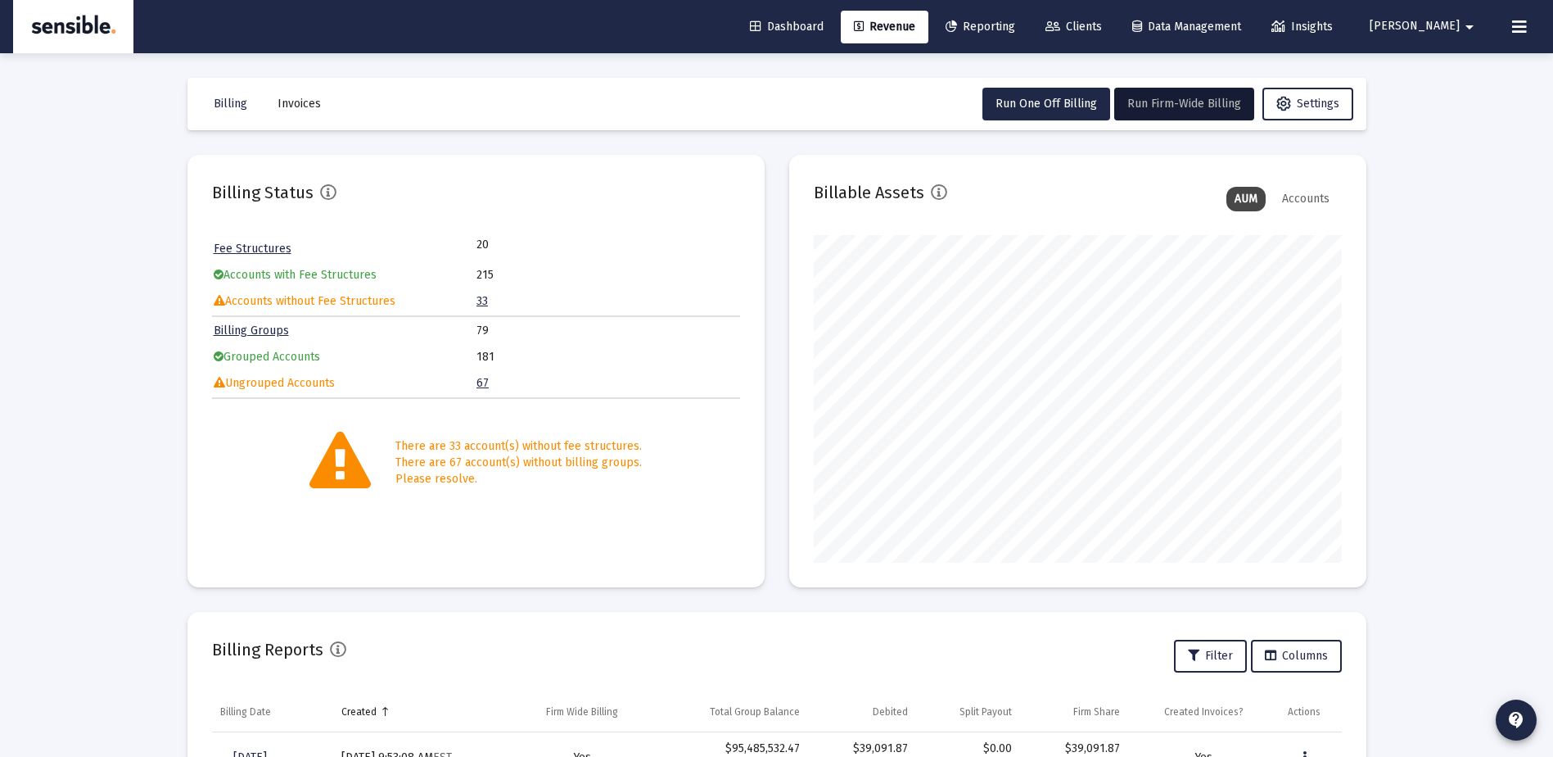
click at [1165, 97] on span "Run Firm-Wide Billing" at bounding box center [1184, 104] width 114 height 14
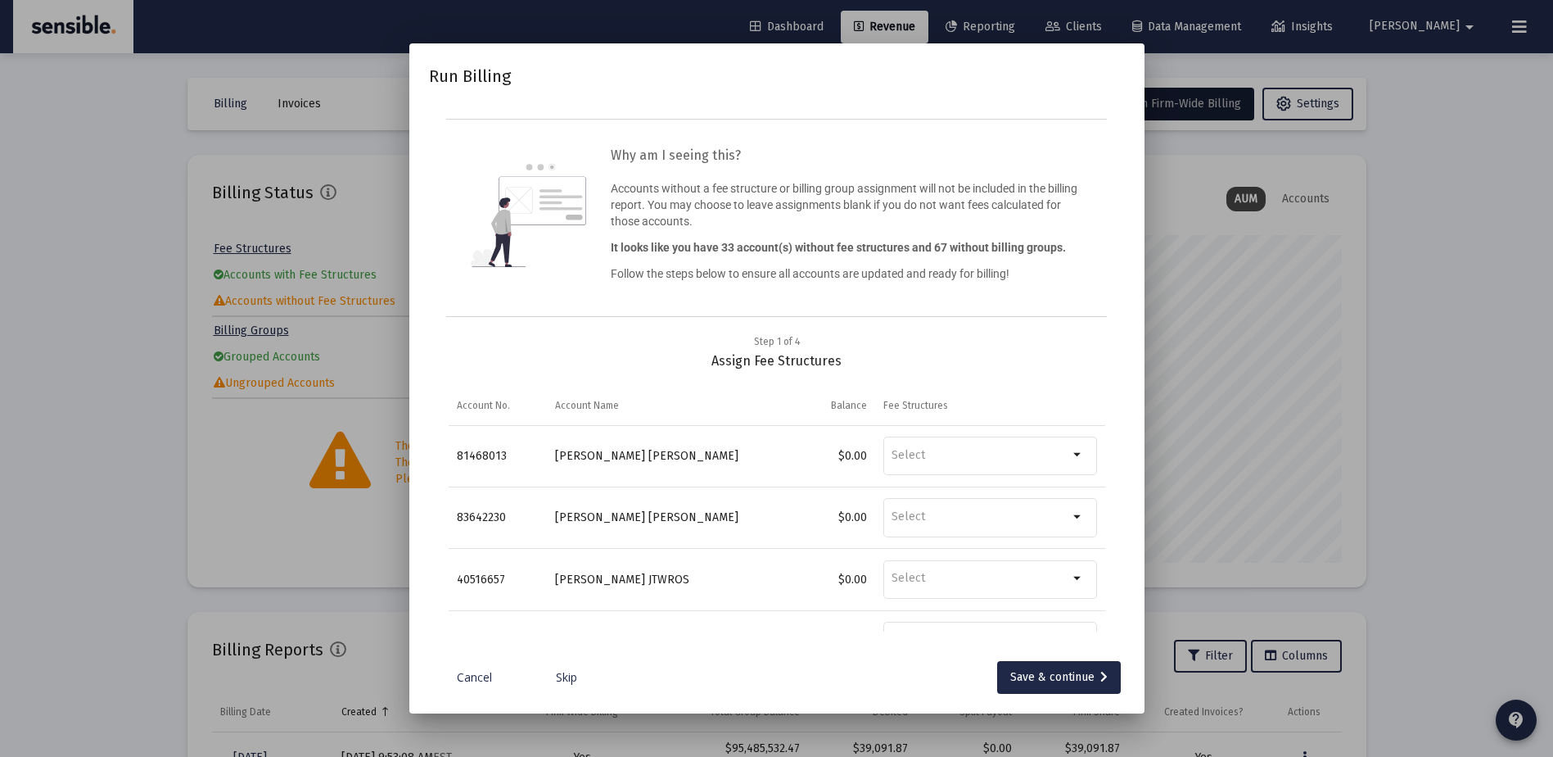
click at [563, 675] on link "Skip" at bounding box center [567, 677] width 82 height 16
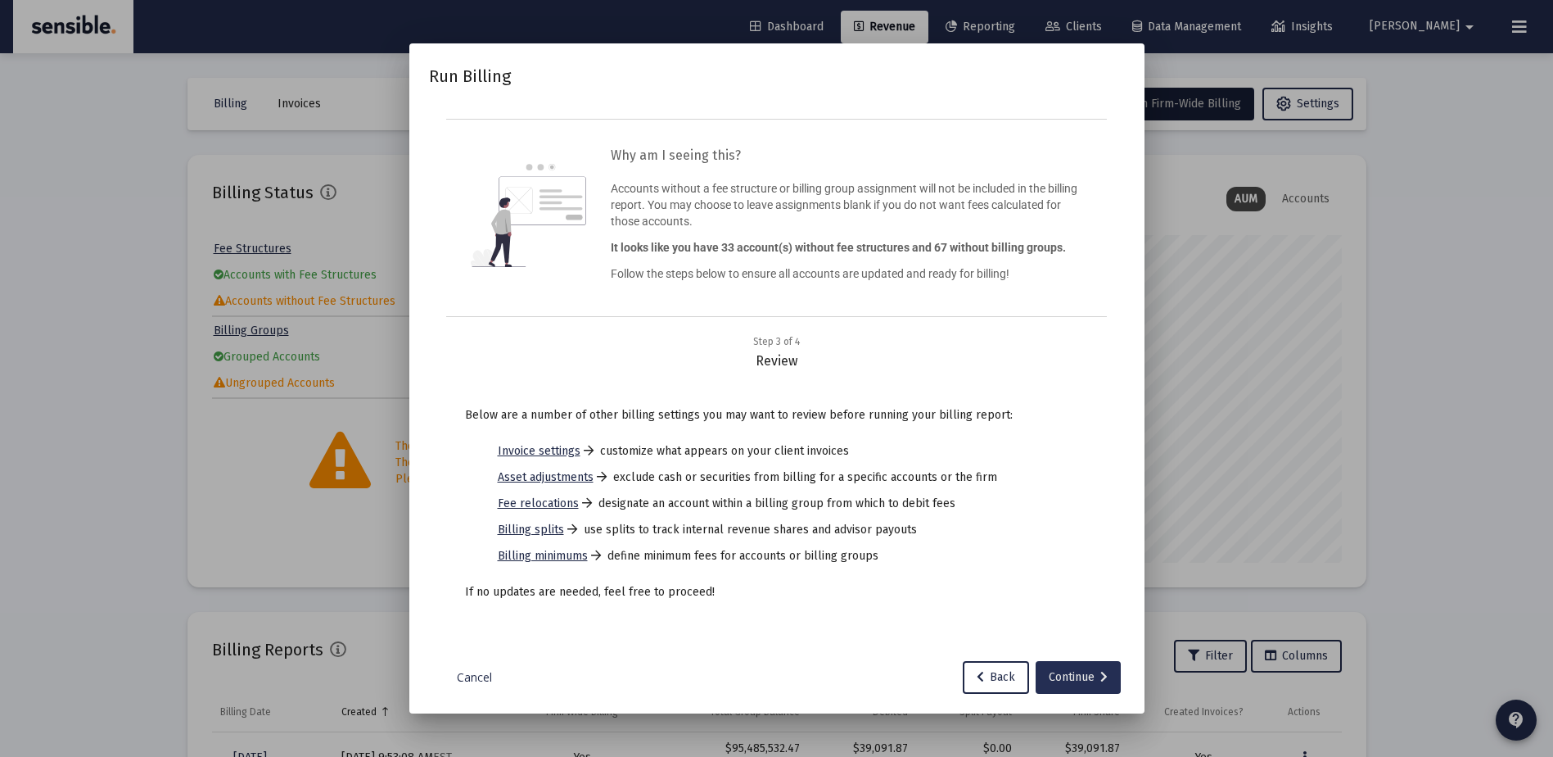
click at [1056, 679] on div "Continue" at bounding box center [1078, 677] width 59 height 33
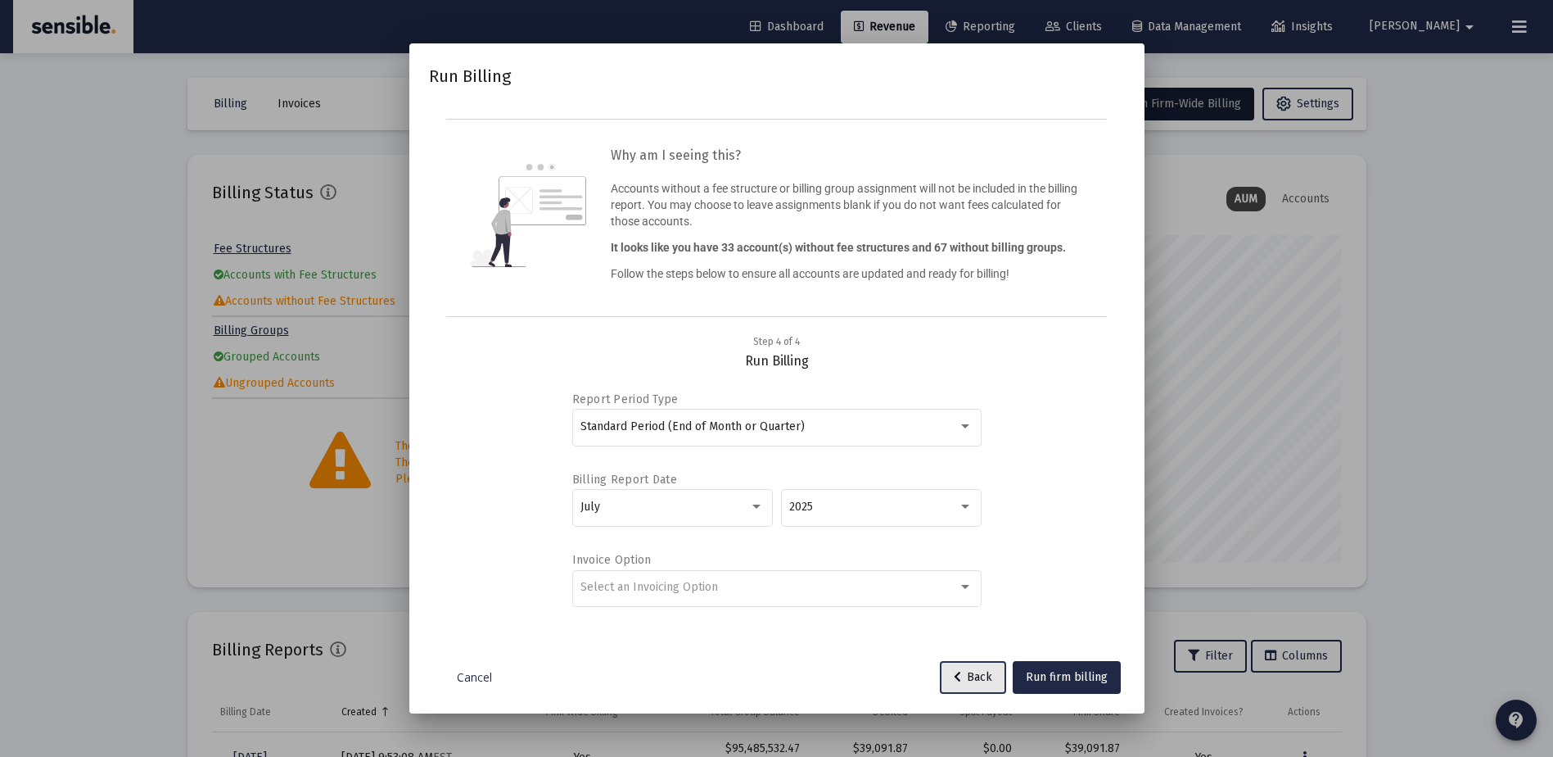
click at [960, 687] on button "Back" at bounding box center [973, 677] width 66 height 33
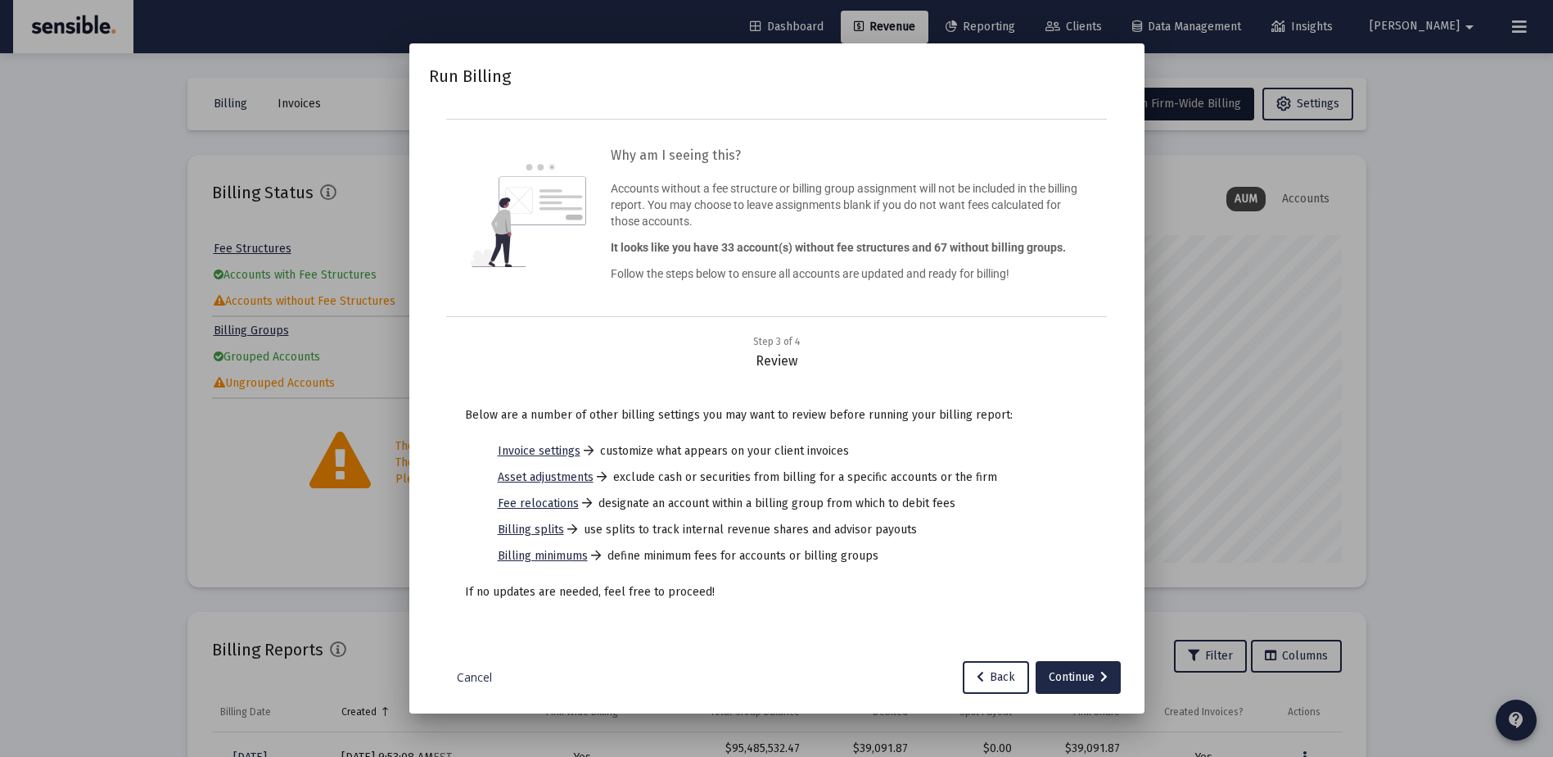
click at [296, 479] on div at bounding box center [776, 378] width 1553 height 757
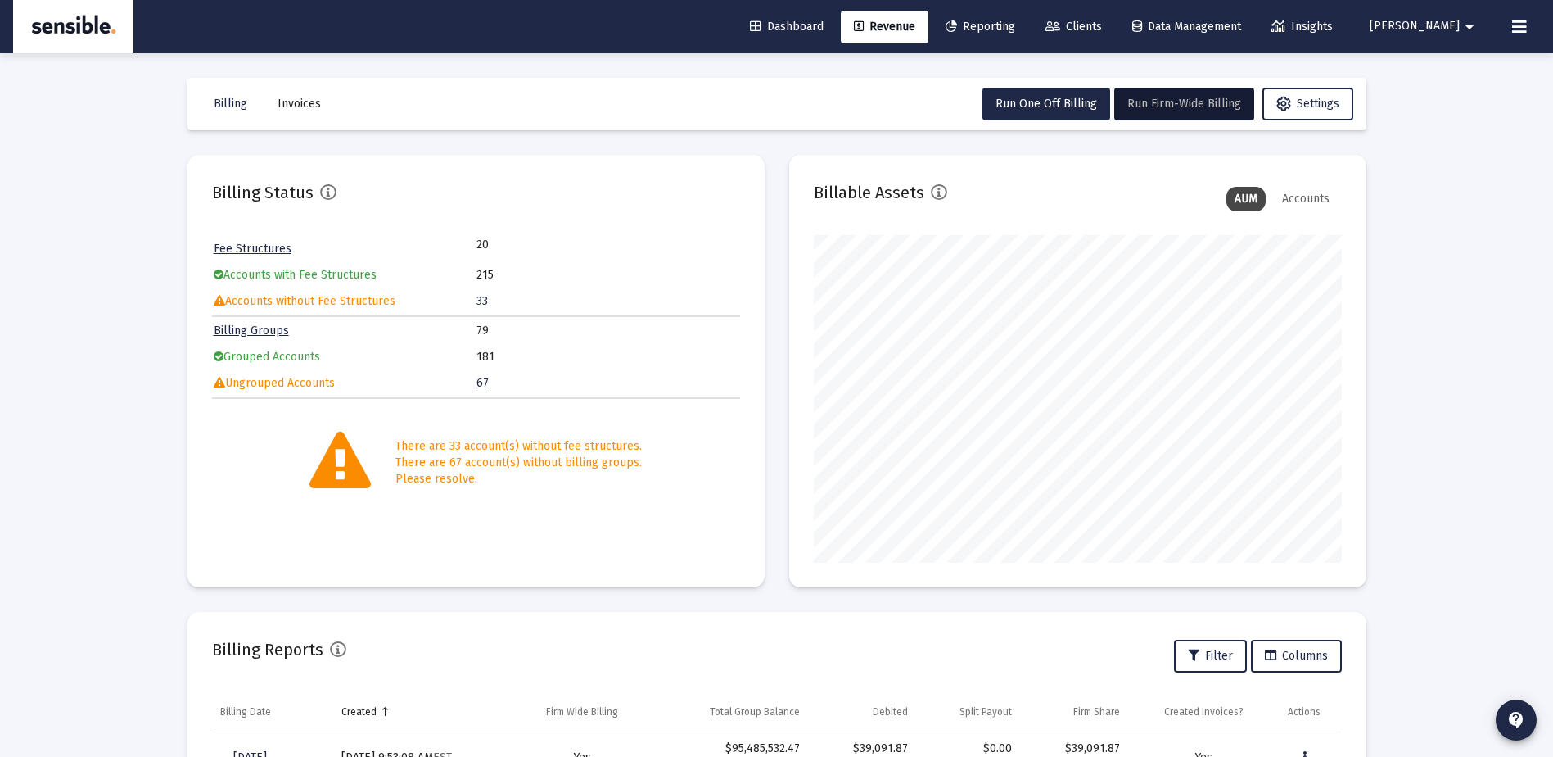
click at [477, 380] on link "67" at bounding box center [483, 383] width 12 height 14
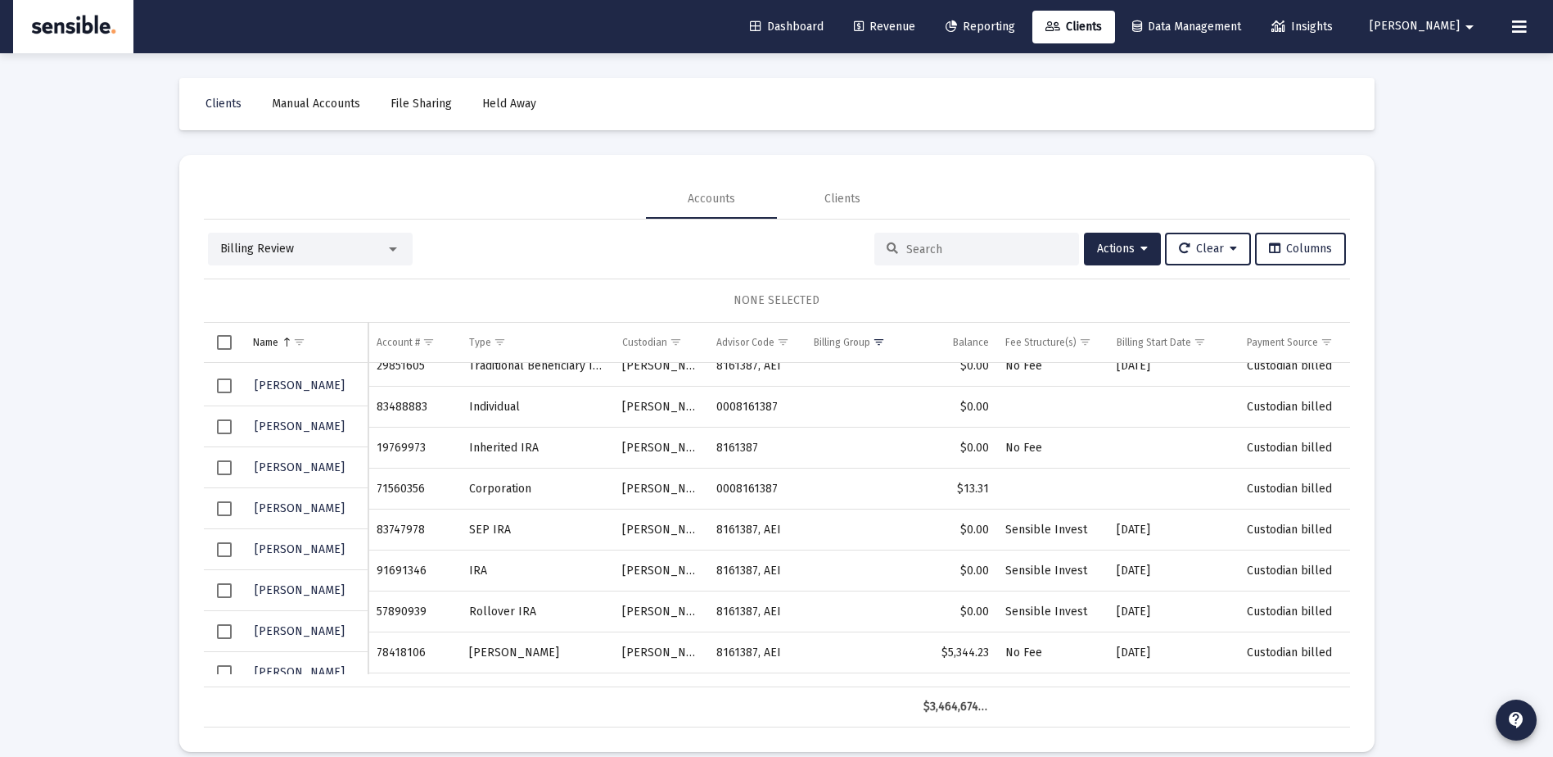
scroll to position [385, 0]
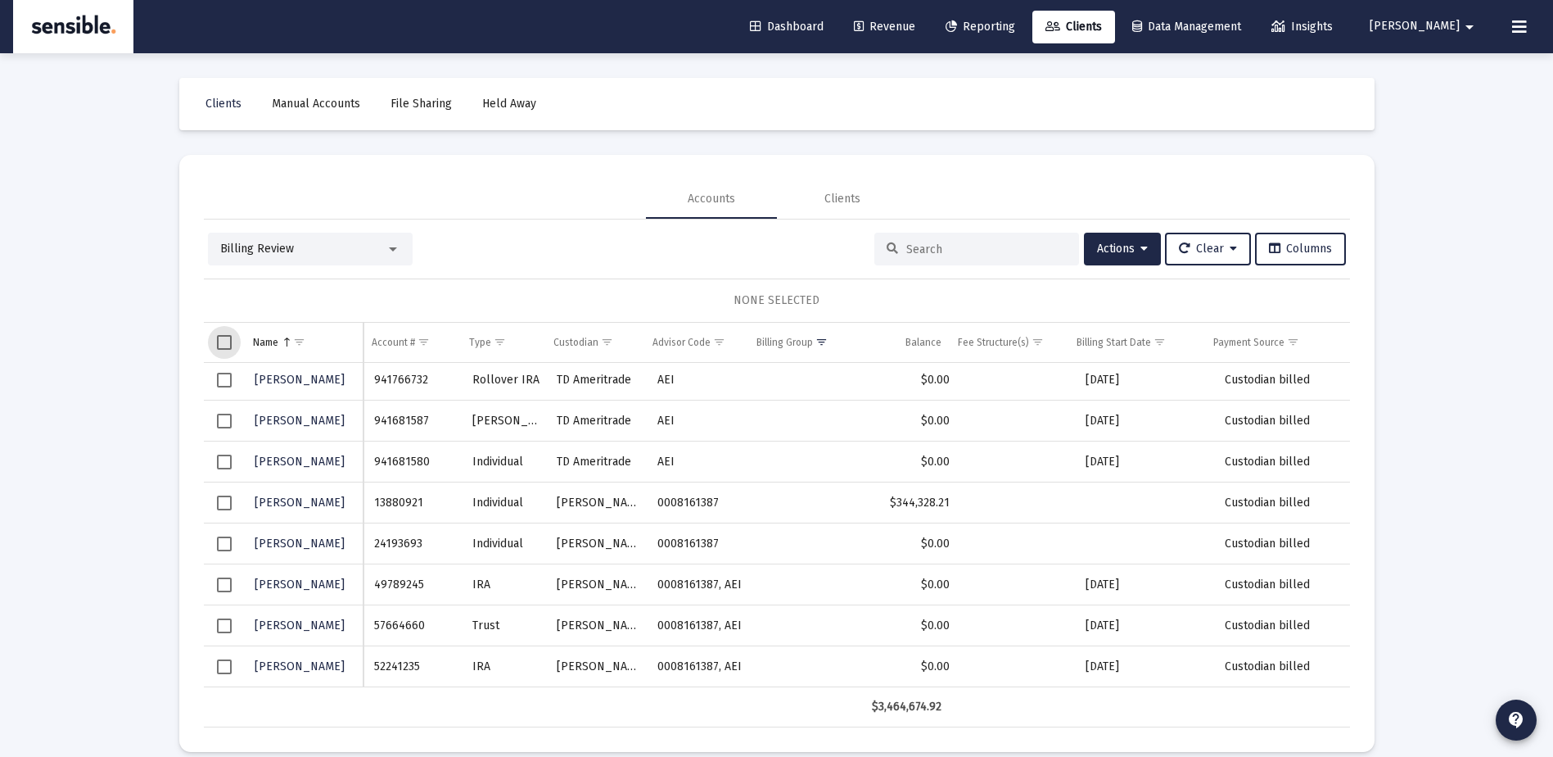
click at [227, 338] on span "Select all" at bounding box center [224, 342] width 15 height 15
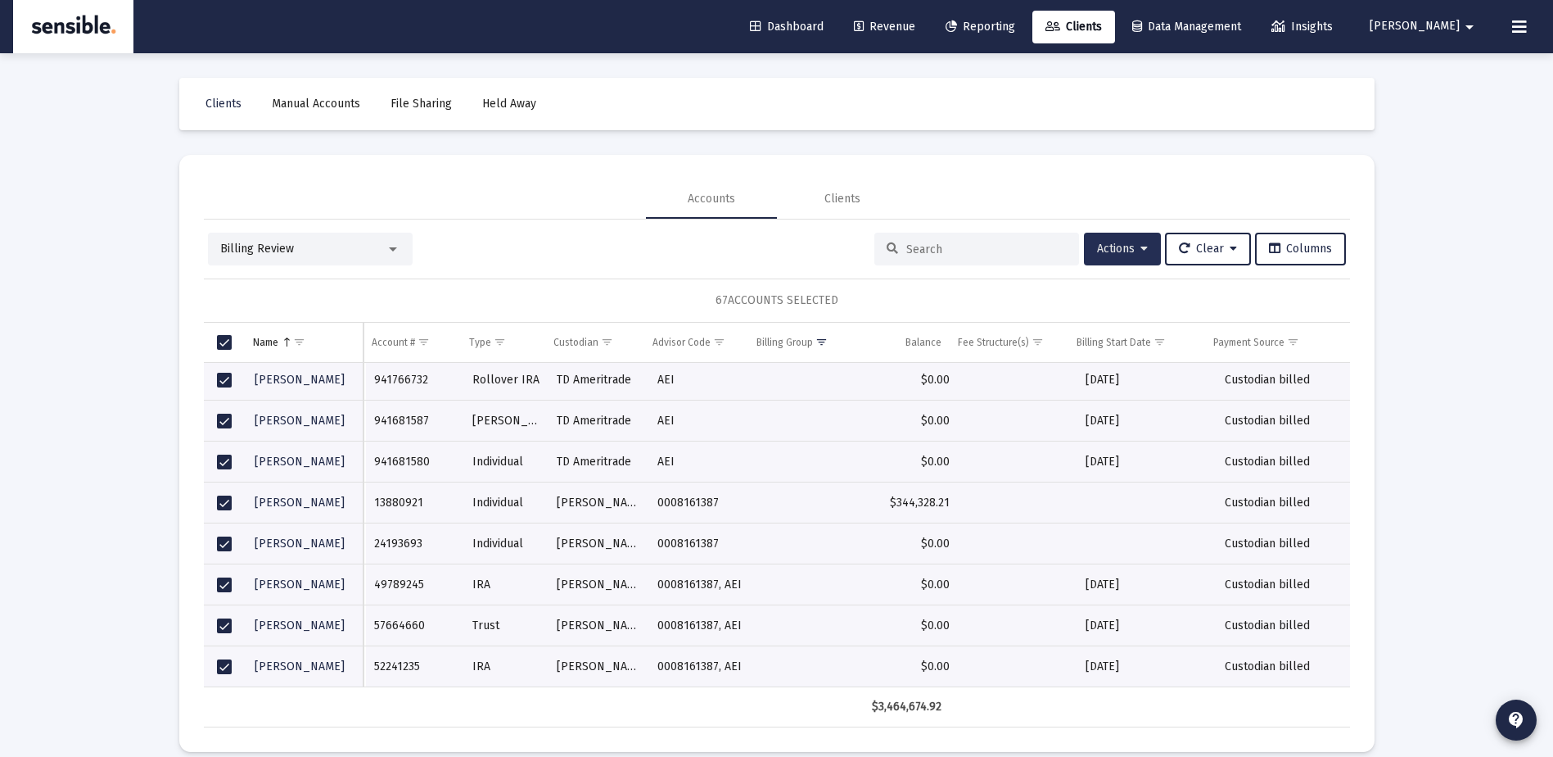
click at [1108, 242] on span "Actions" at bounding box center [1122, 249] width 51 height 14
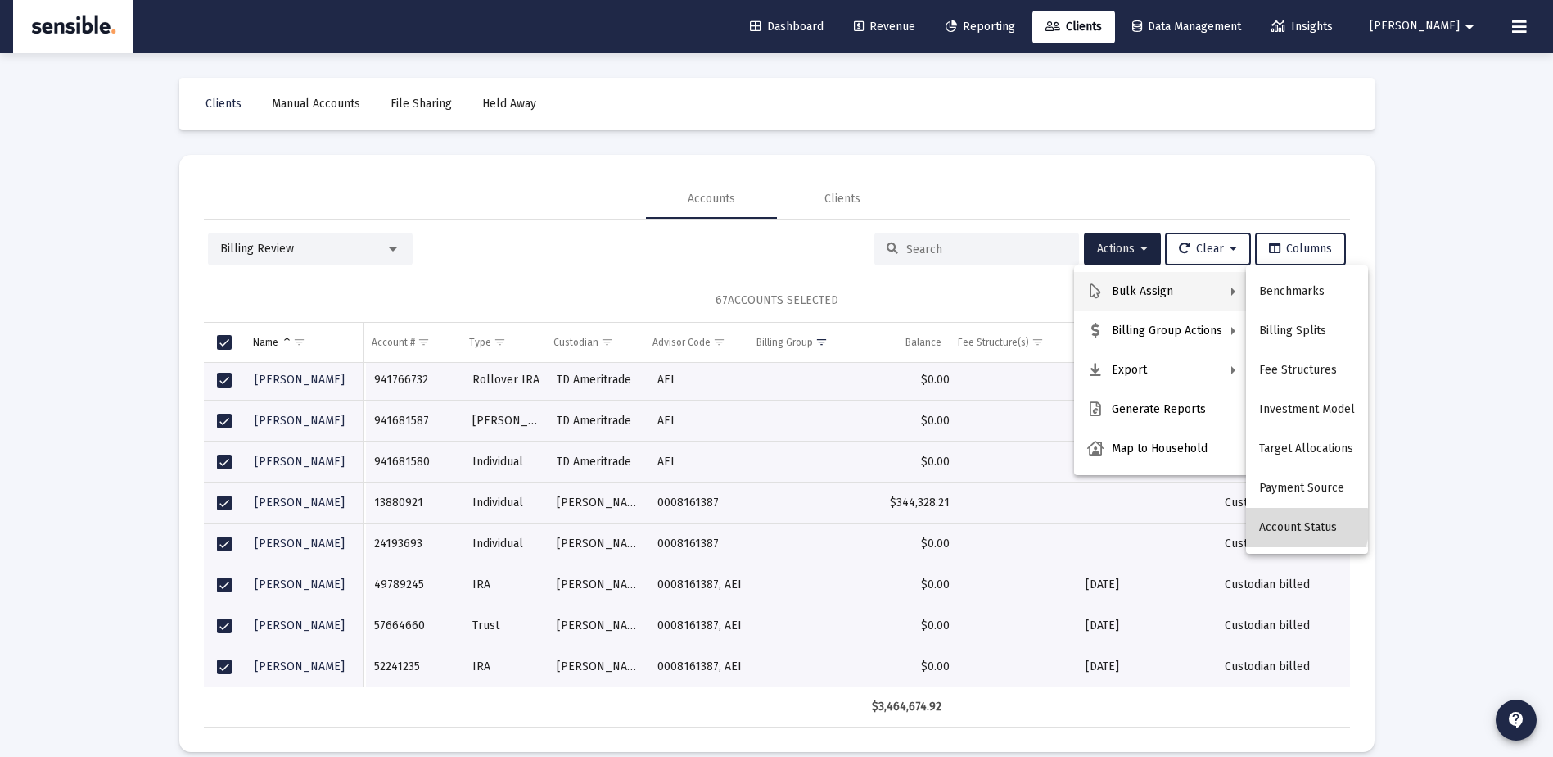
click at [1299, 524] on button "Account Status" at bounding box center [1307, 527] width 122 height 39
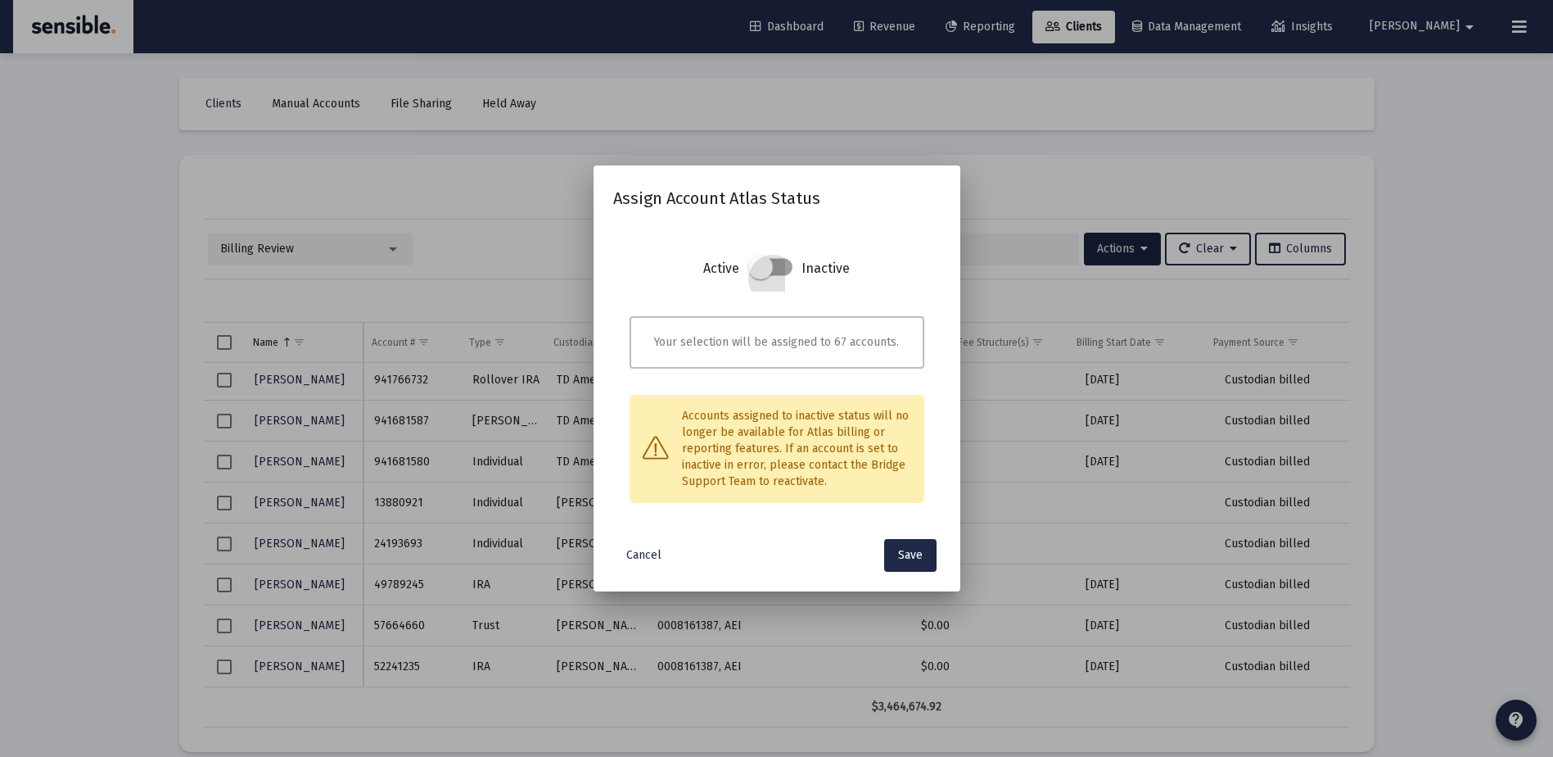
click at [757, 264] on span at bounding box center [760, 267] width 25 height 25
click at [760, 276] on input "checkbox" at bounding box center [761, 277] width 2 height 2
checkbox input "true"
click at [907, 552] on span "Save" at bounding box center [910, 555] width 25 height 14
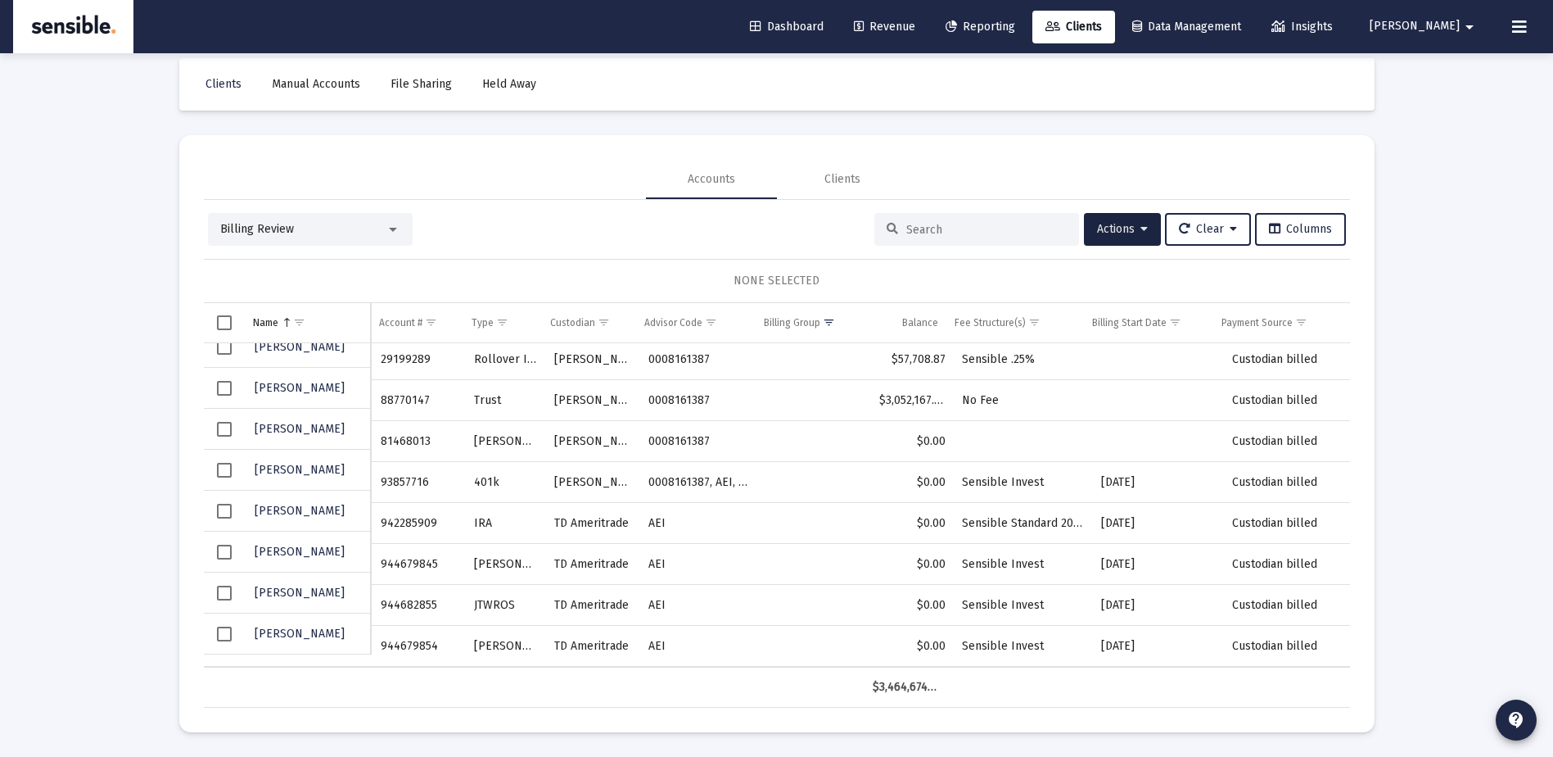
click at [907, 552] on td "$0.00" at bounding box center [912, 564] width 83 height 41
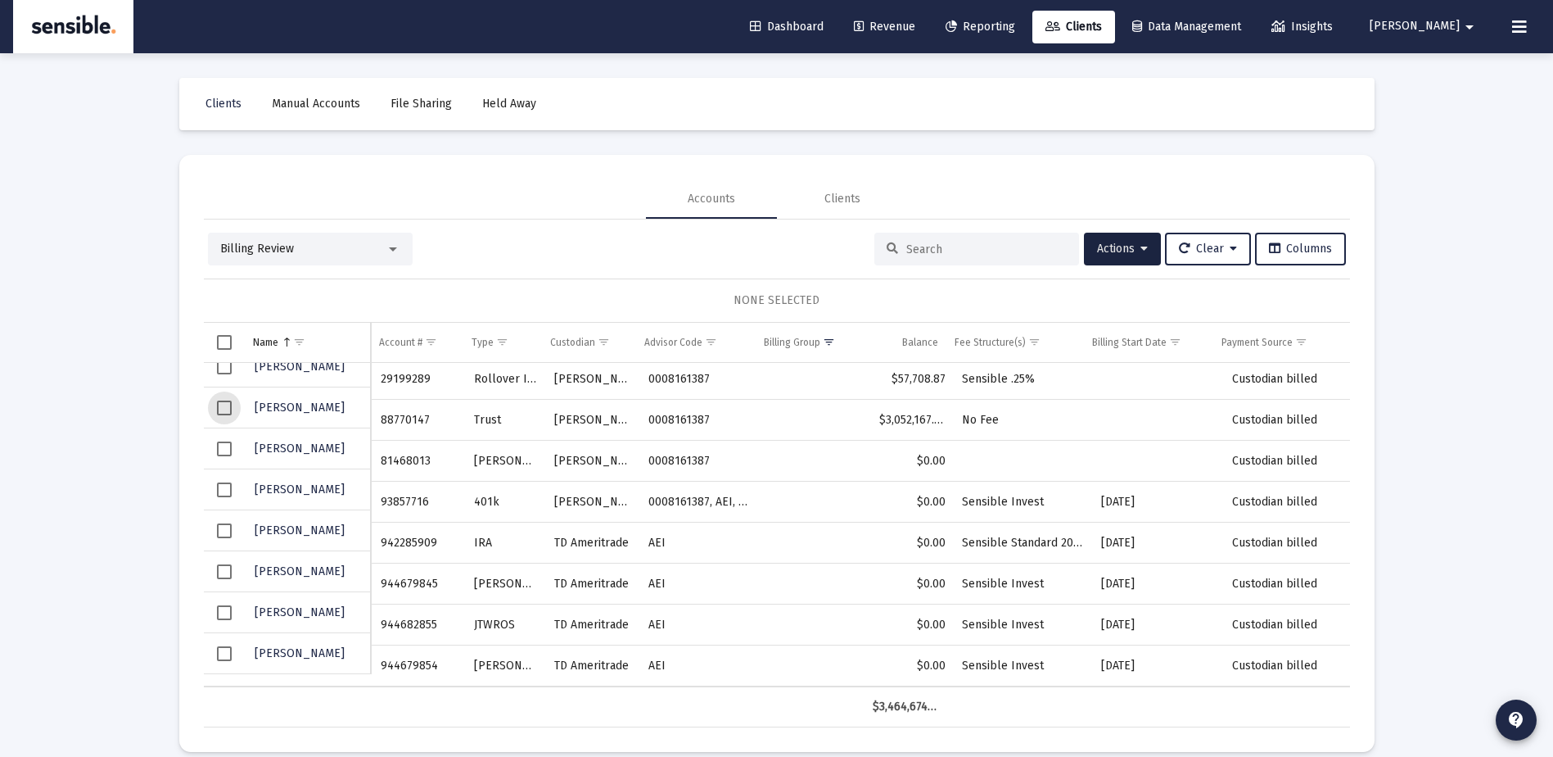
click at [226, 405] on span "Select row" at bounding box center [224, 407] width 15 height 15
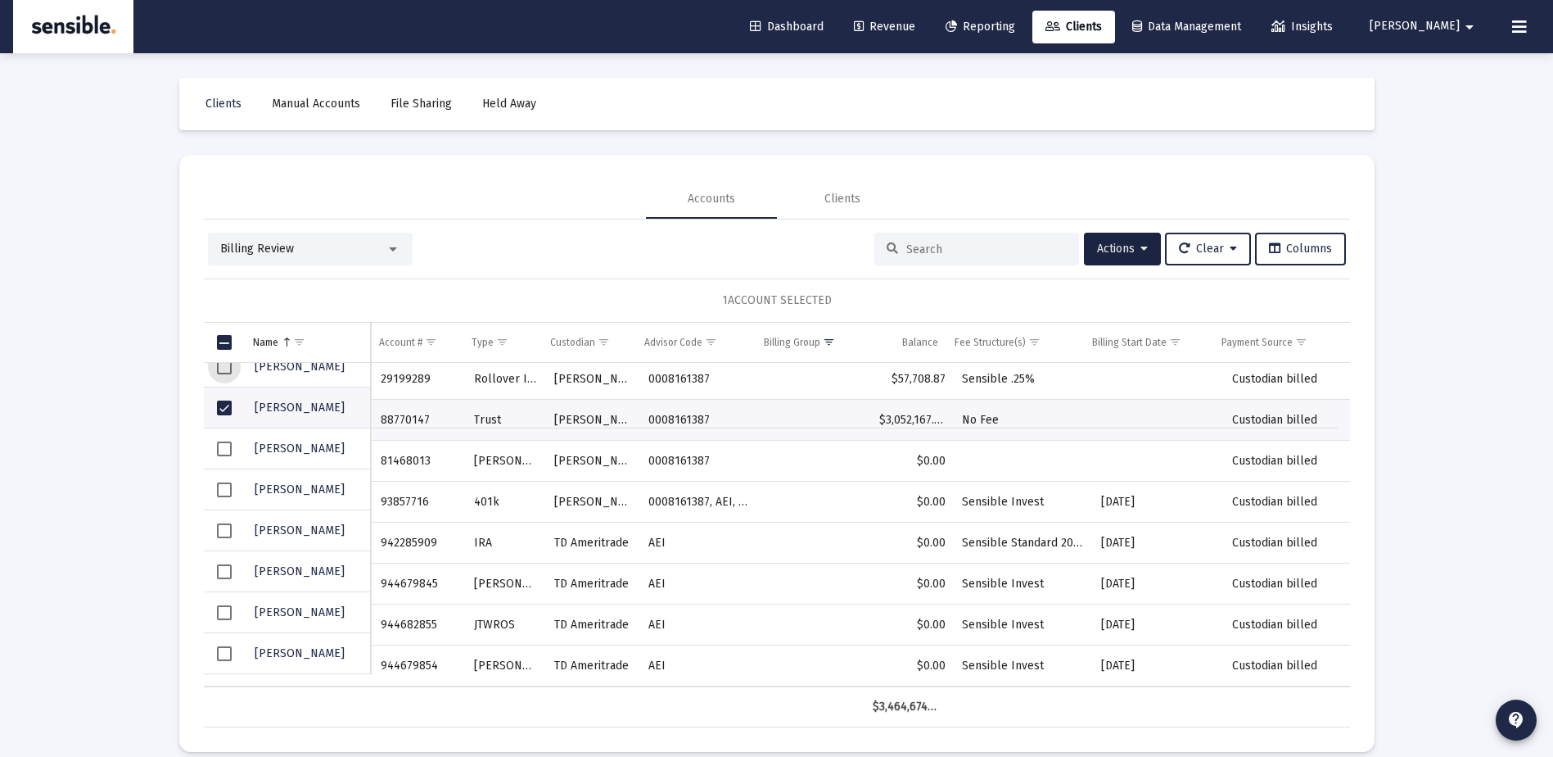
click at [223, 368] on span "Select row" at bounding box center [224, 366] width 15 height 15
click at [1102, 246] on span "Actions" at bounding box center [1122, 249] width 51 height 14
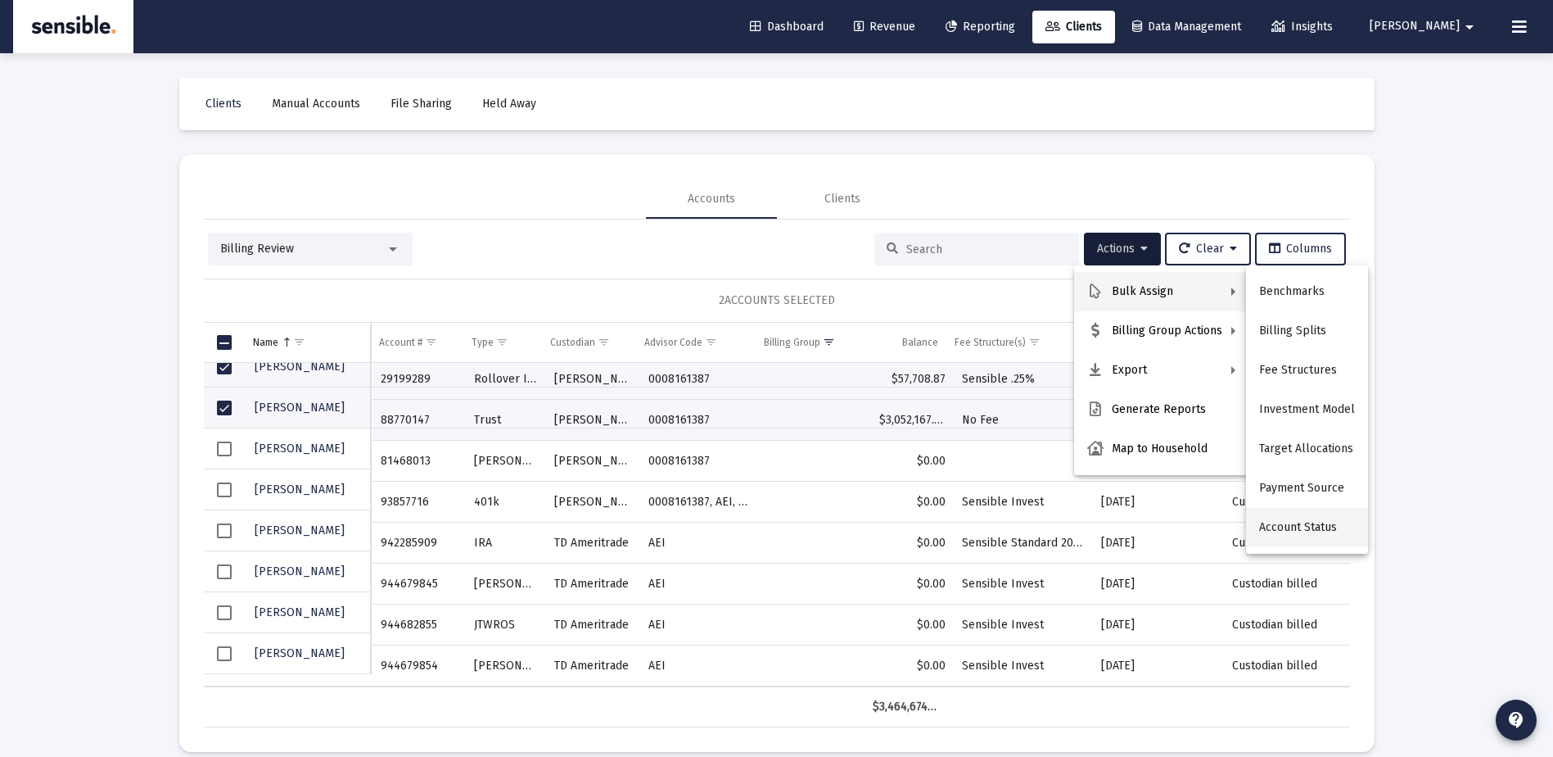
click at [1301, 523] on button "Account Status" at bounding box center [1307, 527] width 122 height 39
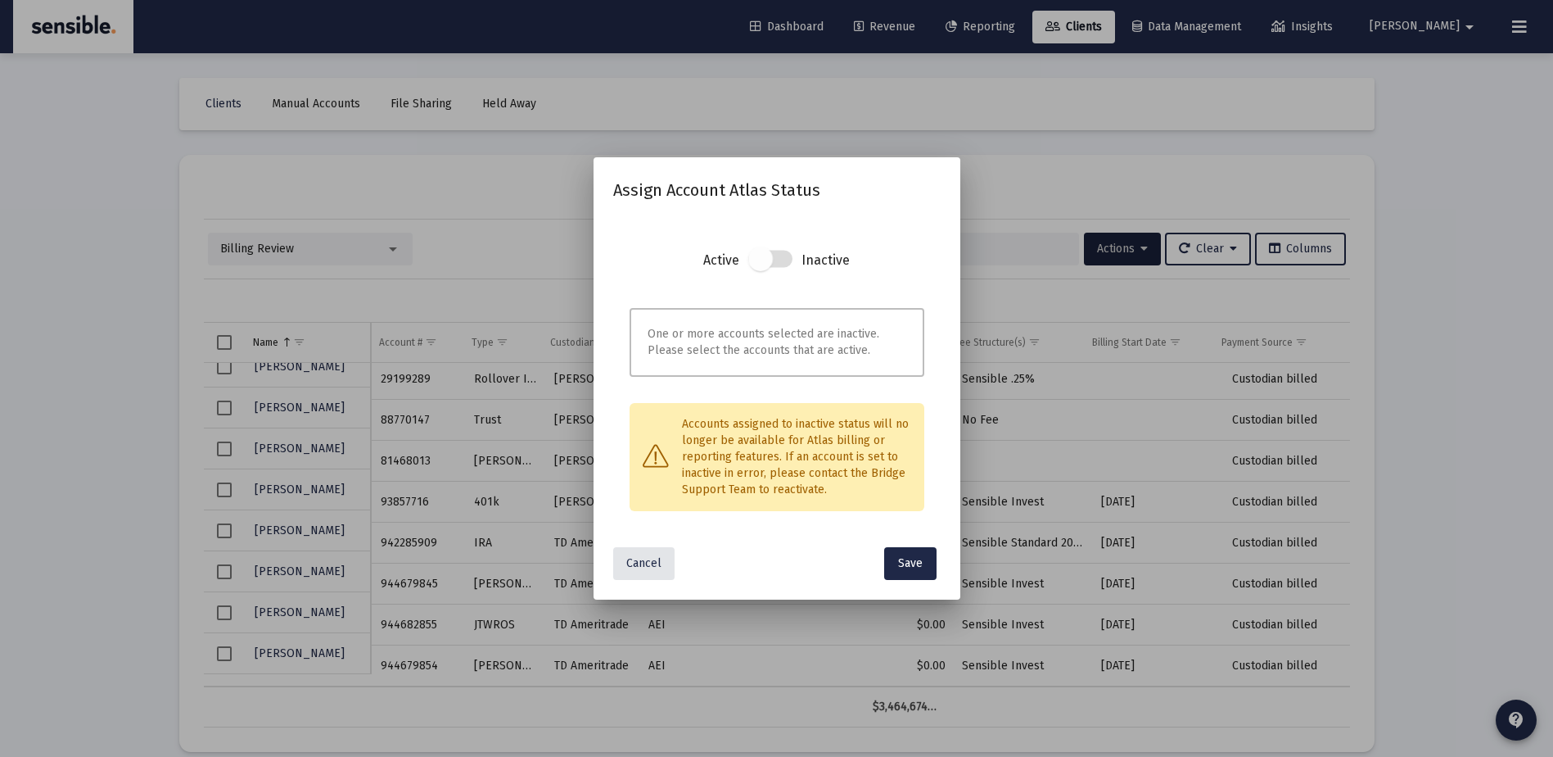
click at [759, 256] on span at bounding box center [760, 258] width 25 height 25
click at [759, 257] on span at bounding box center [760, 258] width 25 height 25
click at [767, 259] on span at bounding box center [760, 258] width 25 height 25
click at [826, 480] on div "Accounts assigned to inactive status will no longer be available for Atlas bill…" at bounding box center [777, 457] width 295 height 108
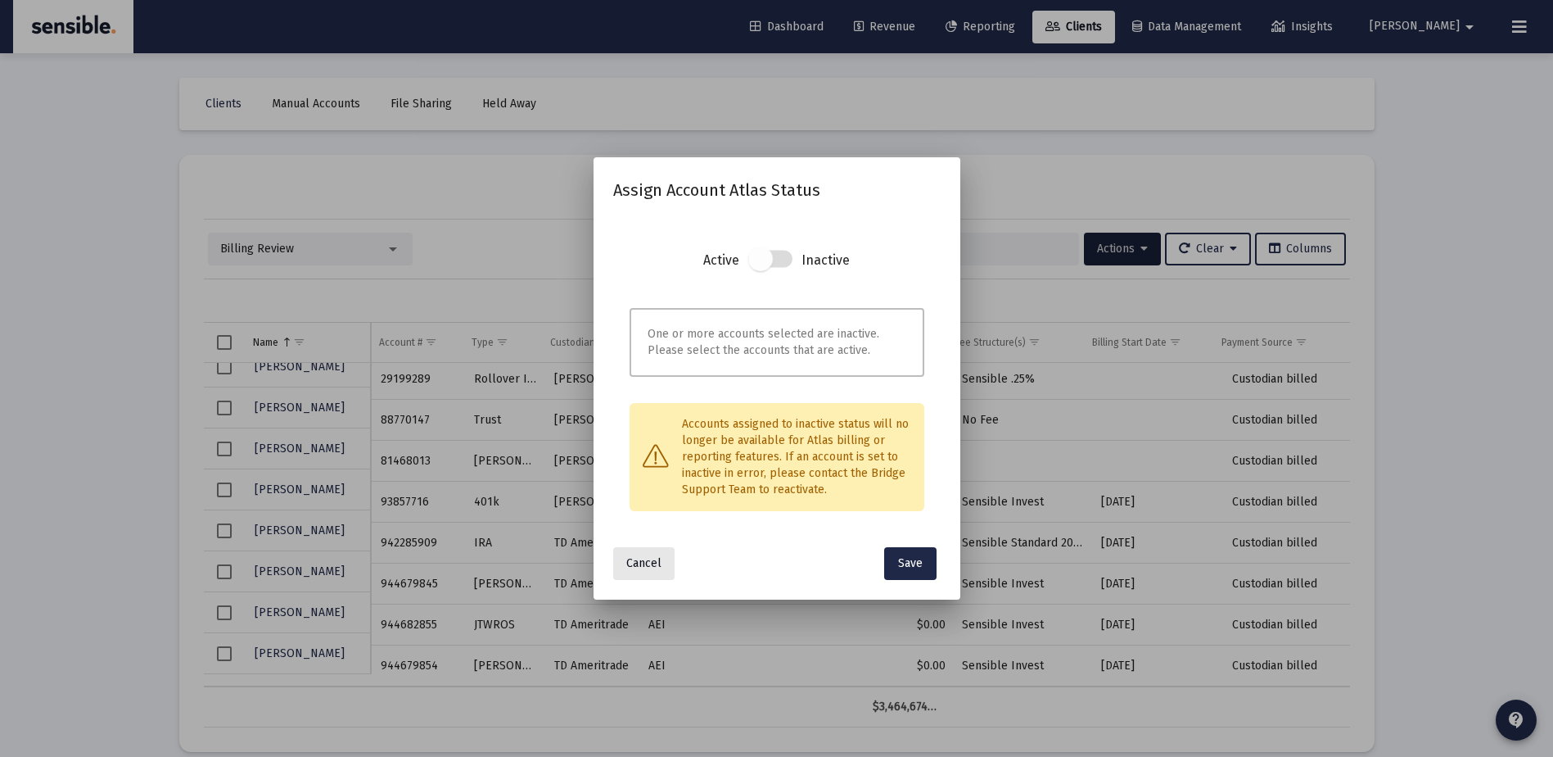
click at [646, 561] on span "Cancel" at bounding box center [643, 563] width 35 height 14
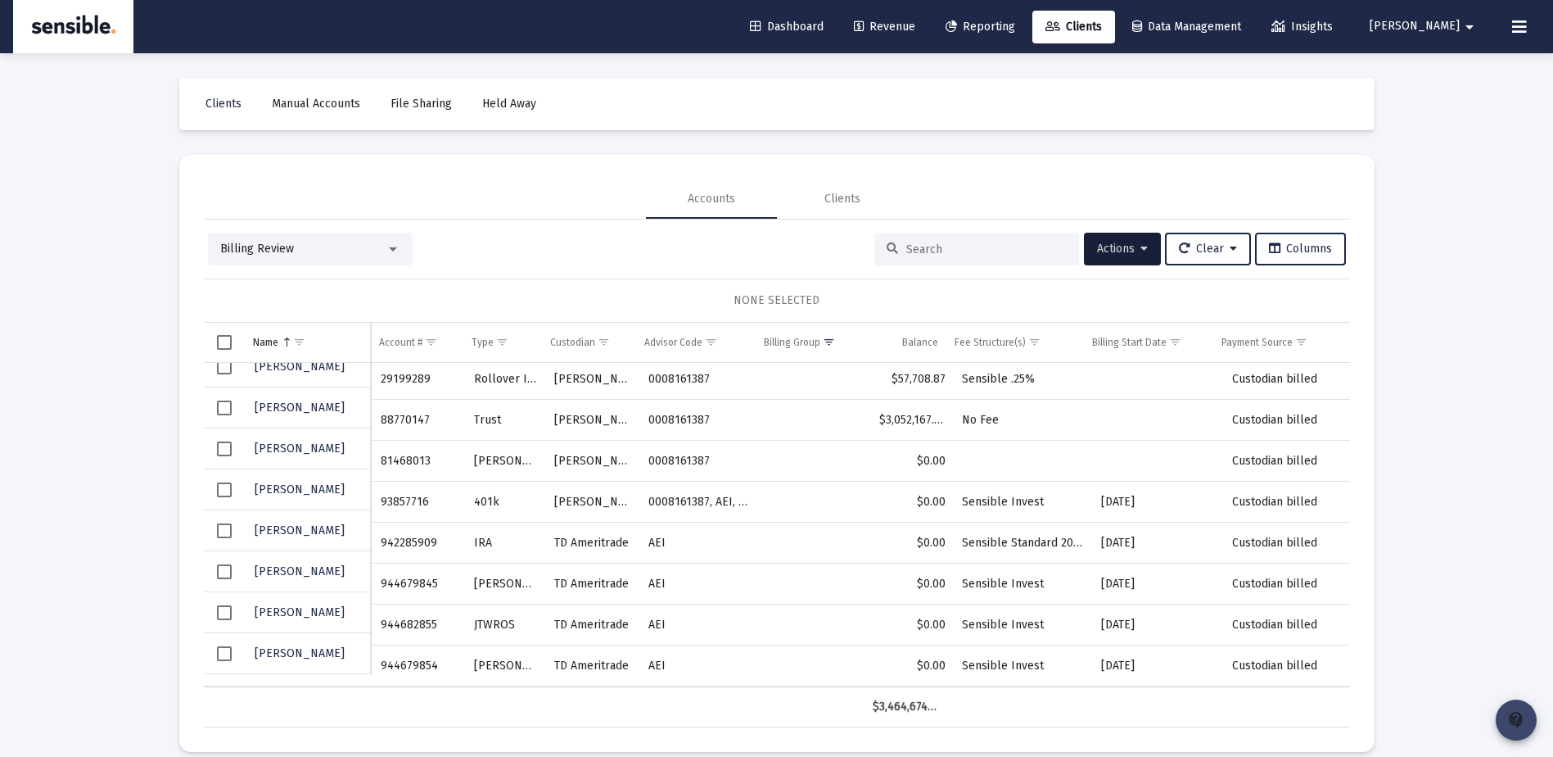
click at [1507, 725] on mat-icon "contact_support" at bounding box center [1517, 720] width 20 height 20
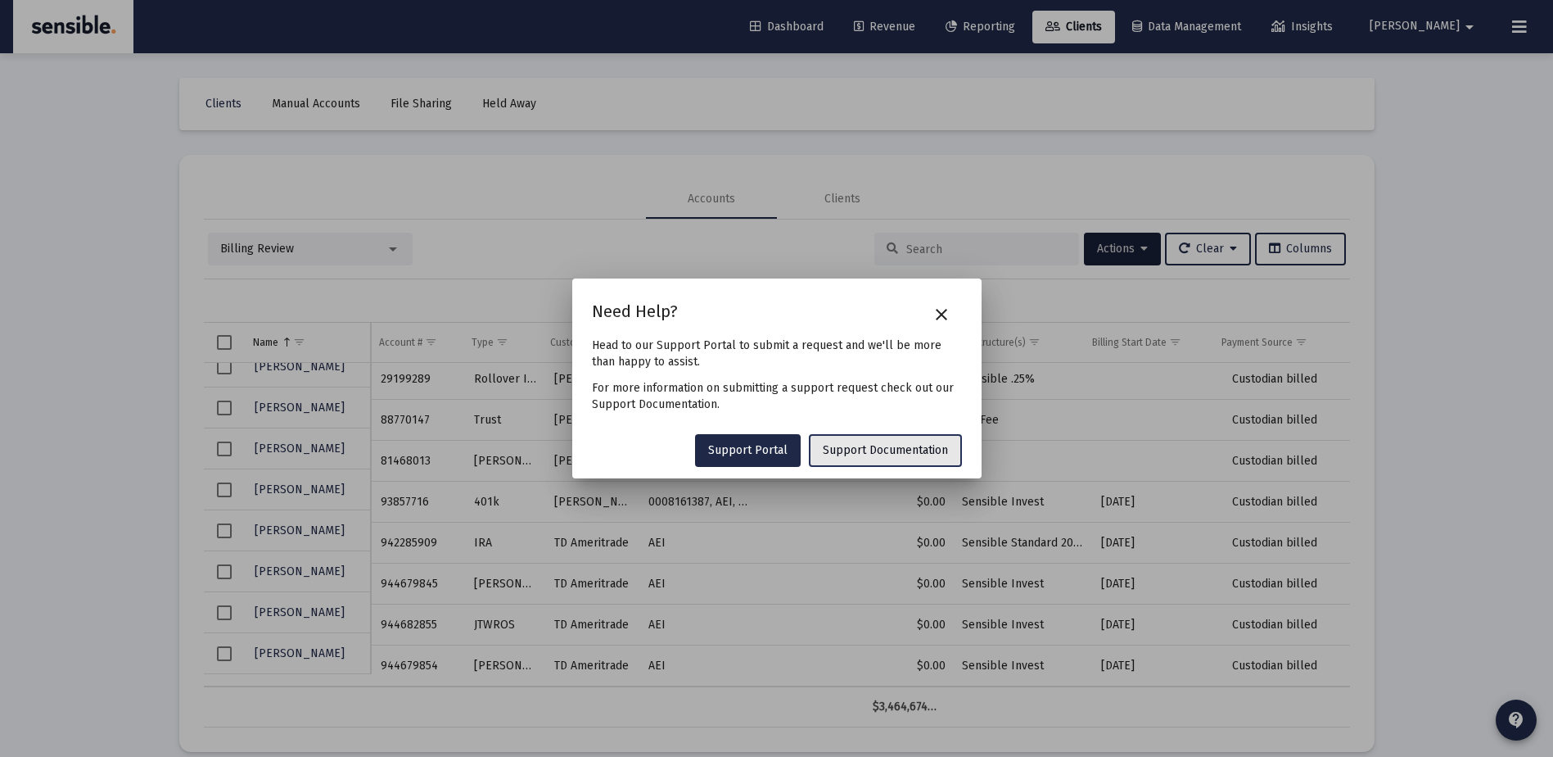
click at [889, 444] on span "Support Documentation" at bounding box center [885, 450] width 125 height 14
click at [765, 447] on span "Support Portal" at bounding box center [747, 450] width 79 height 14
click at [939, 314] on mat-icon "close" at bounding box center [942, 315] width 20 height 20
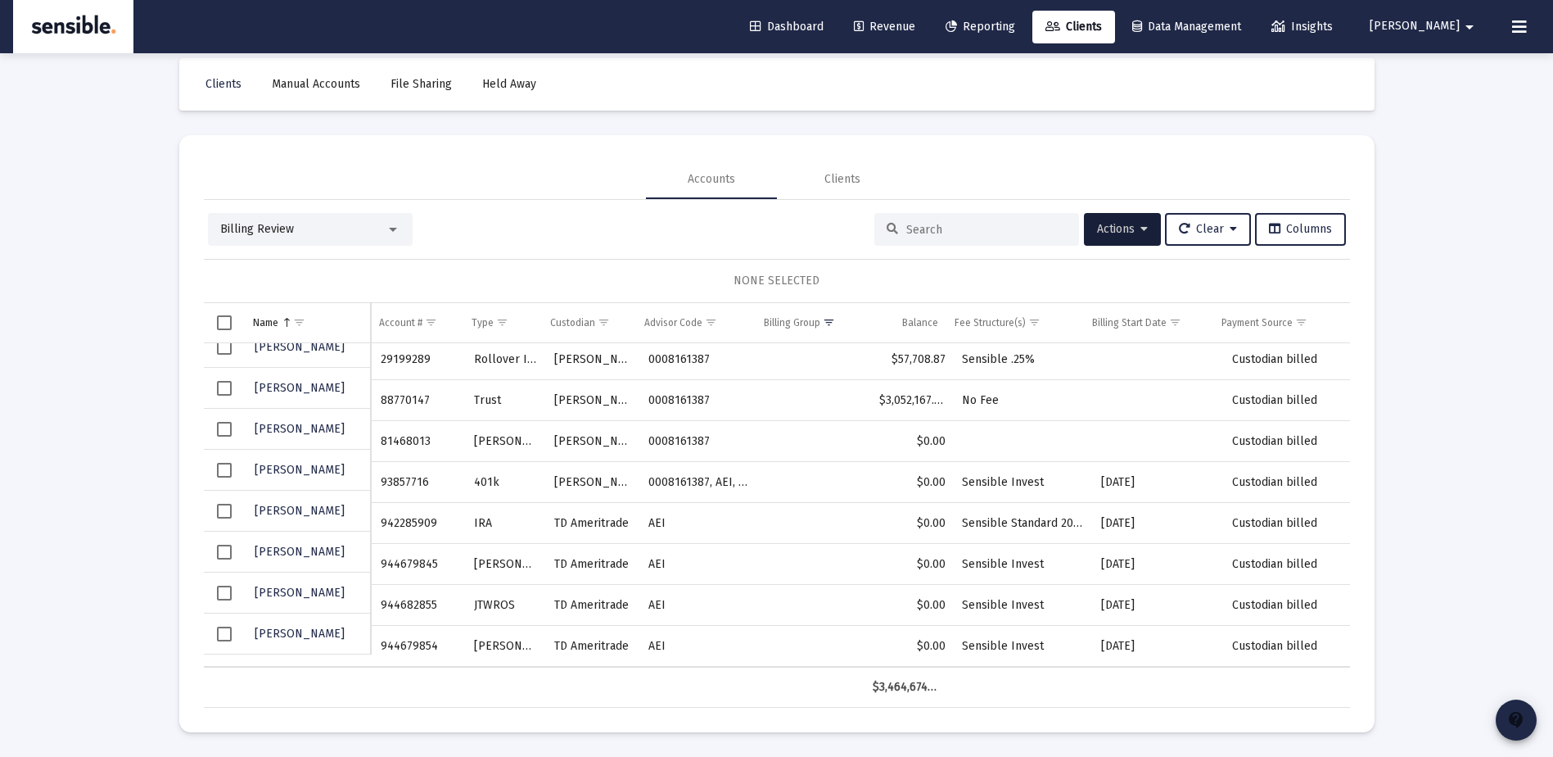
scroll to position [0, 0]
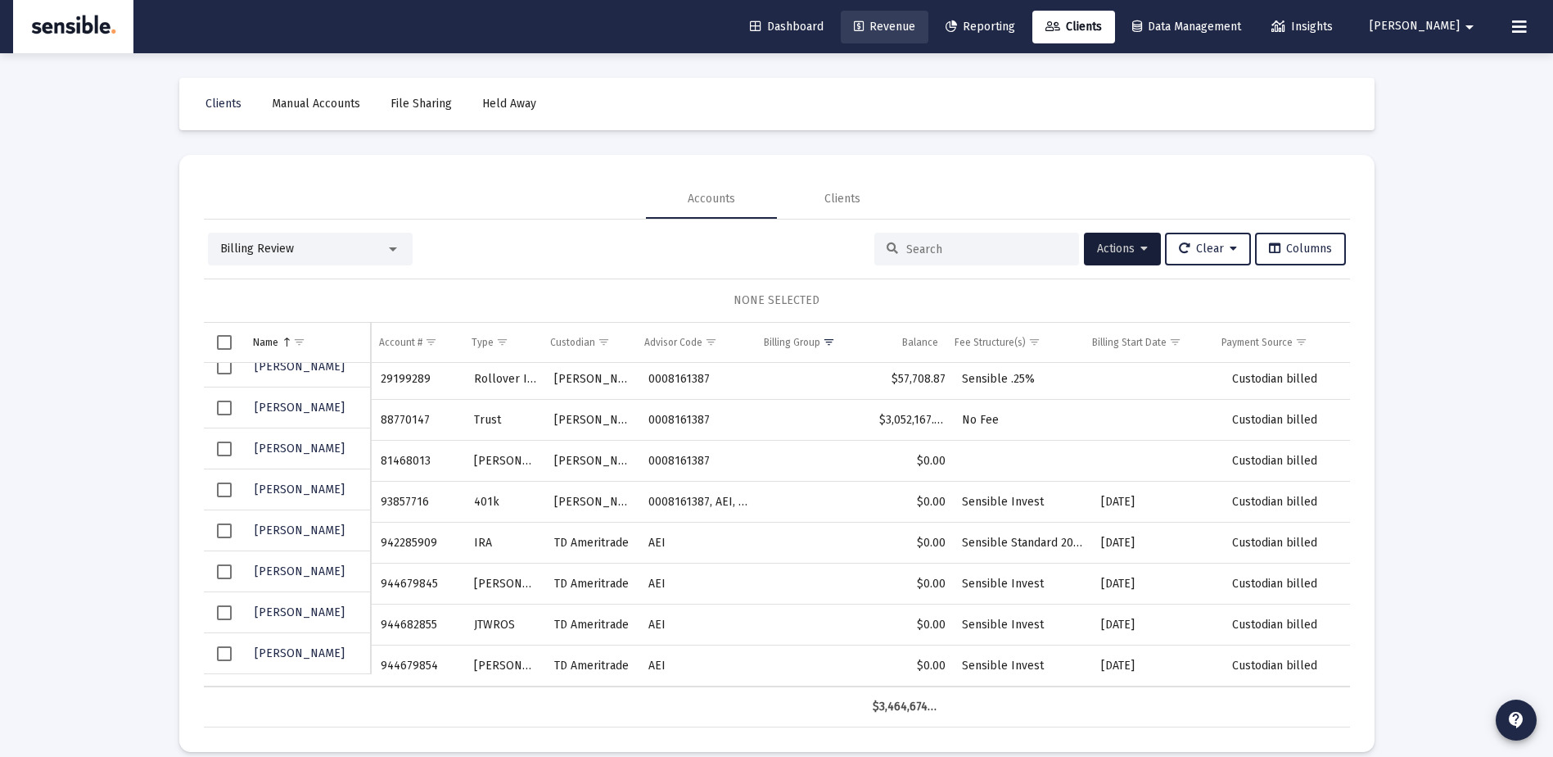
click at [915, 25] on span "Revenue" at bounding box center [884, 27] width 61 height 14
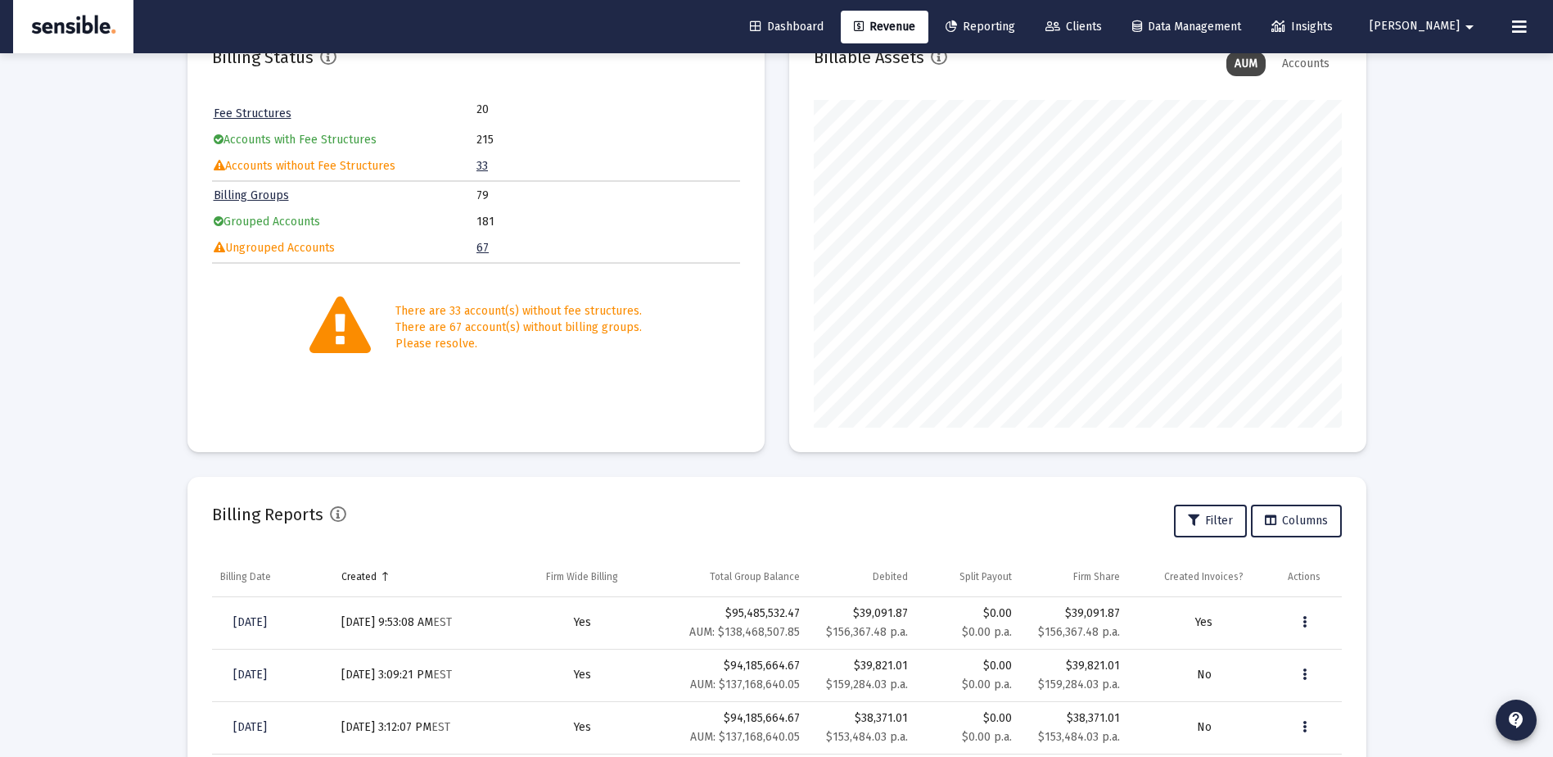
scroll to position [147, 0]
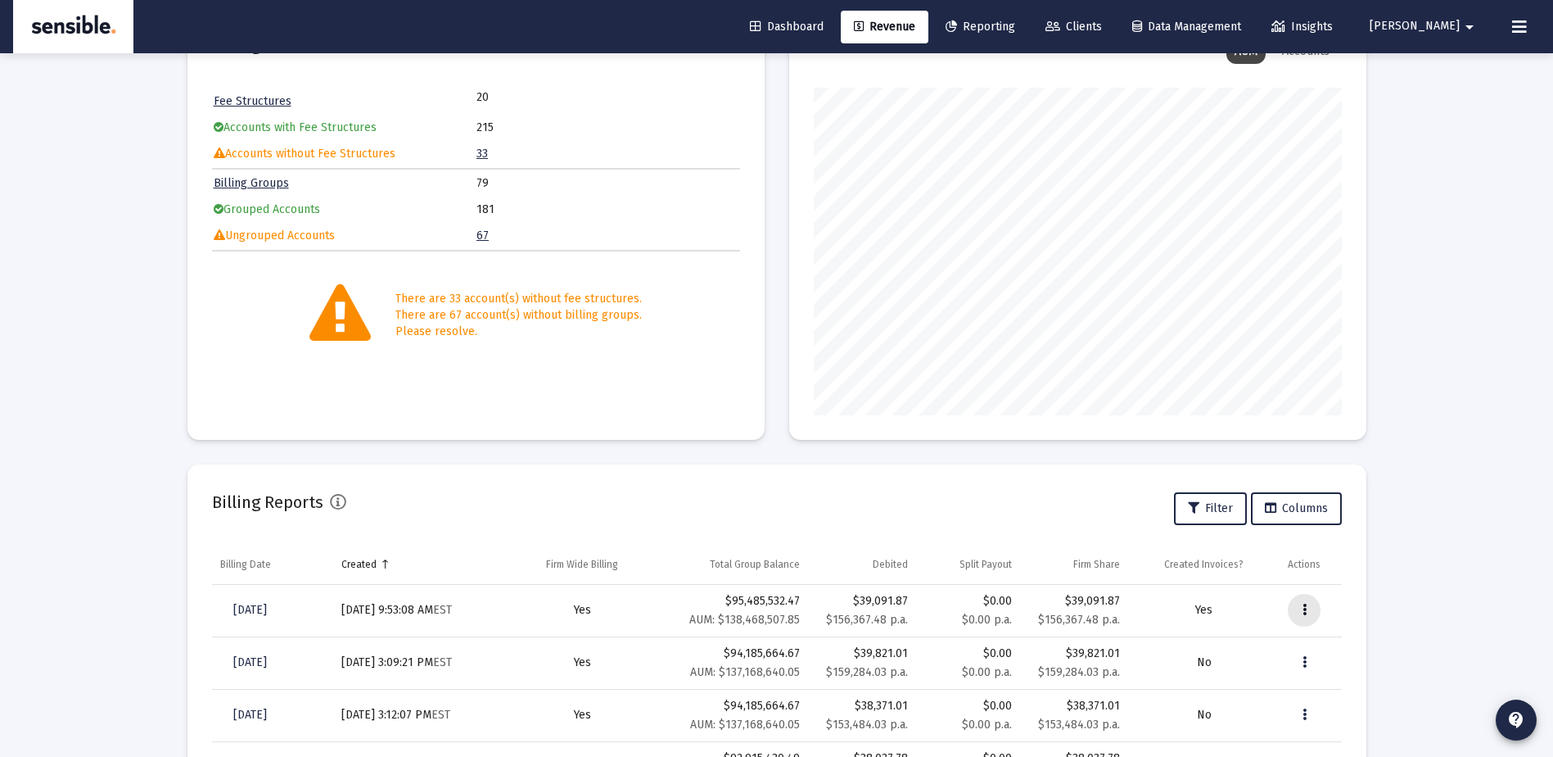
click at [1300, 612] on button "Data grid" at bounding box center [1304, 610] width 33 height 33
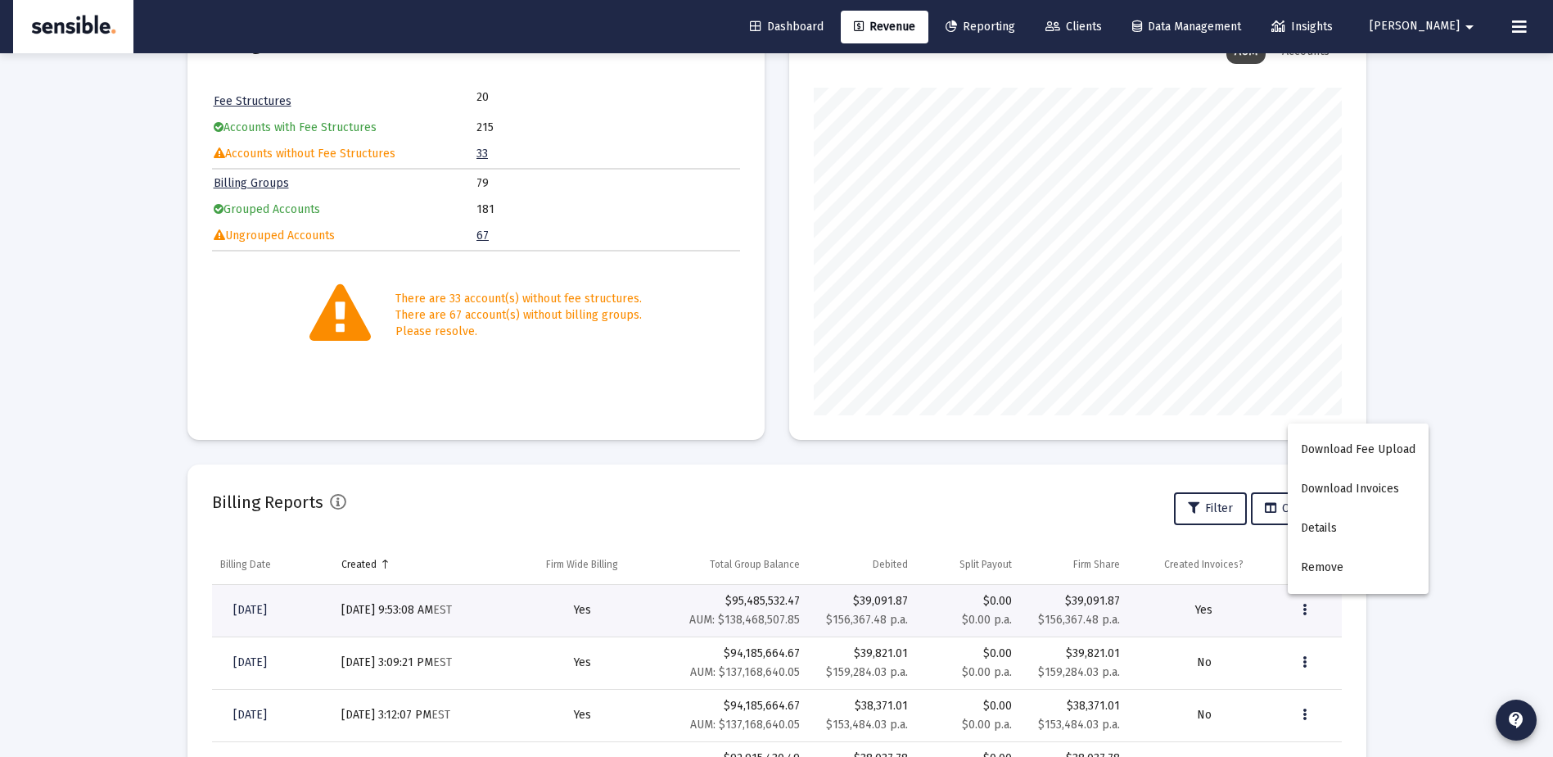
click at [253, 561] on div at bounding box center [776, 378] width 1553 height 757
click at [253, 561] on div "Billing Date" at bounding box center [245, 564] width 51 height 13
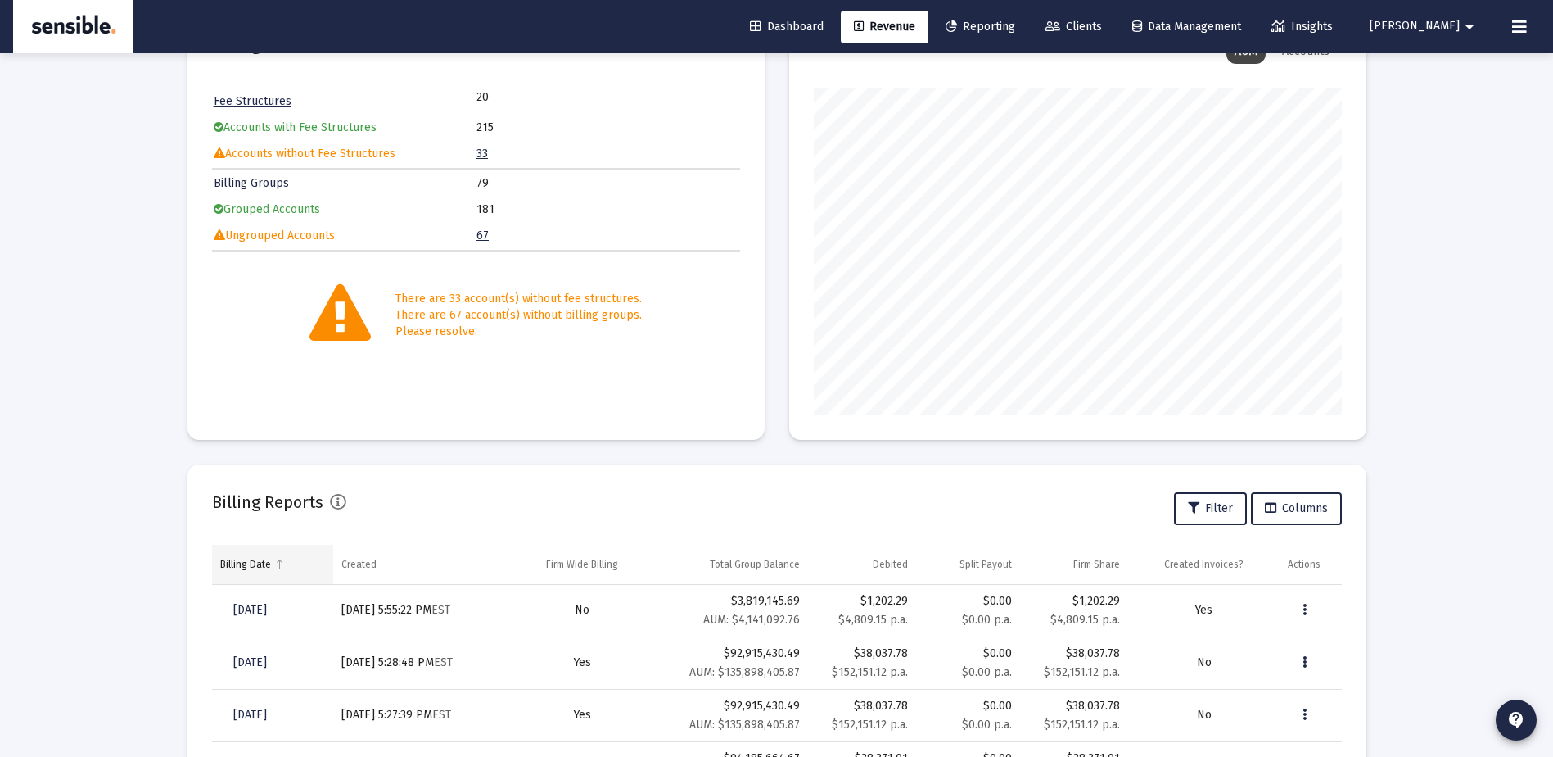
click at [281, 561] on span "Column Billing Date" at bounding box center [279, 564] width 12 height 12
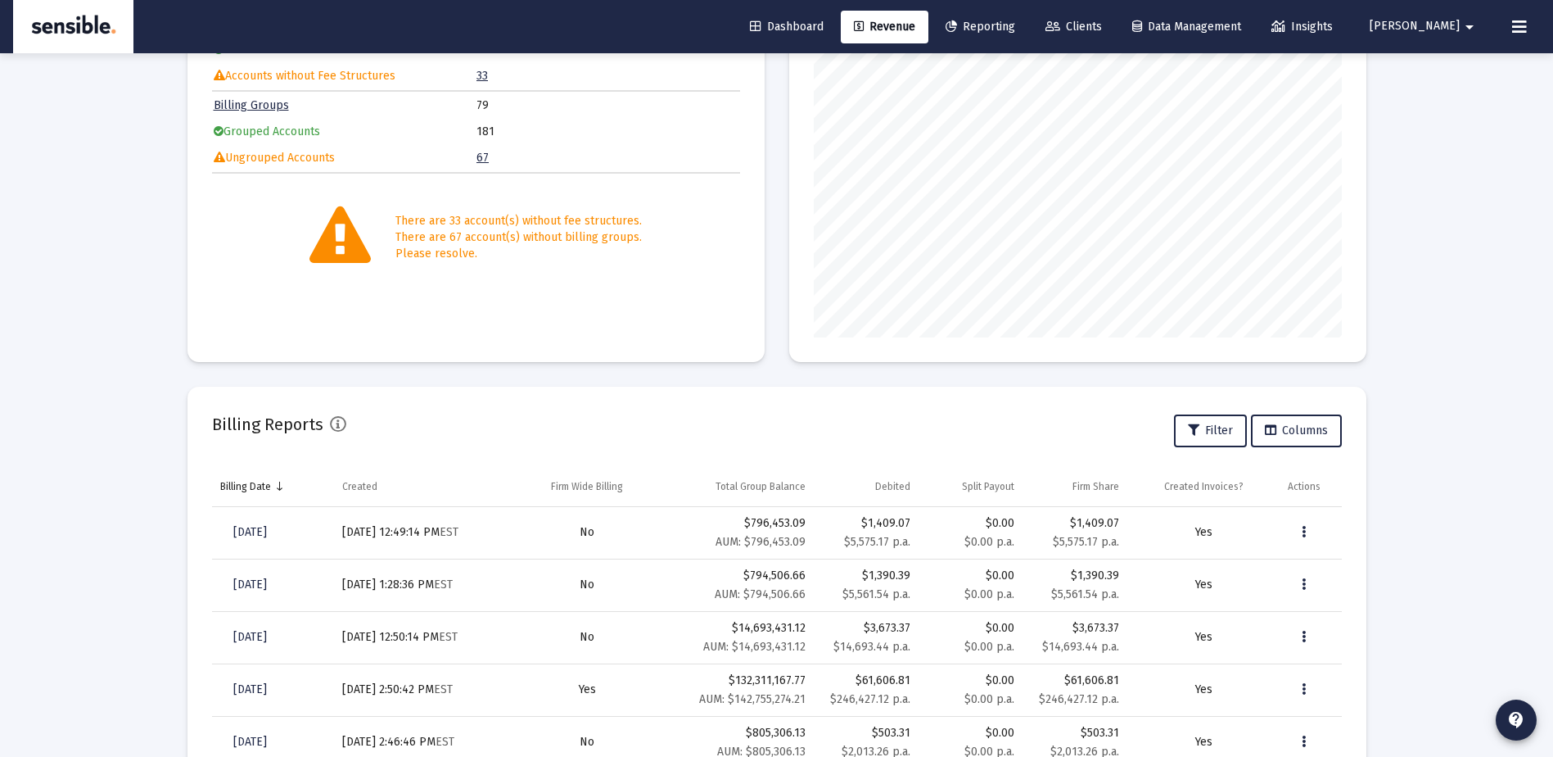
scroll to position [332, 0]
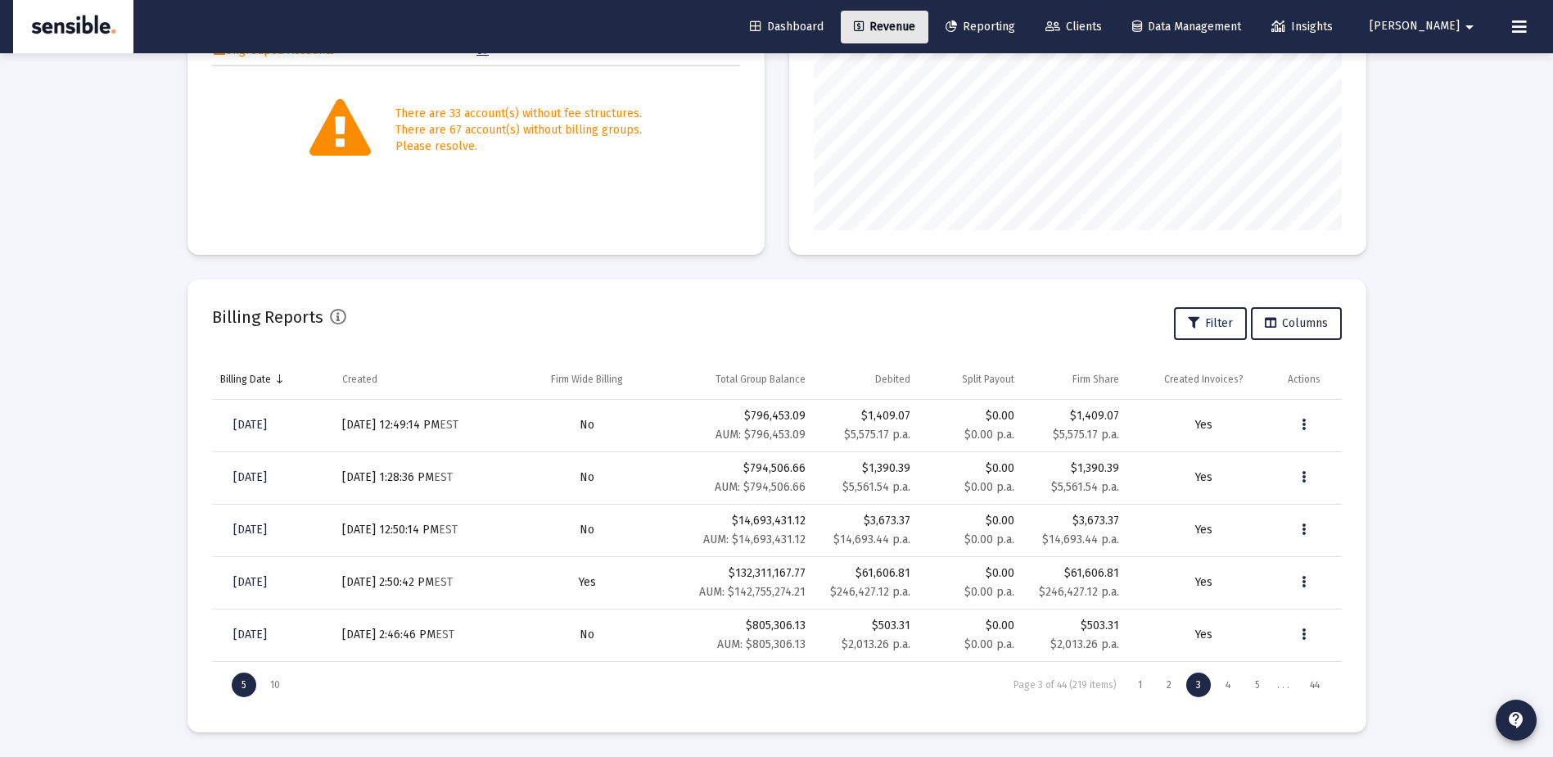
click at [915, 24] on span "Revenue" at bounding box center [884, 27] width 61 height 14
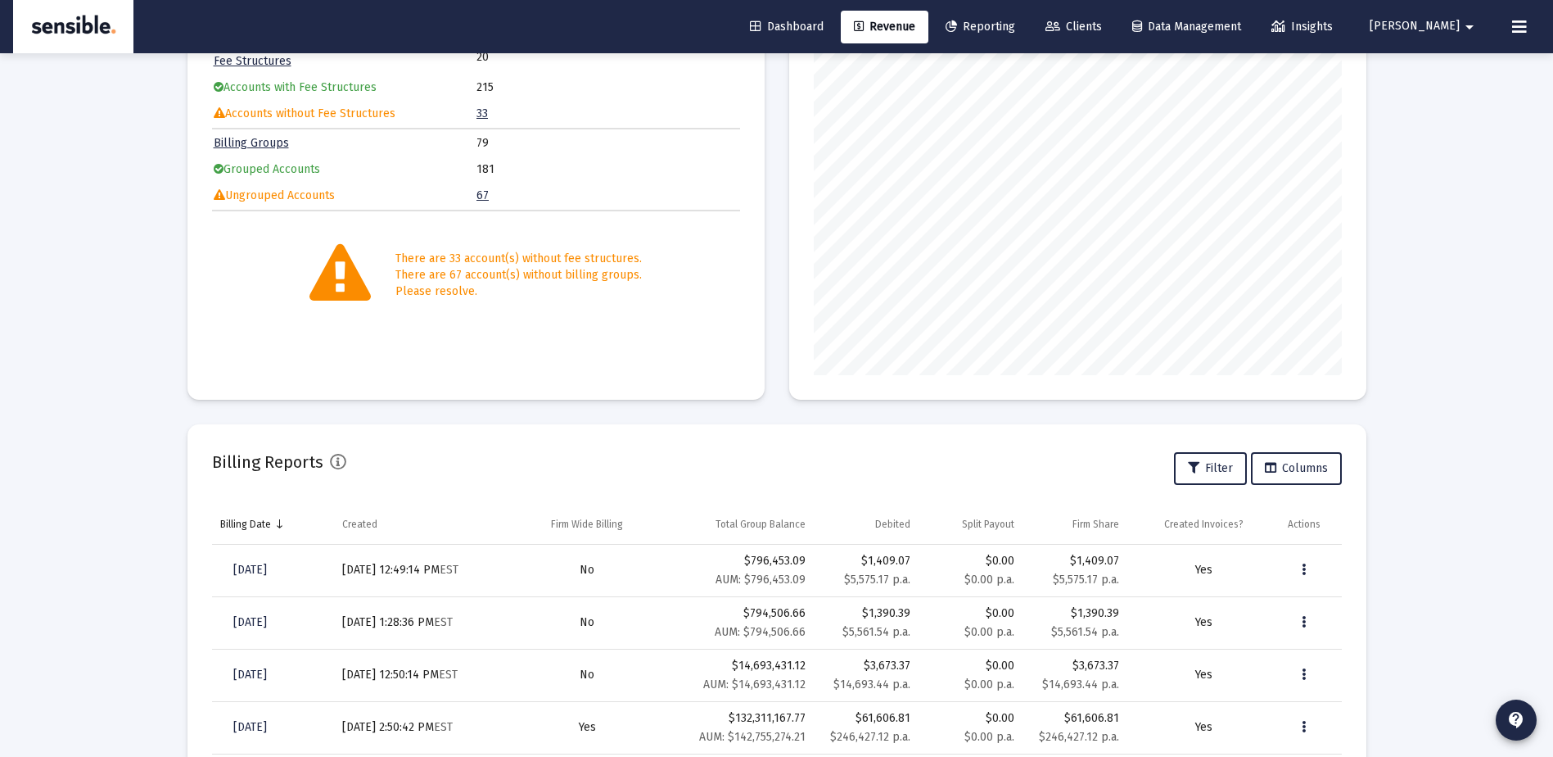
scroll to position [0, 0]
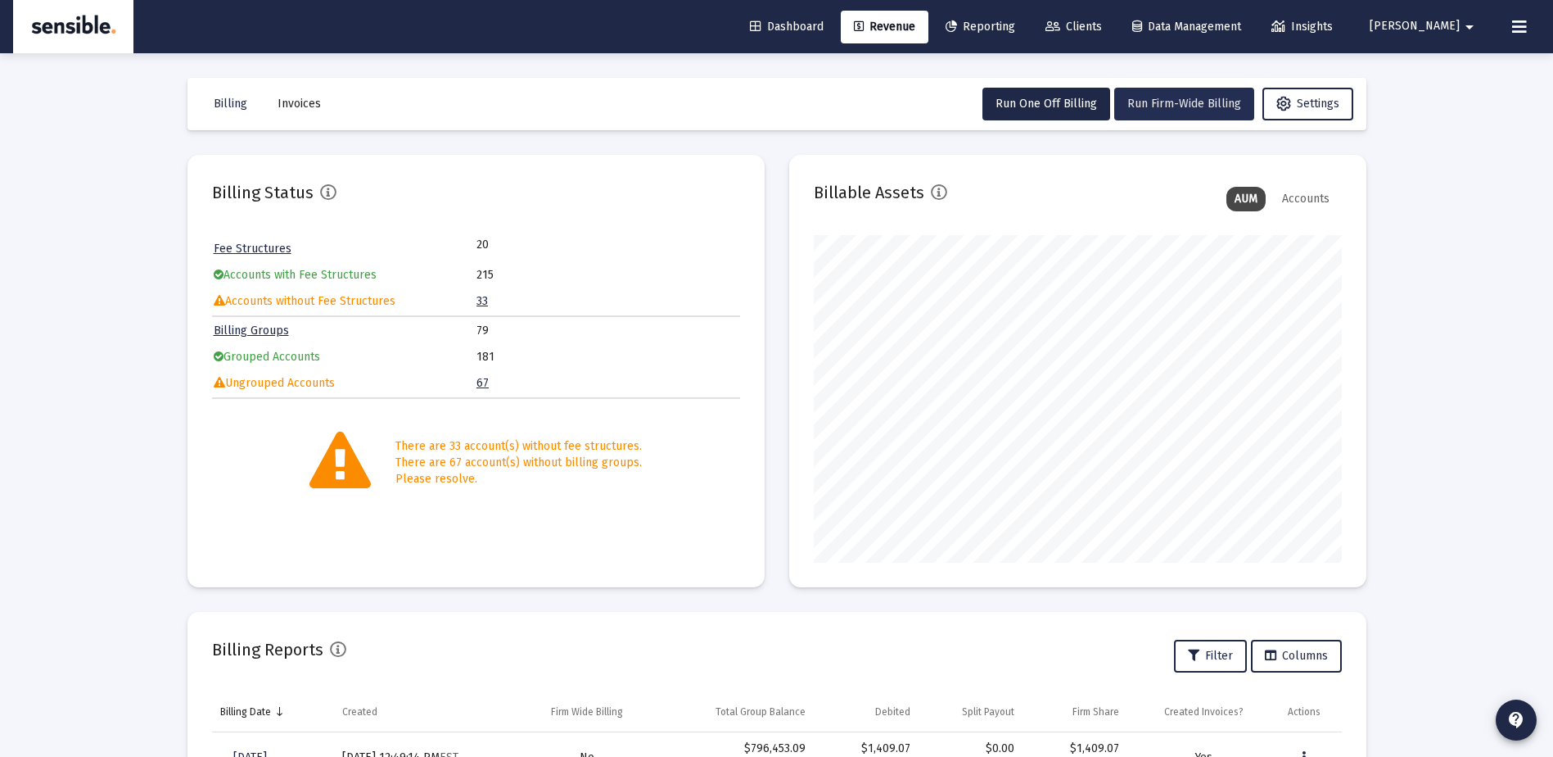
click at [1165, 109] on span "Run Firm-Wide Billing" at bounding box center [1184, 104] width 114 height 14
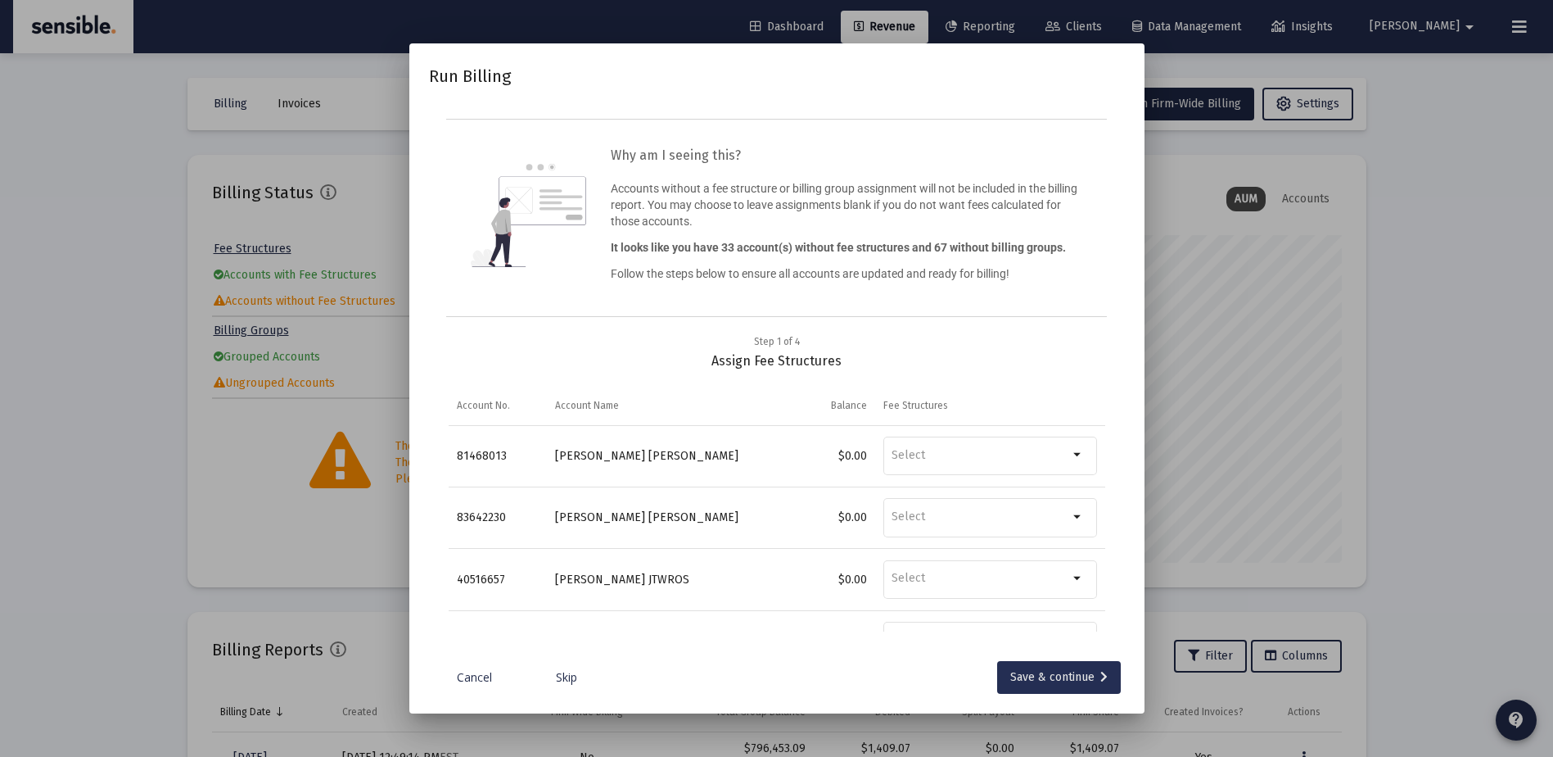
click at [1059, 678] on div "Save & continue" at bounding box center [1058, 677] width 97 height 33
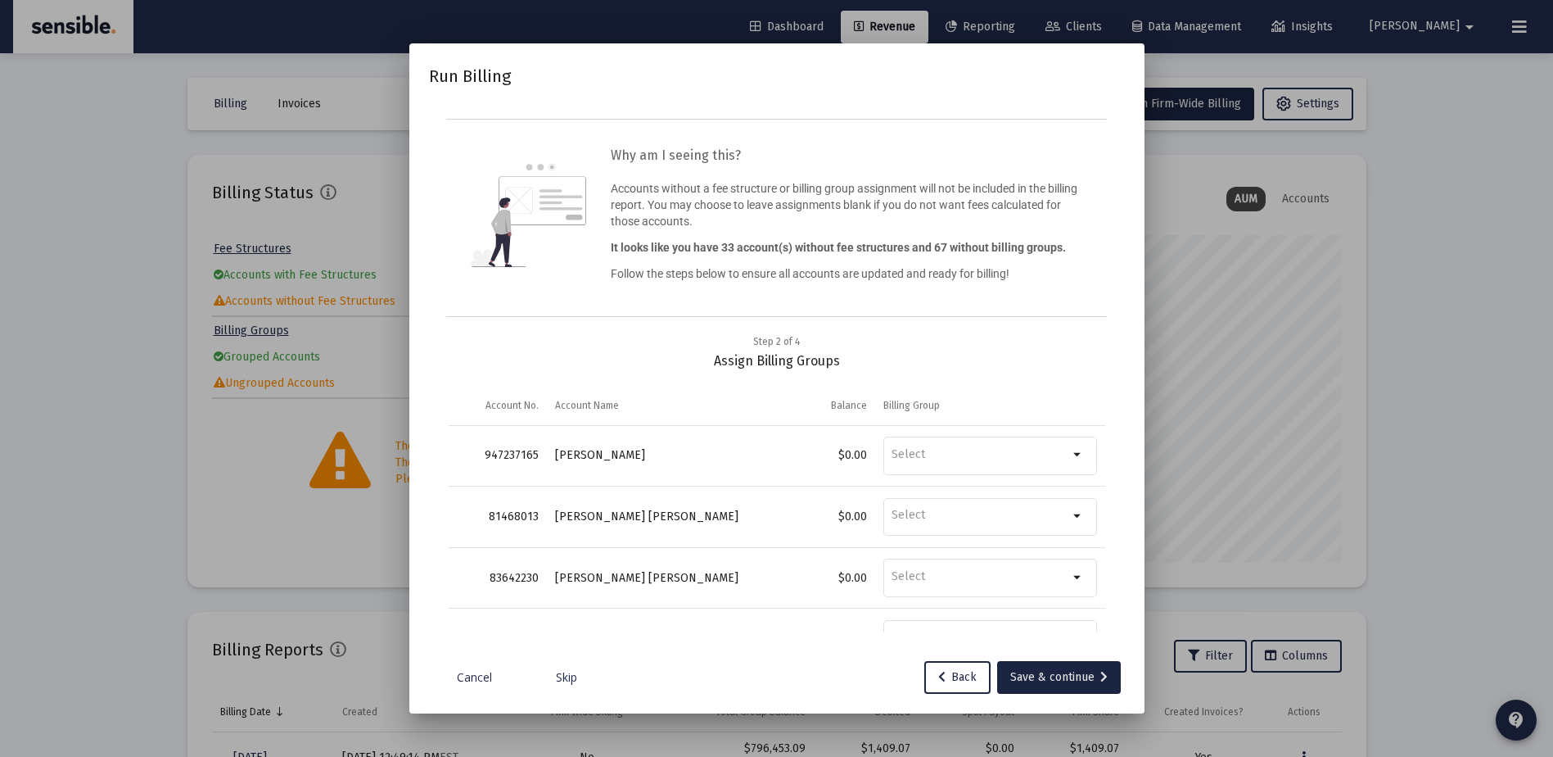
click at [1059, 678] on div "Save & continue" at bounding box center [1058, 677] width 97 height 33
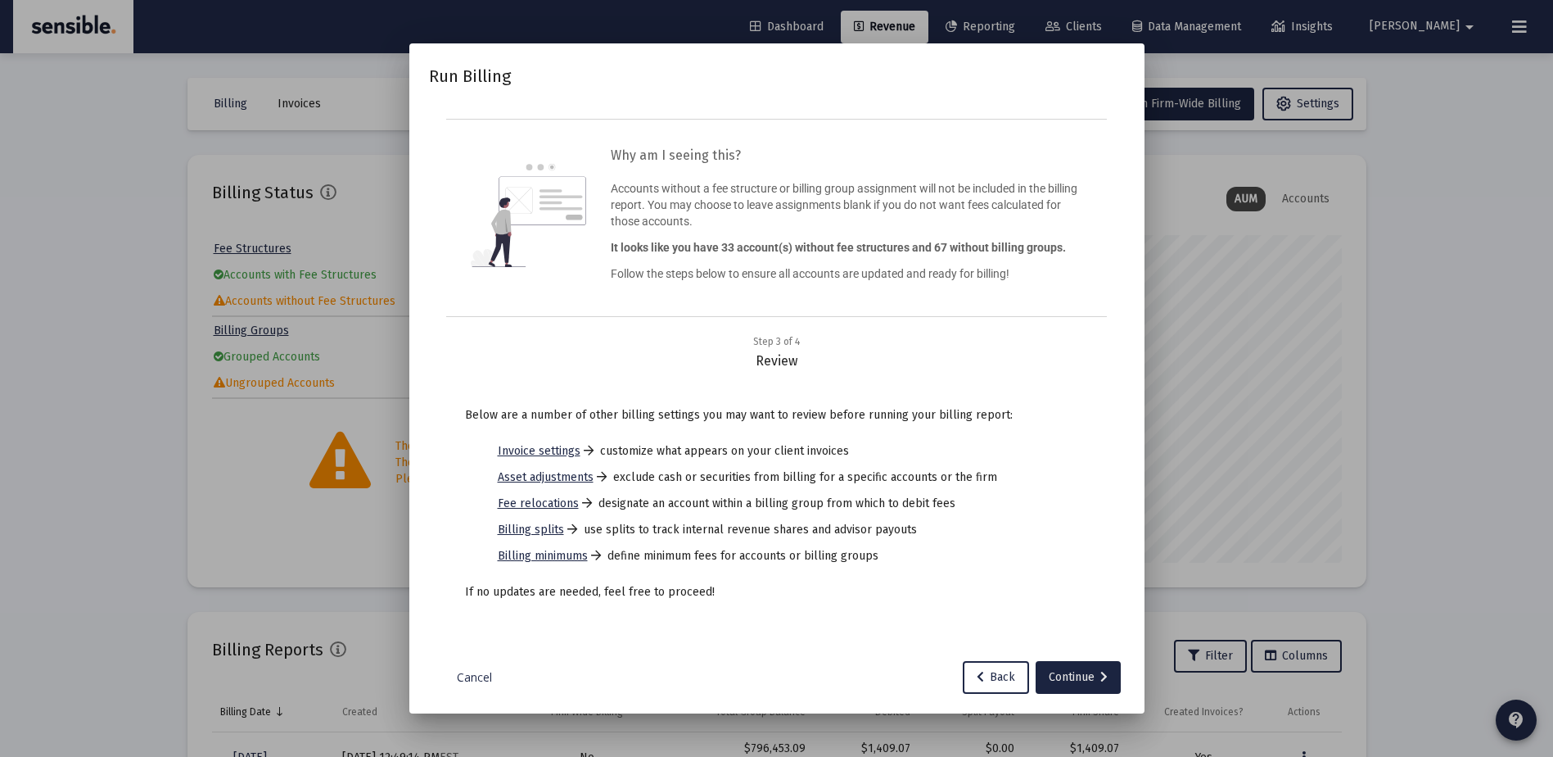
click at [1059, 678] on div "Continue" at bounding box center [1078, 677] width 59 height 33
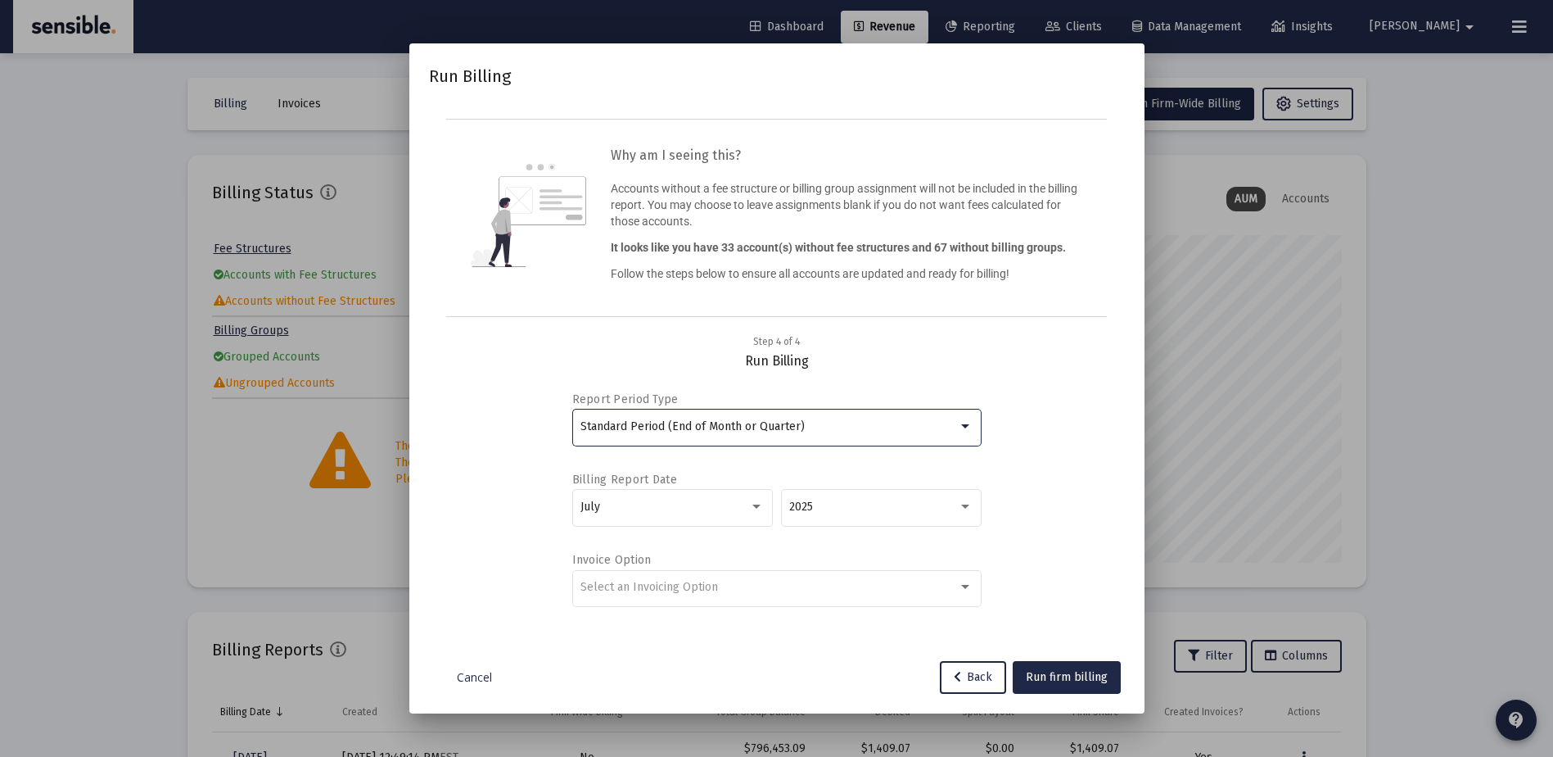
click at [746, 426] on span "Standard Period (End of Month or Quarter)" at bounding box center [693, 426] width 224 height 14
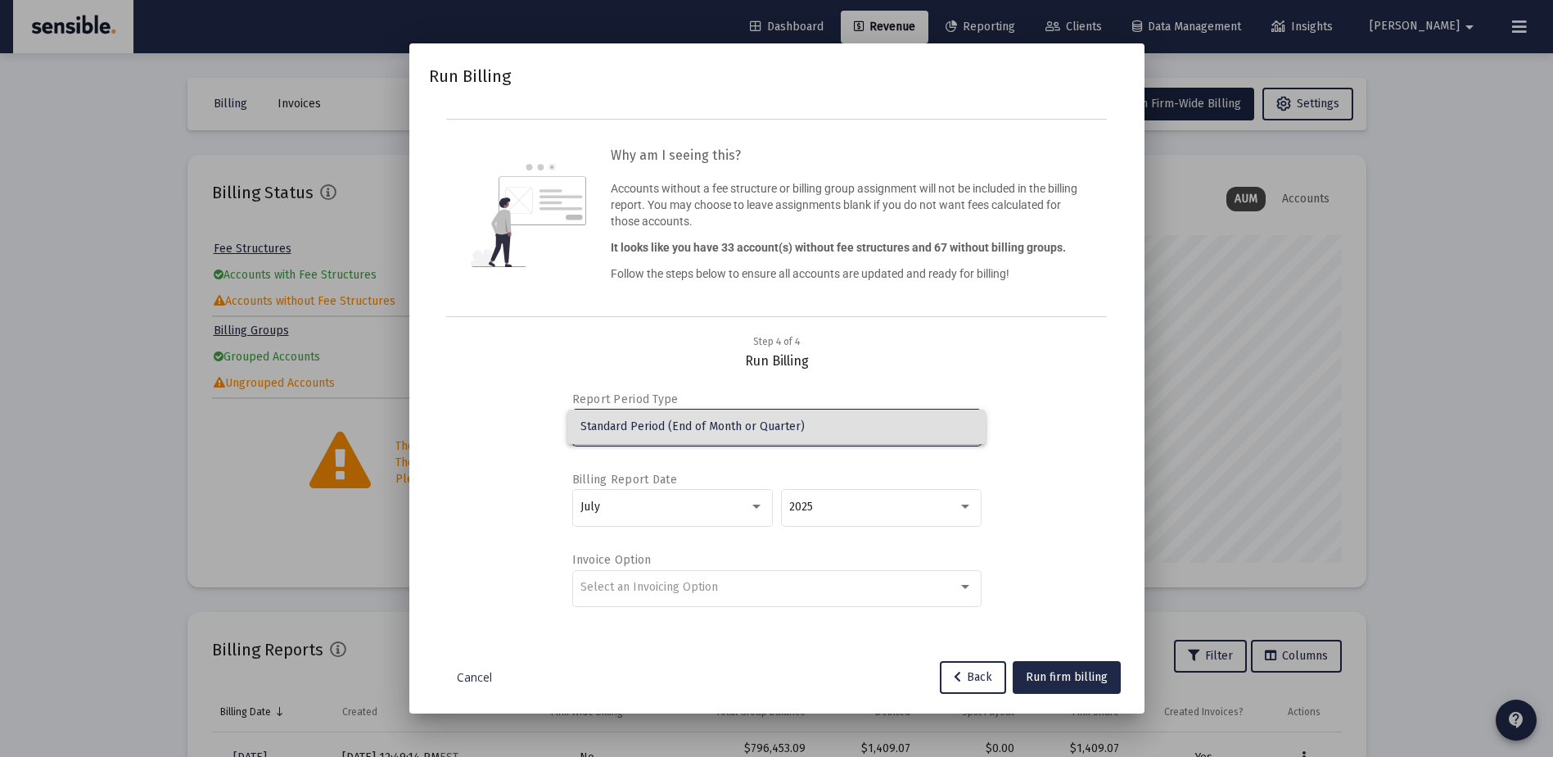
click at [752, 504] on div at bounding box center [776, 378] width 1553 height 757
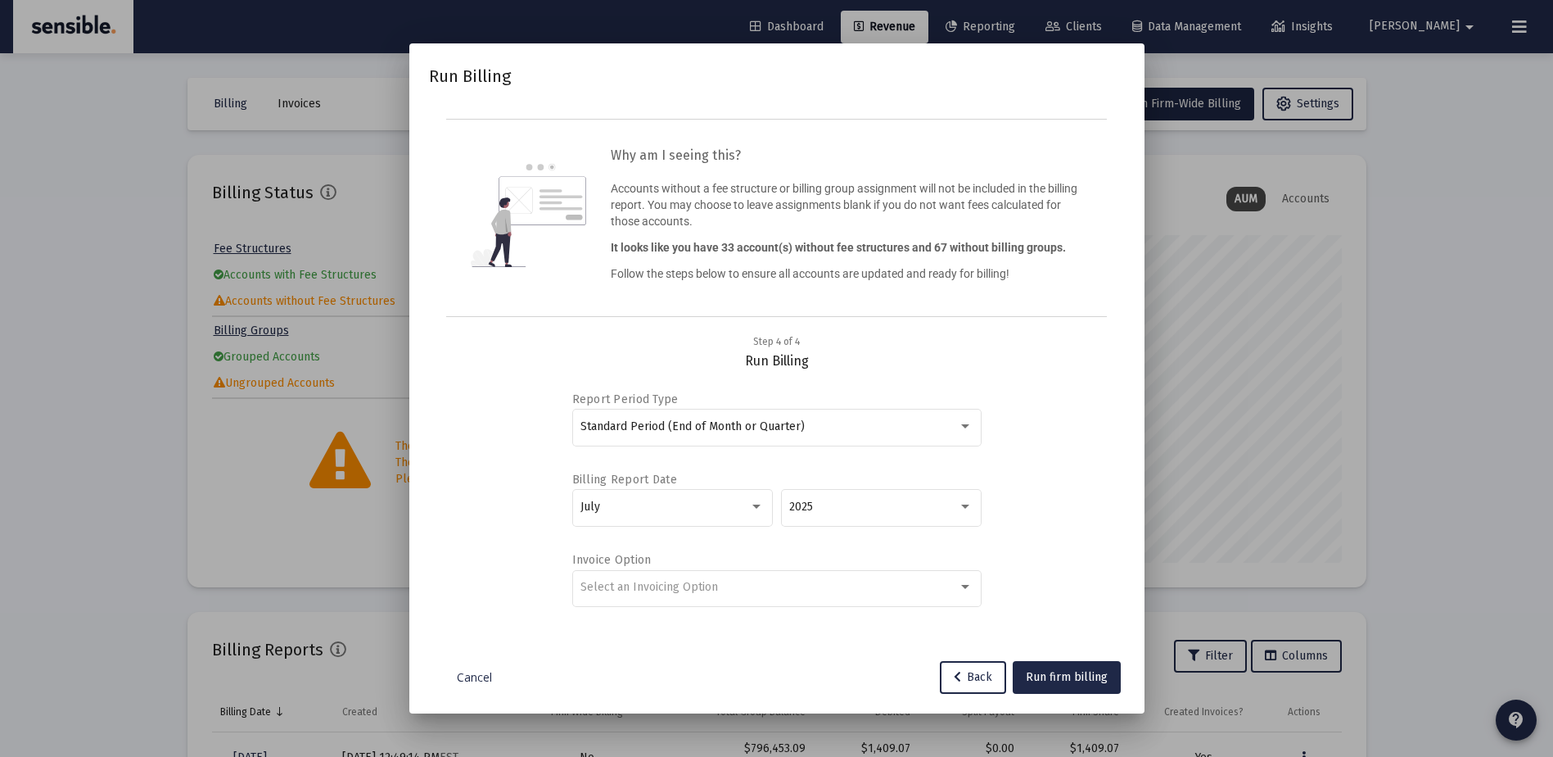
click at [752, 504] on div at bounding box center [756, 506] width 8 height 4
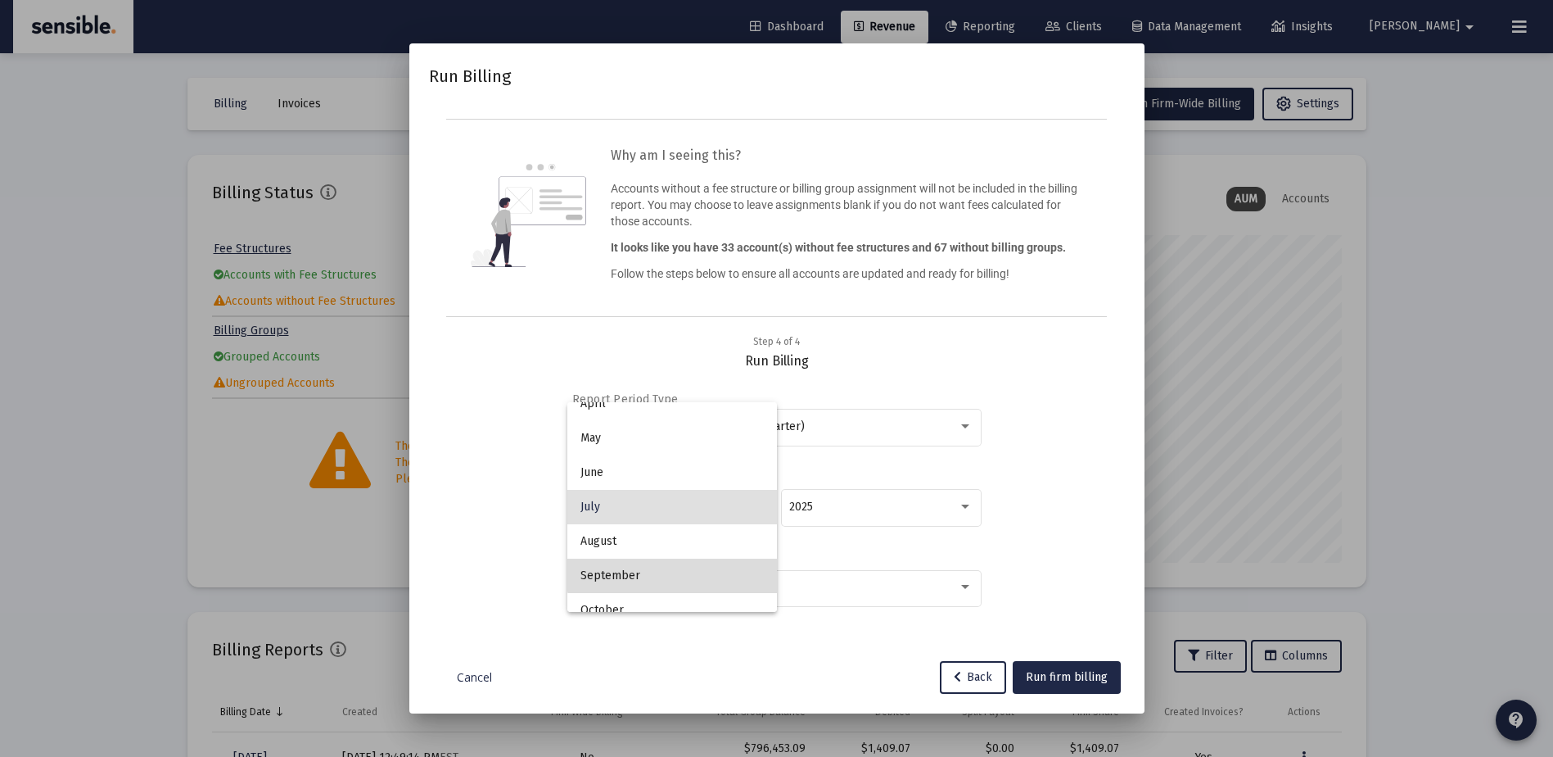
click at [673, 568] on span "September" at bounding box center [672, 575] width 183 height 34
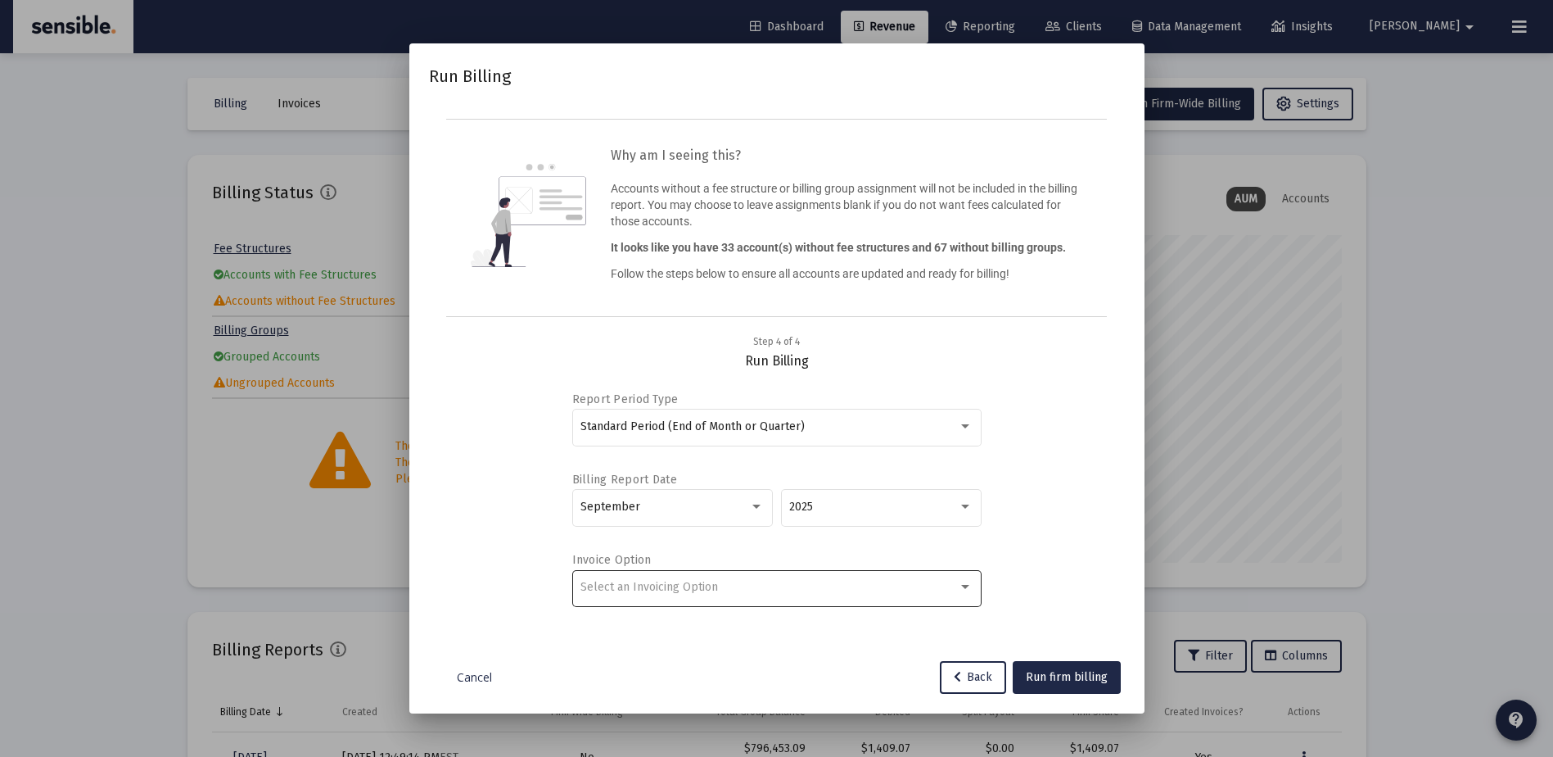
click at [804, 576] on div "Select an Invoicing Option" at bounding box center [777, 587] width 392 height 40
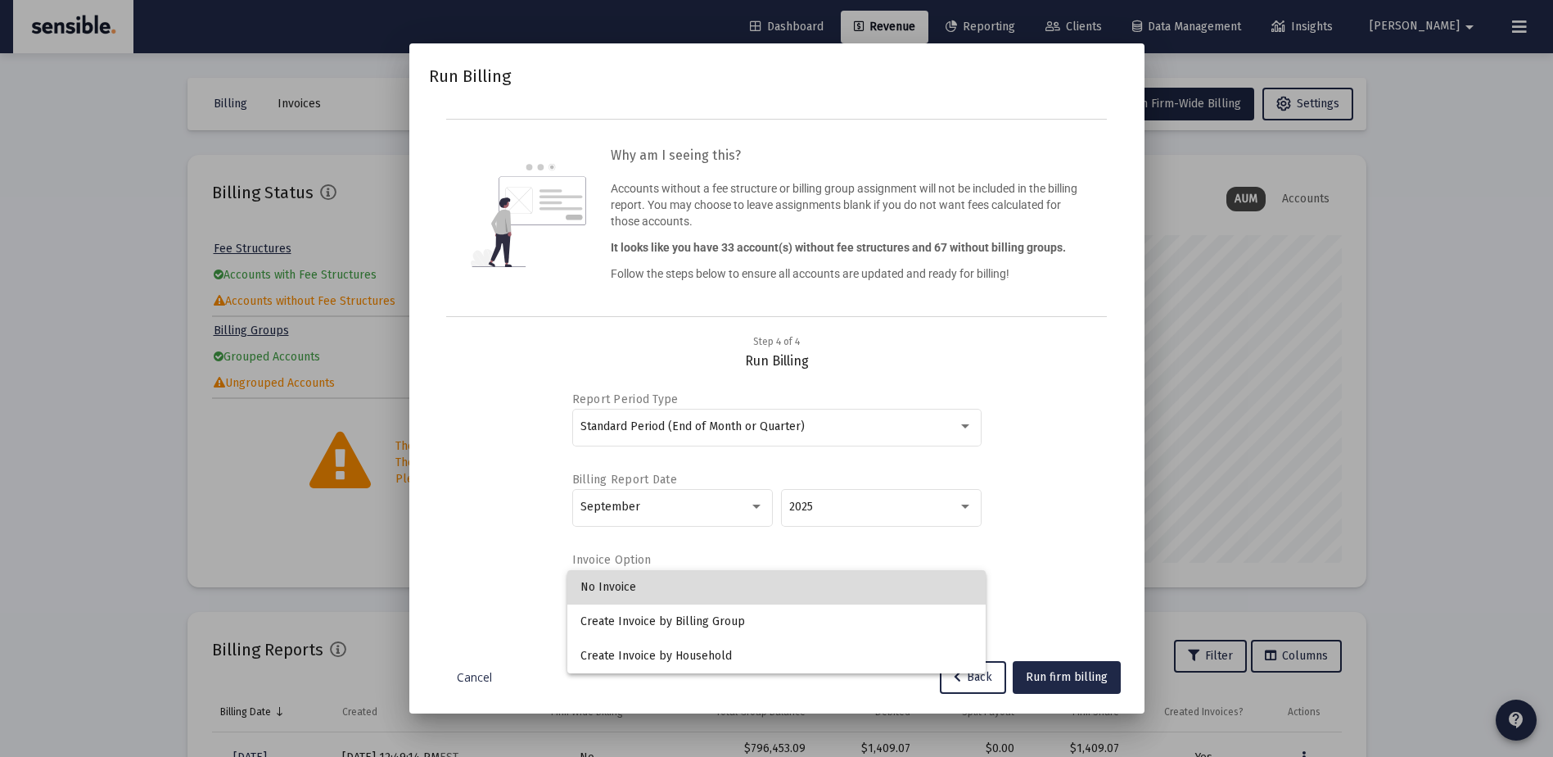
click at [644, 593] on span "No Invoice" at bounding box center [777, 587] width 392 height 34
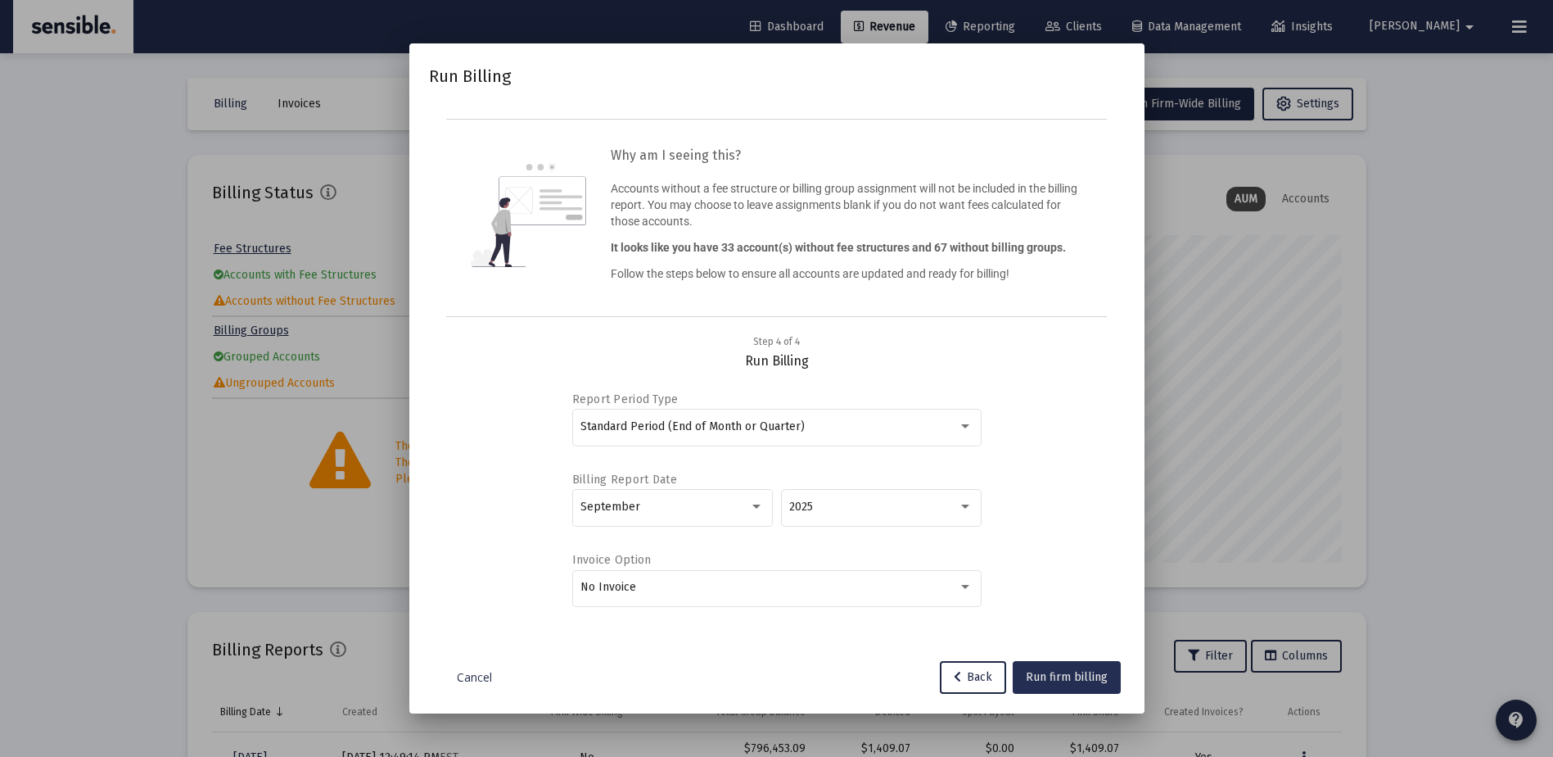
click at [1063, 672] on span "Run firm billing" at bounding box center [1067, 677] width 82 height 14
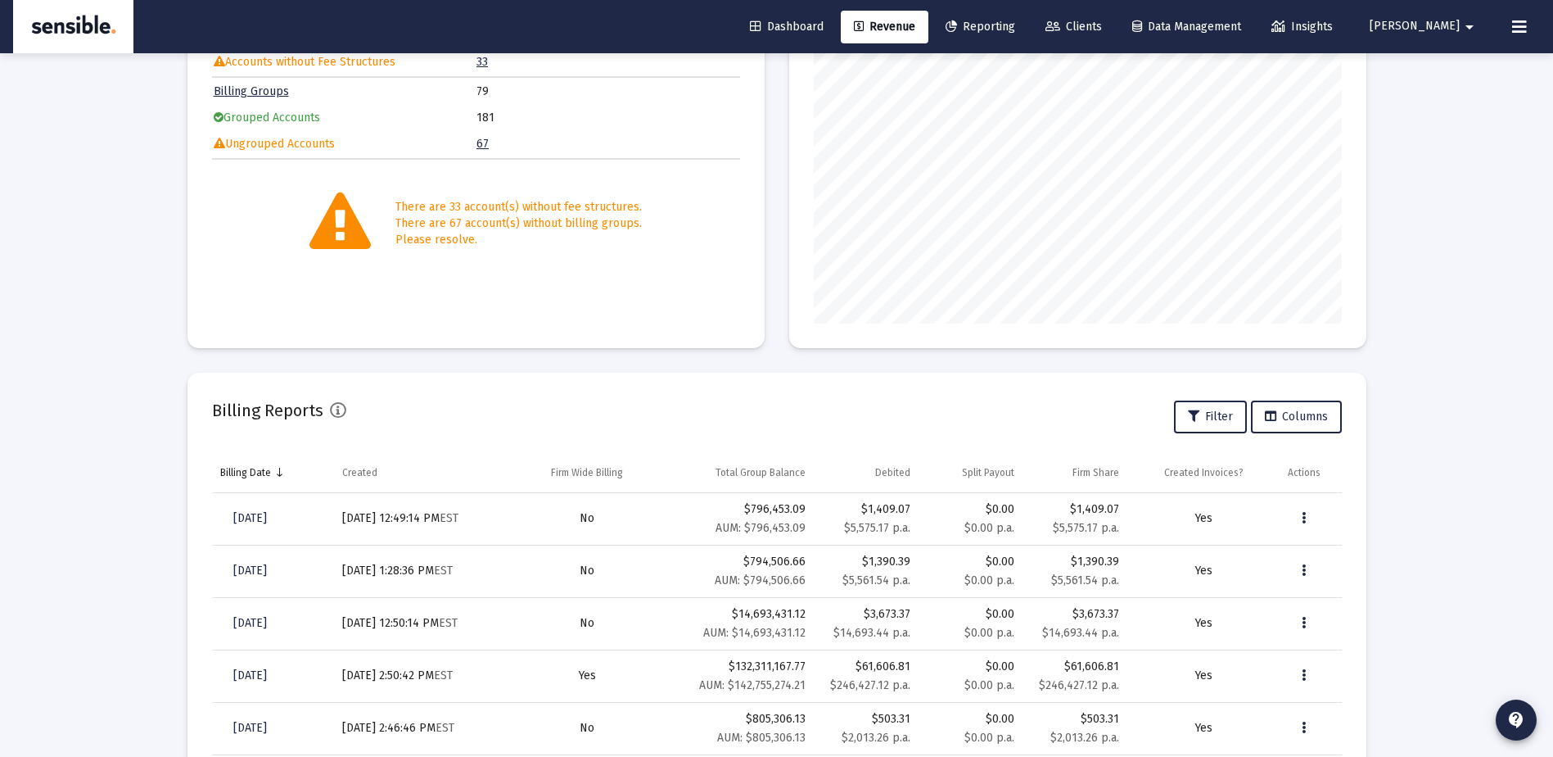
scroll to position [240, 0]
click at [915, 26] on span "Revenue" at bounding box center [884, 27] width 61 height 14
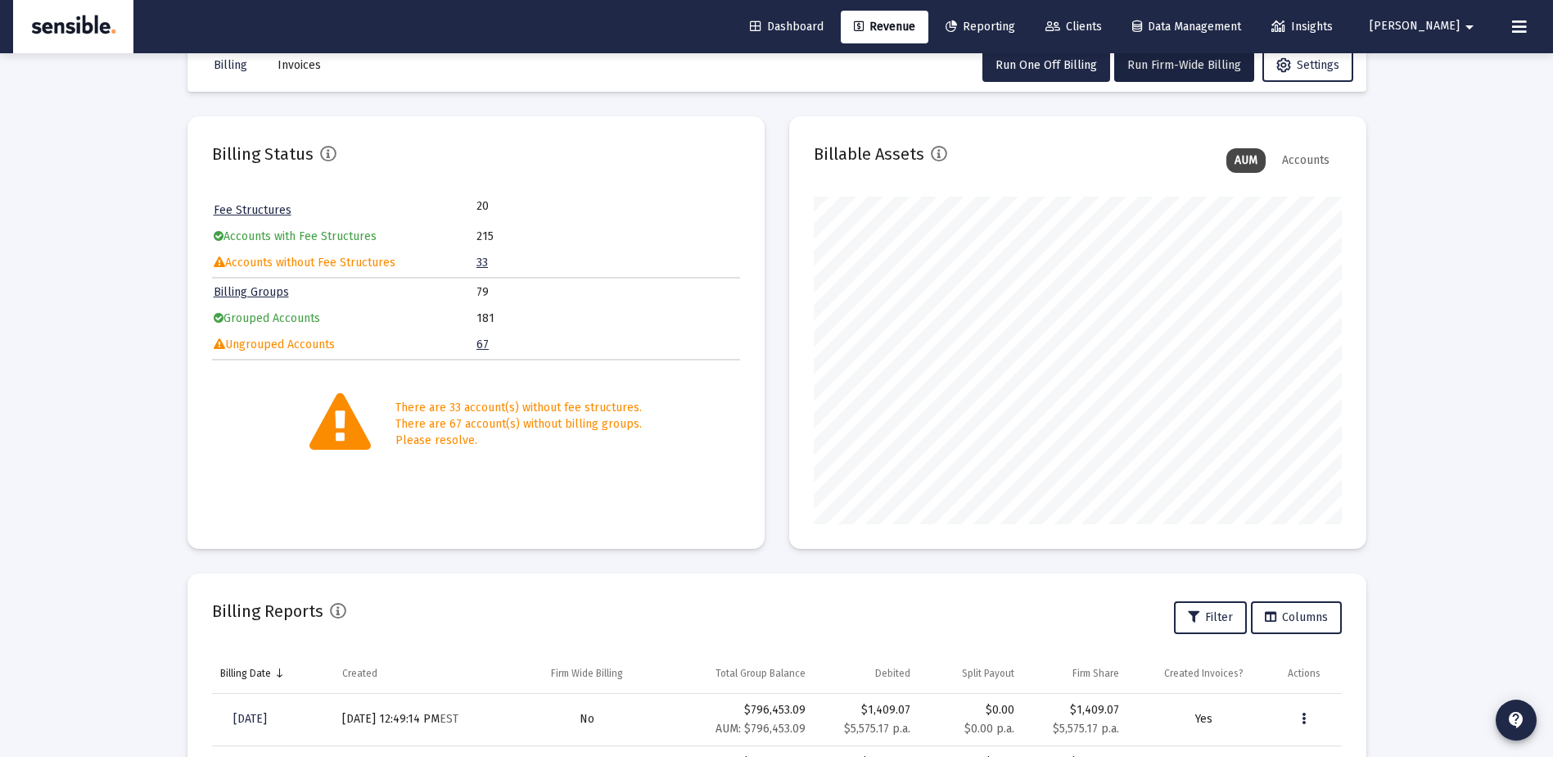
scroll to position [0, 0]
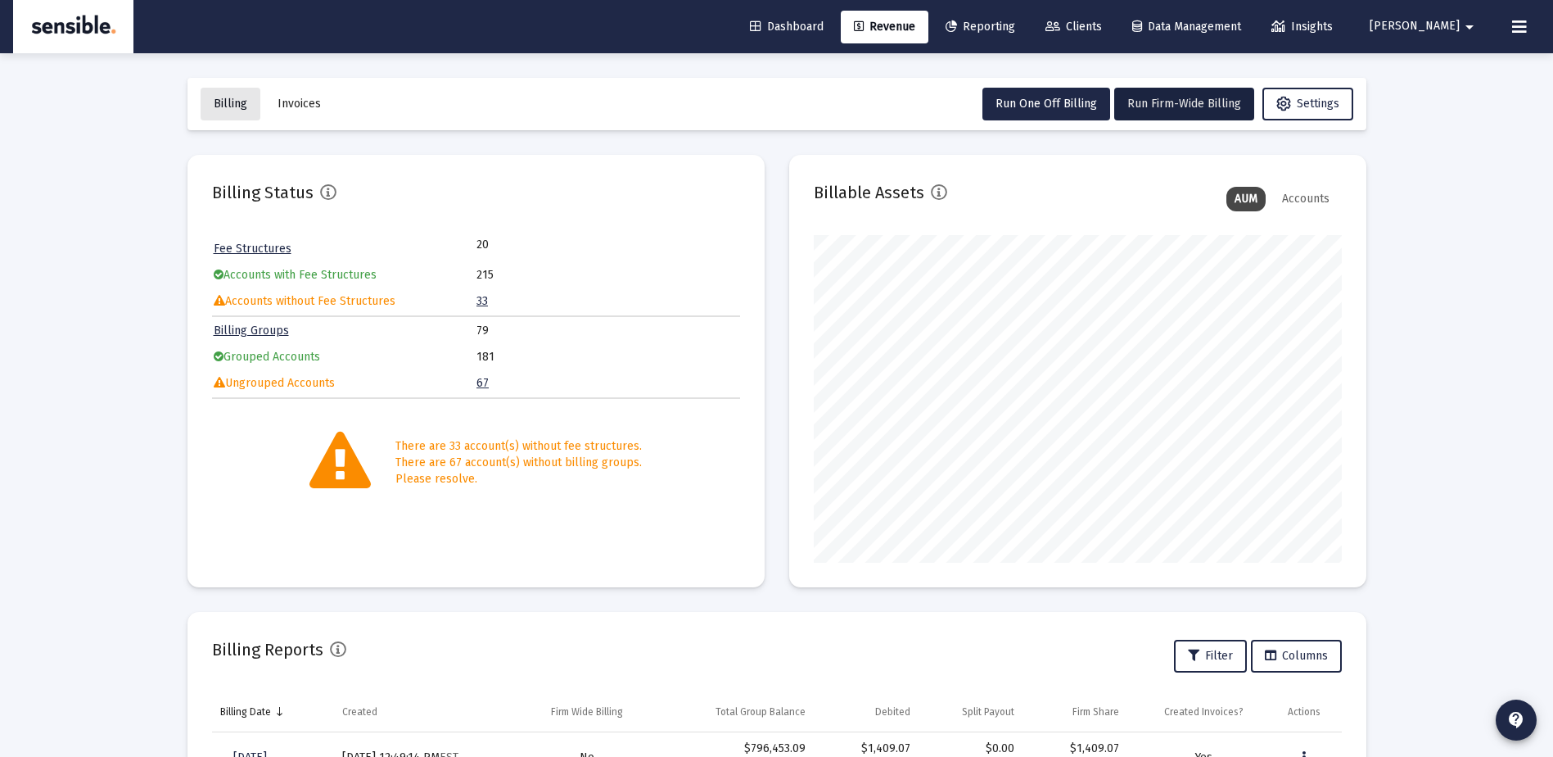
click at [234, 106] on span "Billing" at bounding box center [231, 104] width 34 height 14
click at [482, 304] on link "33" at bounding box center [482, 301] width 11 height 14
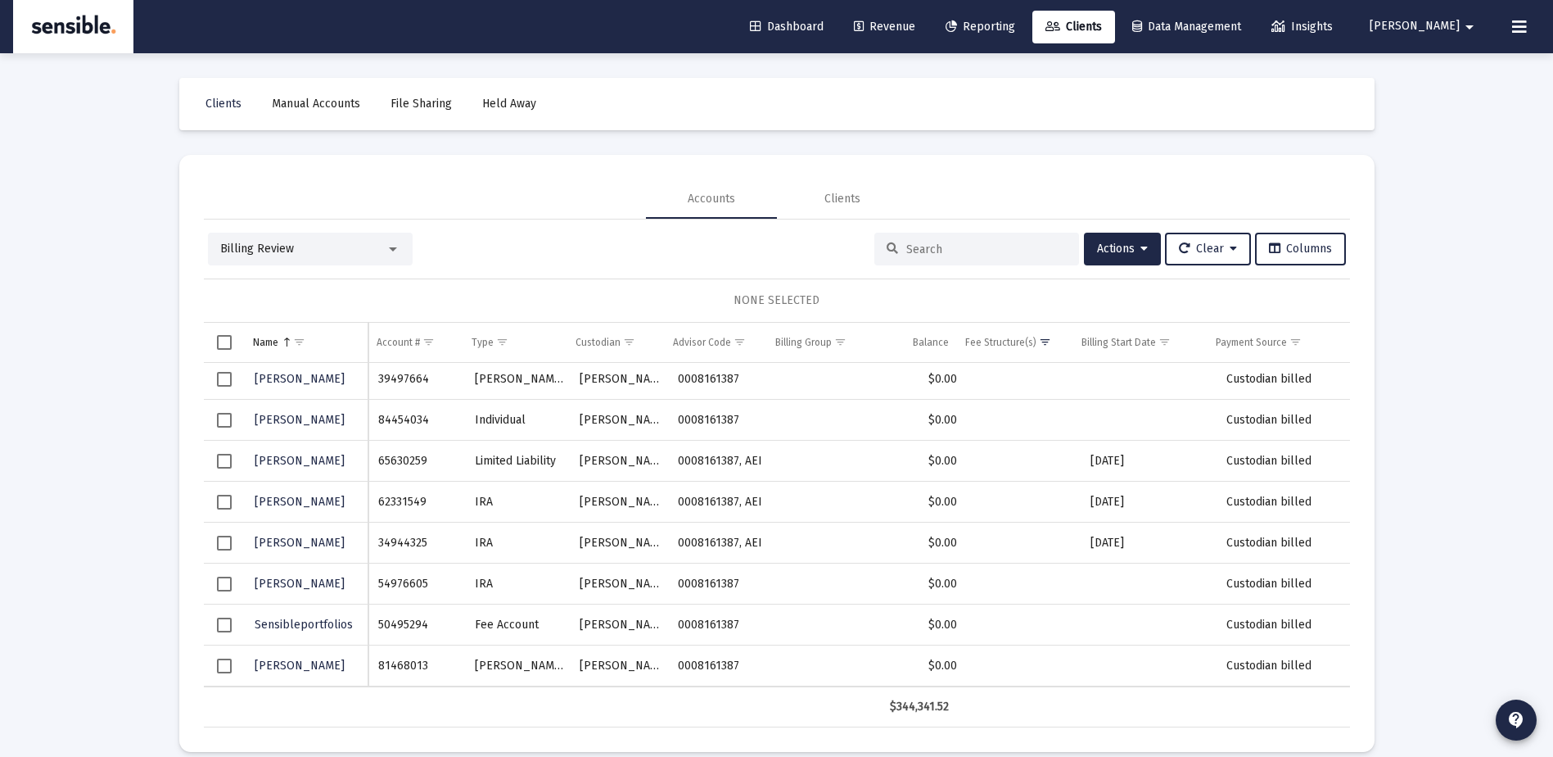
scroll to position [1027, 0]
click at [226, 460] on span "Select row" at bounding box center [224, 461] width 15 height 15
click at [226, 499] on span "Select row" at bounding box center [224, 502] width 15 height 15
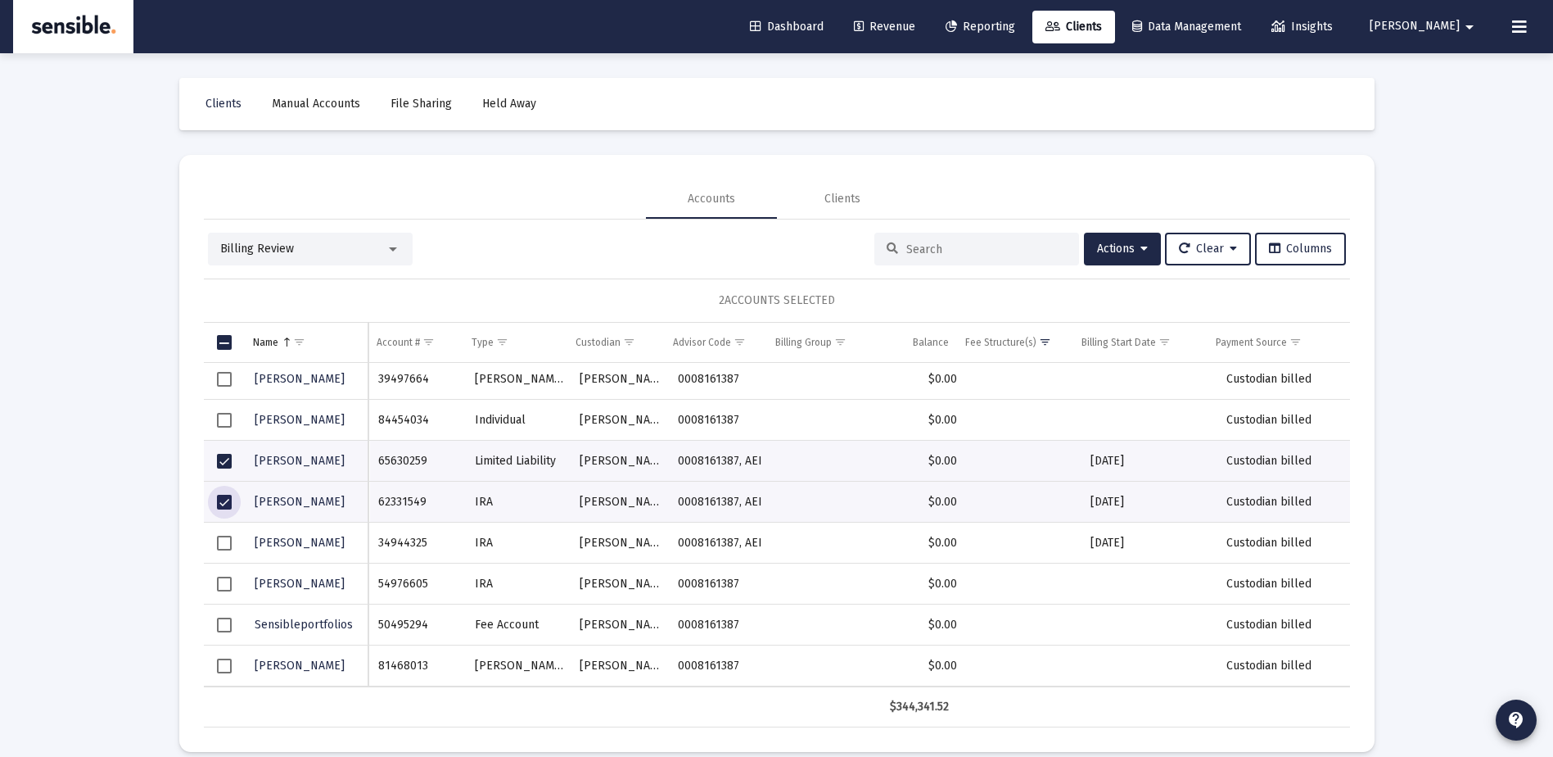
click at [224, 542] on span "Select row" at bounding box center [224, 542] width 15 height 15
click at [224, 575] on td "Data grid" at bounding box center [224, 583] width 41 height 41
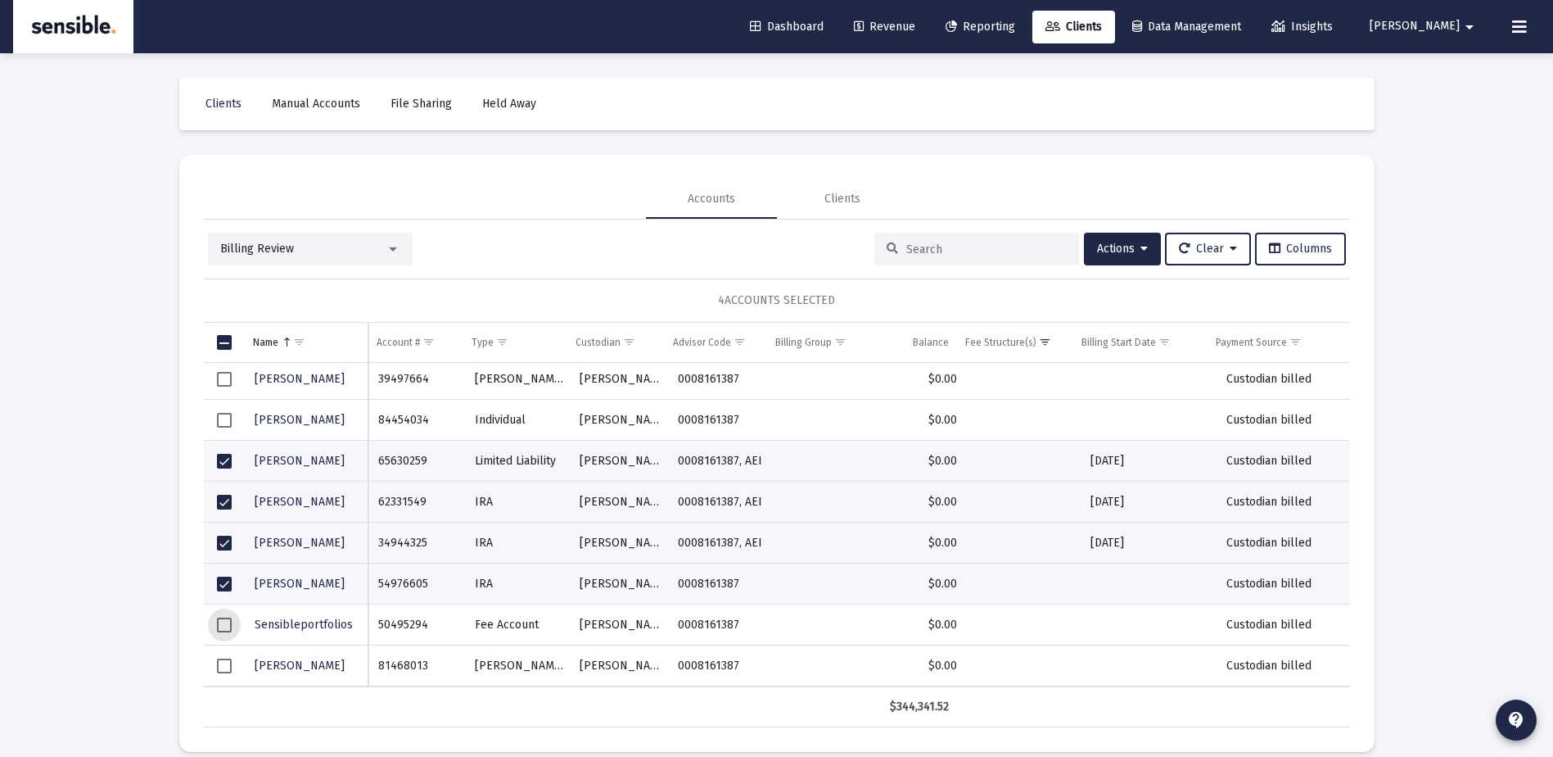
click at [224, 621] on span "Select row" at bounding box center [224, 624] width 15 height 15
click at [222, 671] on span "Select row" at bounding box center [224, 665] width 15 height 15
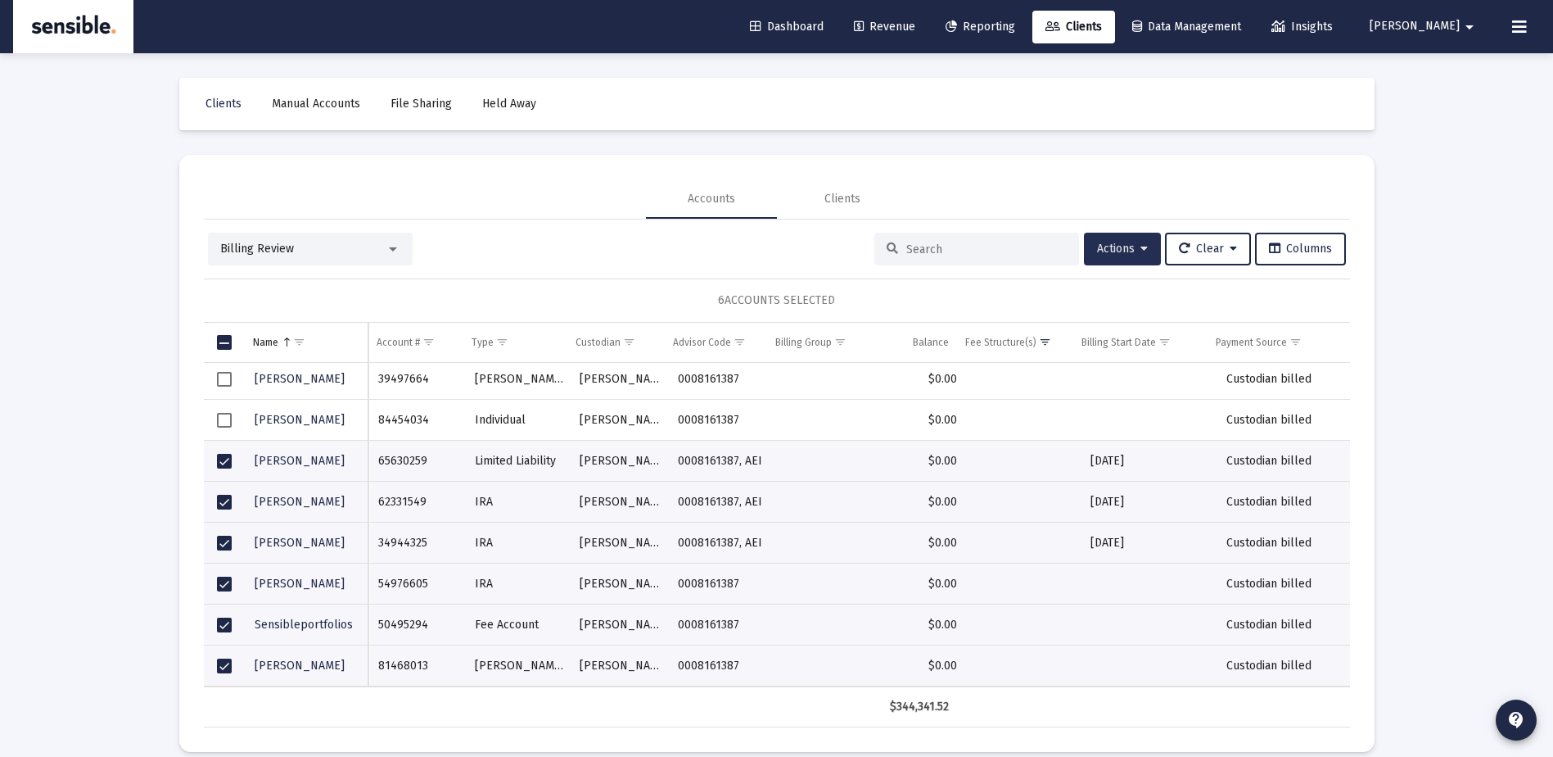
click at [1110, 255] on span "Actions" at bounding box center [1122, 249] width 51 height 14
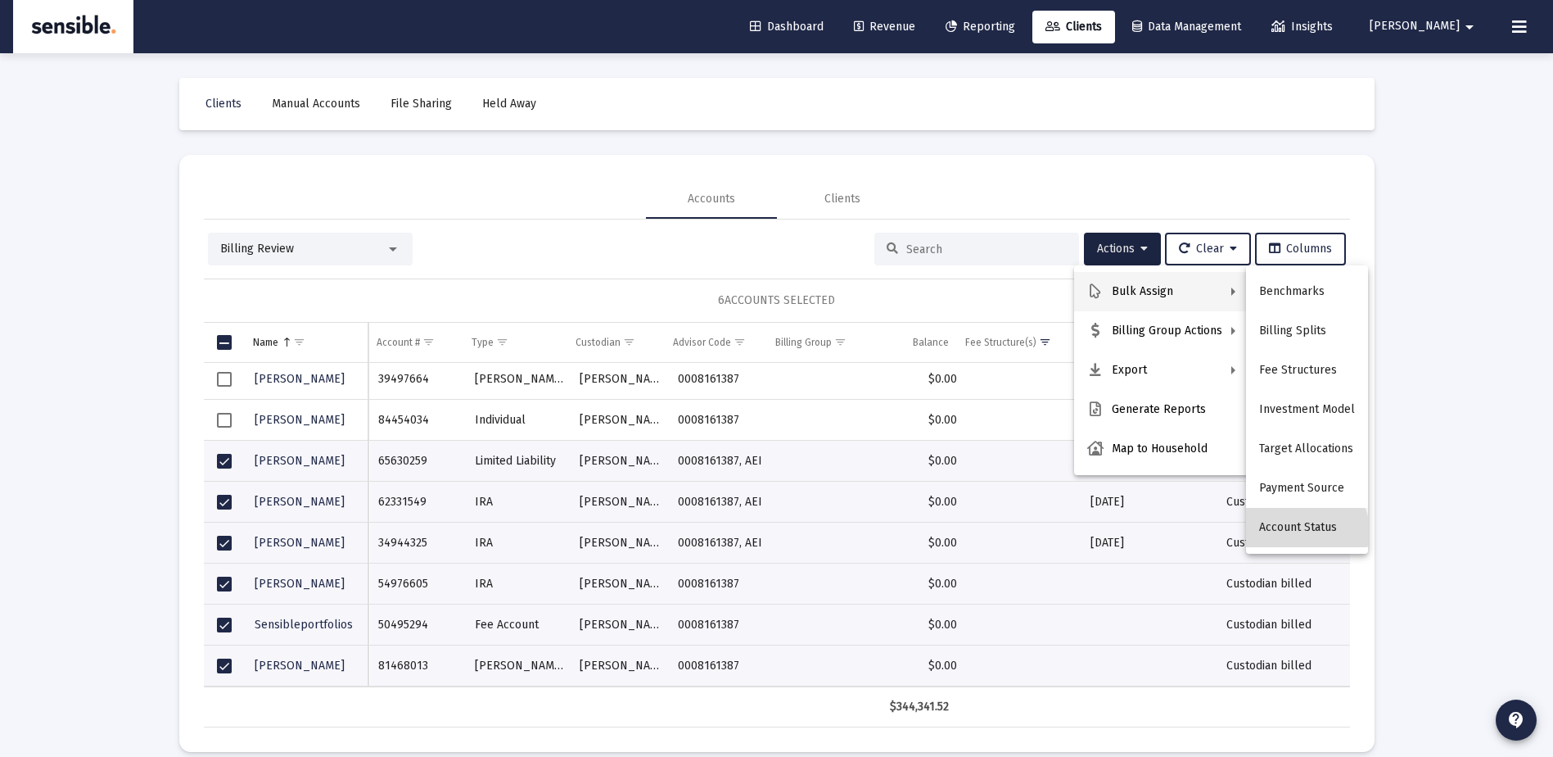
click at [1304, 531] on button "Account Status" at bounding box center [1307, 527] width 122 height 39
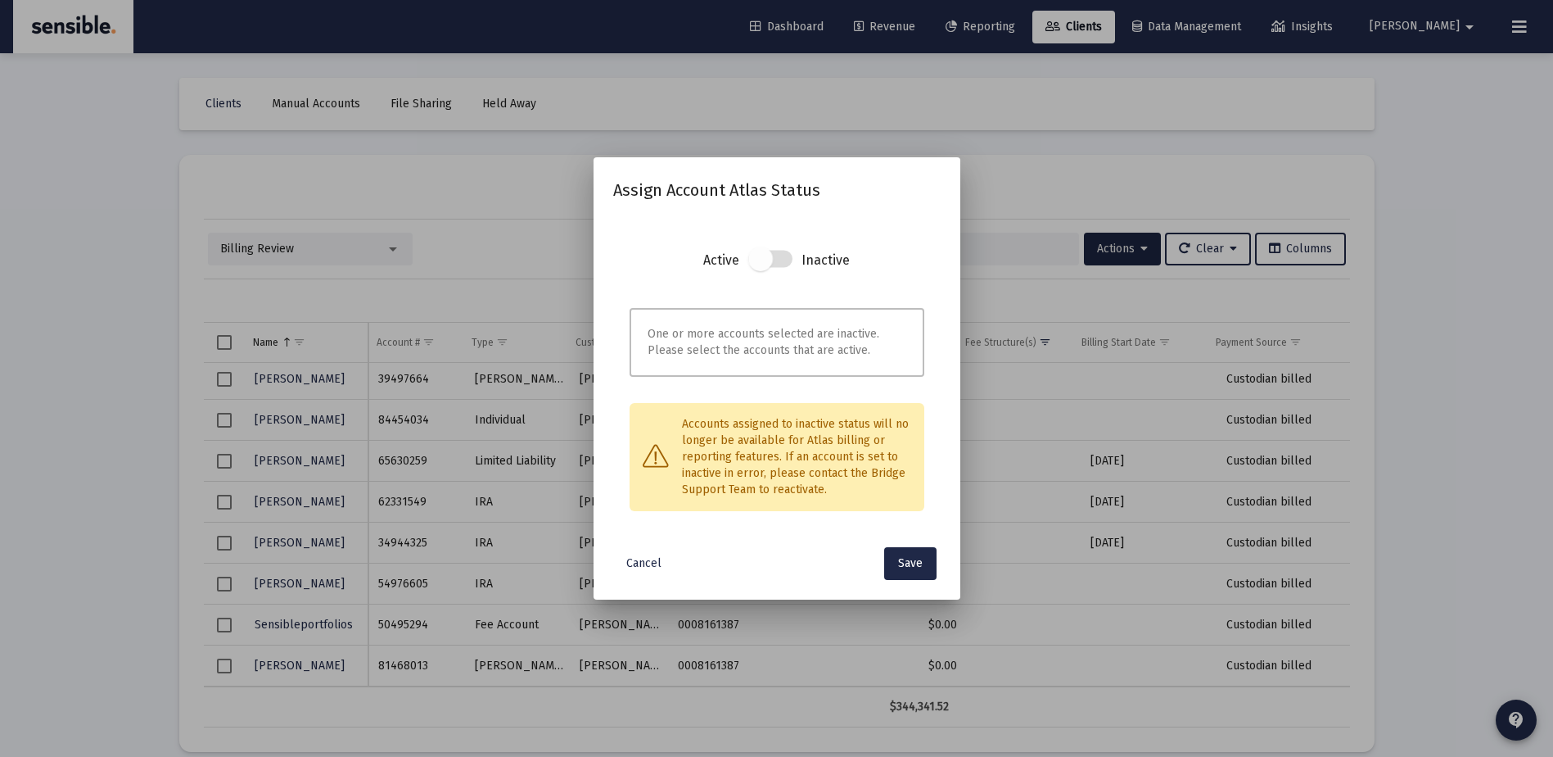
click at [757, 256] on span at bounding box center [760, 258] width 25 height 25
click at [760, 256] on span at bounding box center [760, 258] width 25 height 25
click at [641, 561] on span "Cancel" at bounding box center [643, 563] width 35 height 14
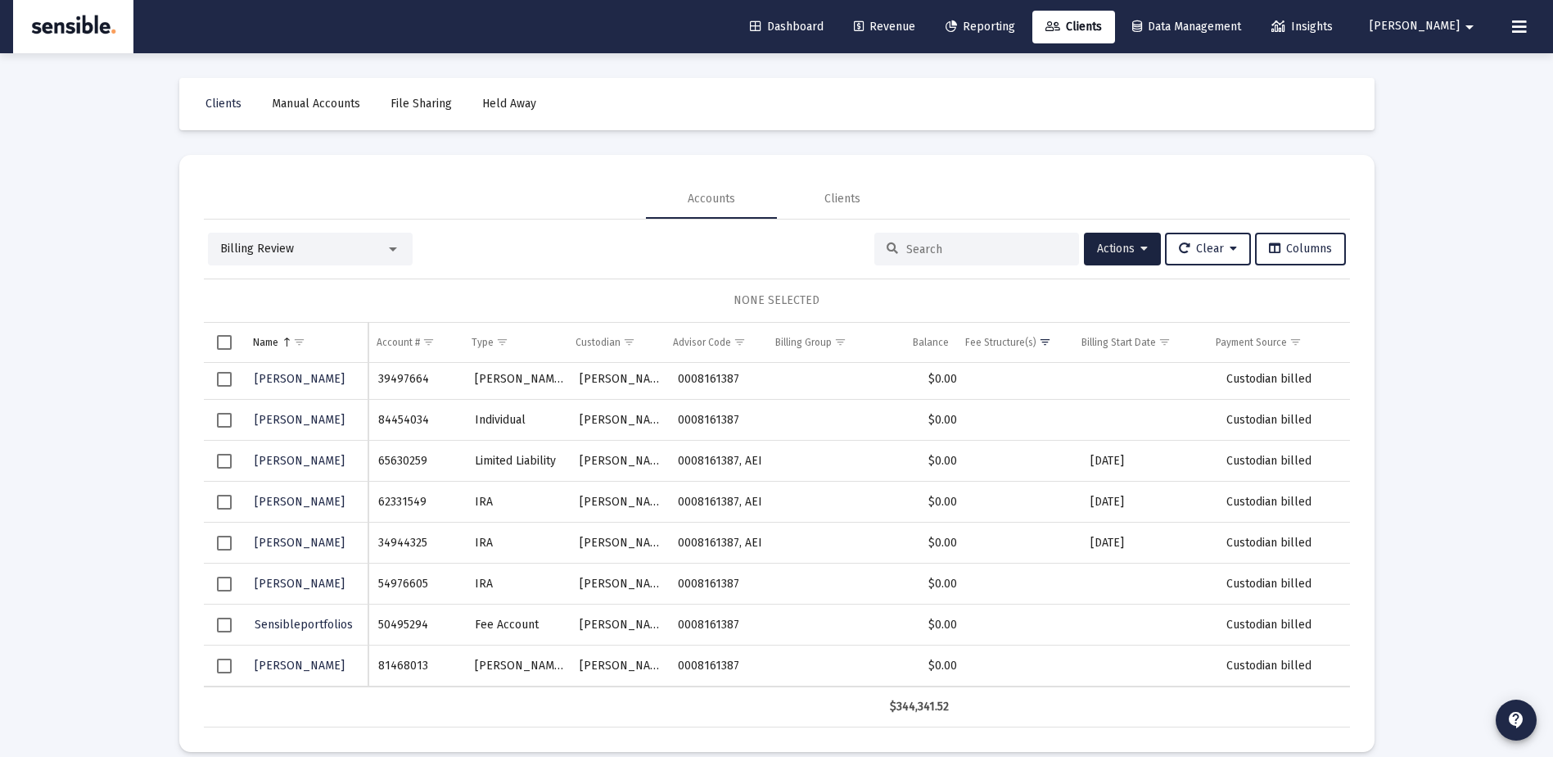
scroll to position [20, 0]
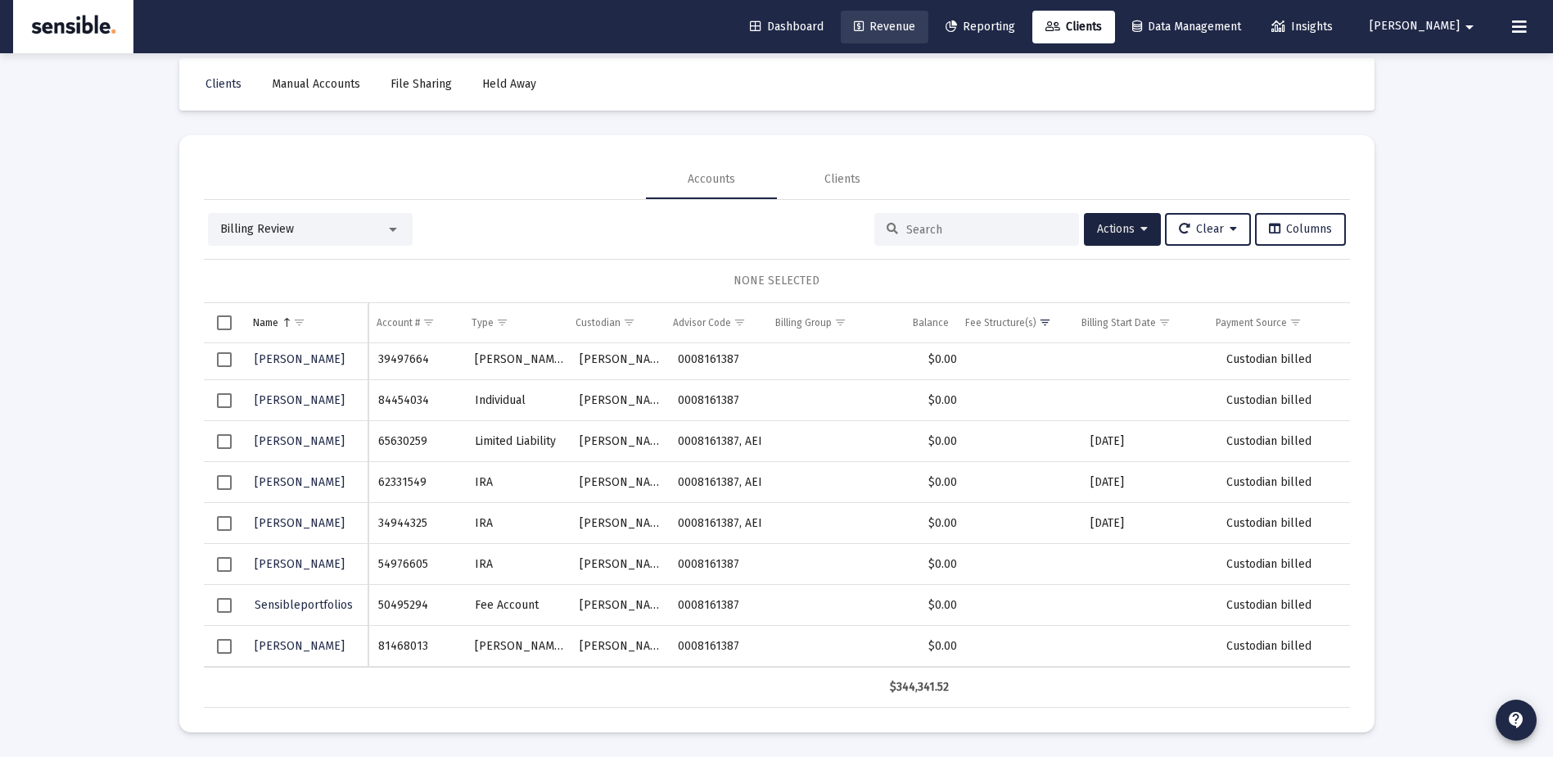
click at [915, 25] on span "Revenue" at bounding box center [884, 27] width 61 height 14
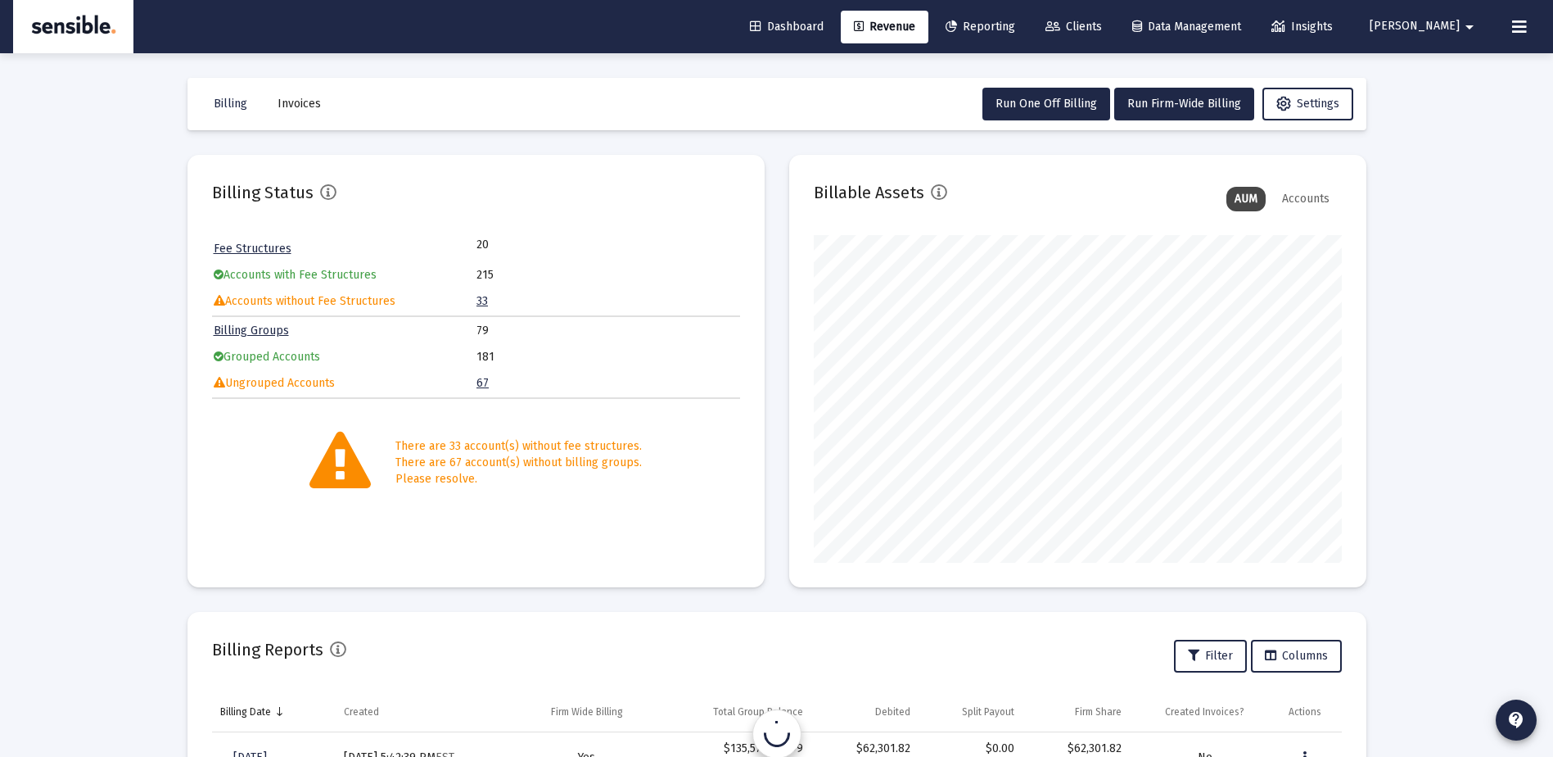
scroll to position [328, 528]
drag, startPoint x: 1331, startPoint y: 623, endPoint x: 1385, endPoint y: 642, distance: 58.0
click at [1370, 639] on div "Billing Invoices Run One Off Billing Run Firm-Wide Billing Settings Billing Sta…" at bounding box center [777, 571] width 1228 height 1036
click at [1516, 31] on icon at bounding box center [1519, 27] width 15 height 20
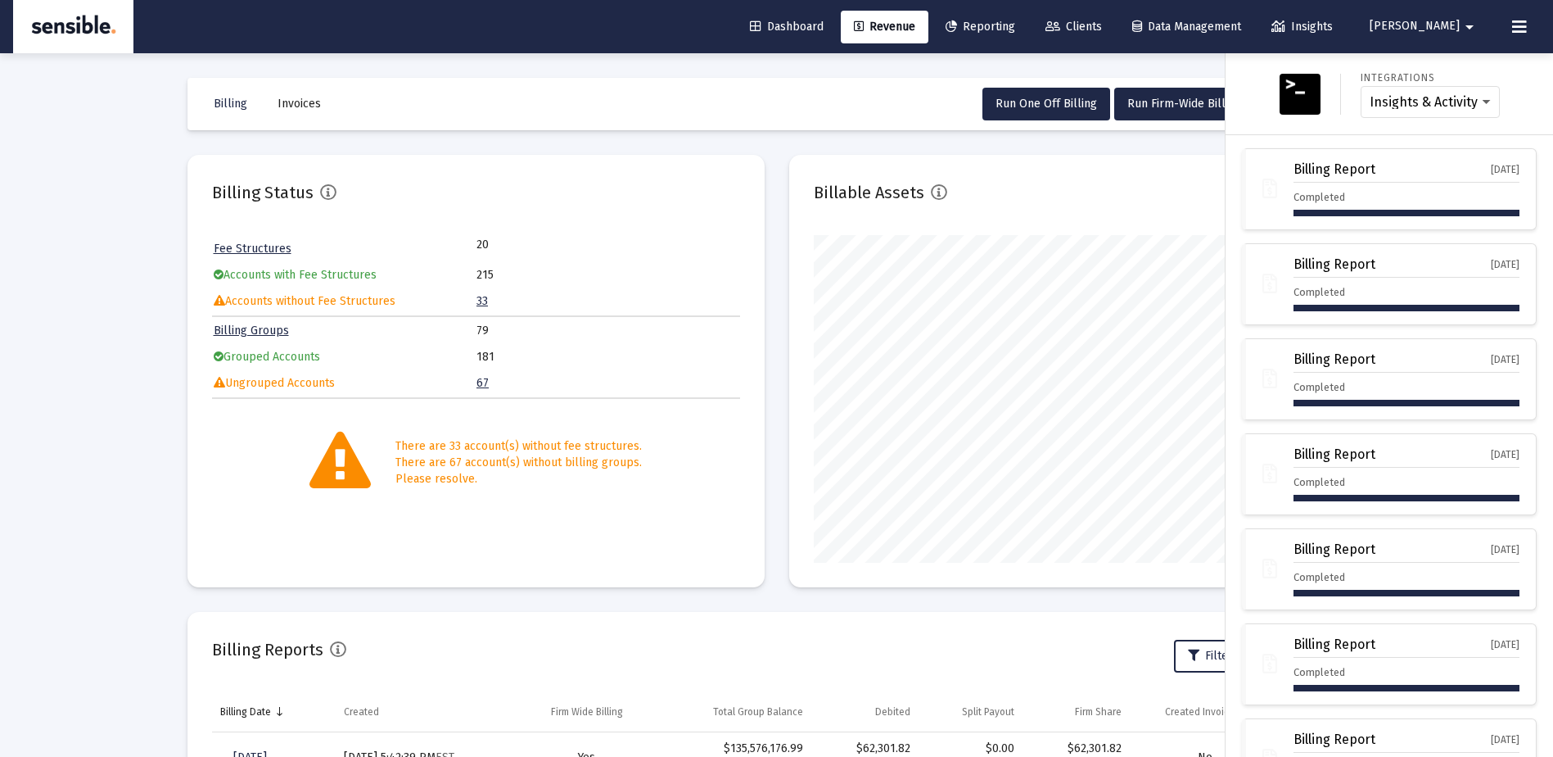
click at [1061, 97] on div at bounding box center [776, 378] width 1553 height 757
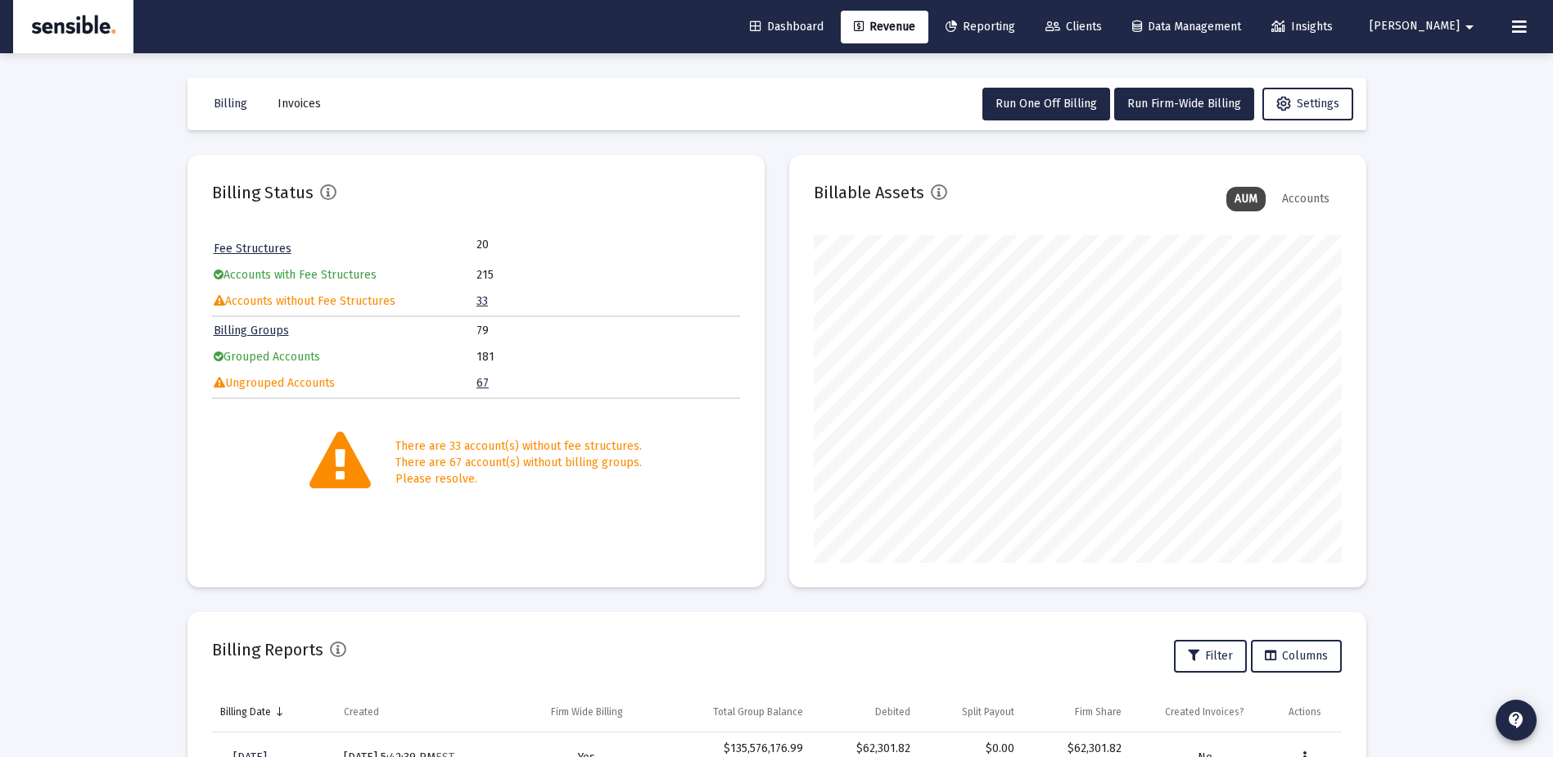
click at [824, 29] on span "Dashboard" at bounding box center [787, 27] width 74 height 14
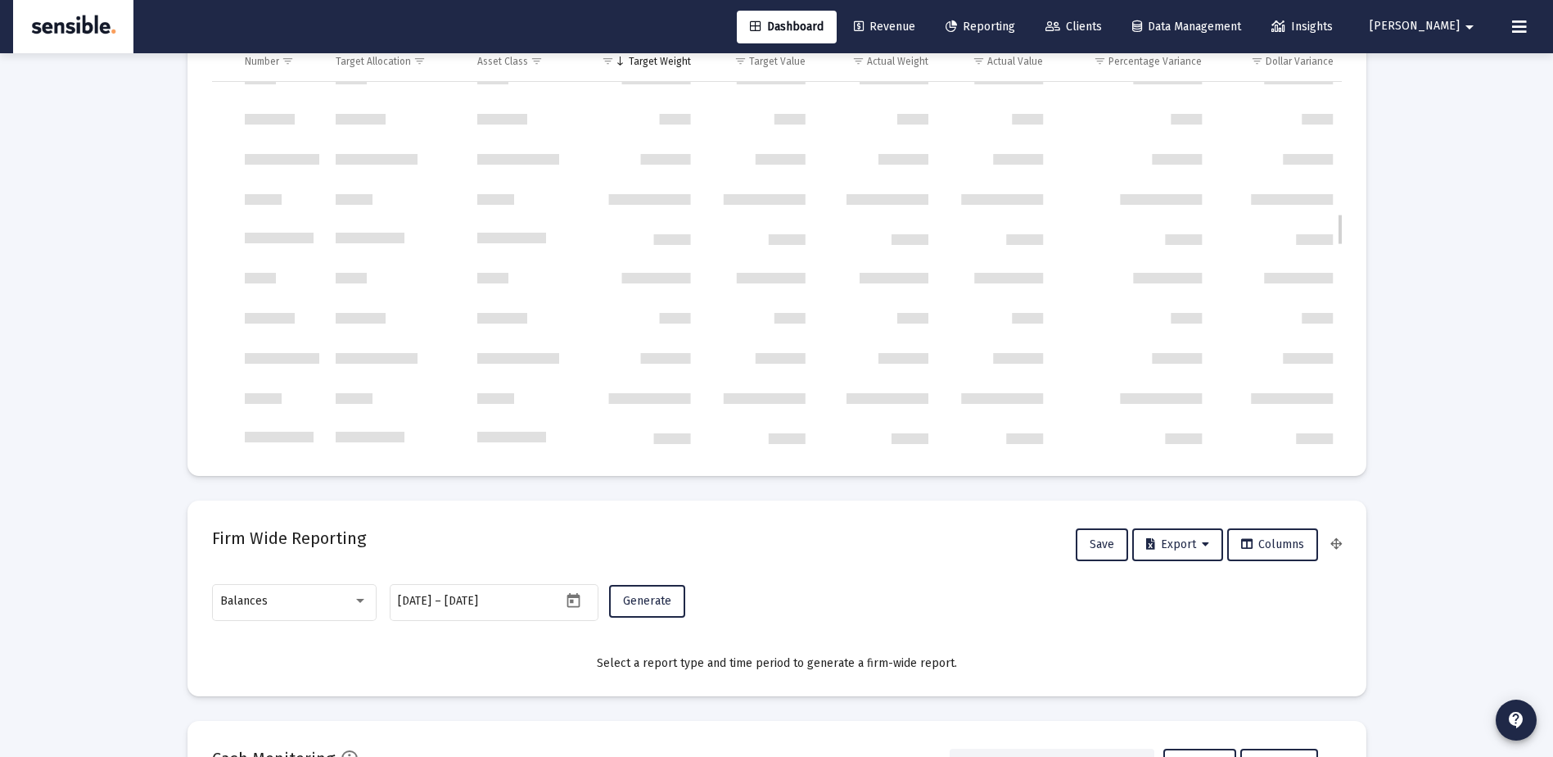
scroll to position [1507, 0]
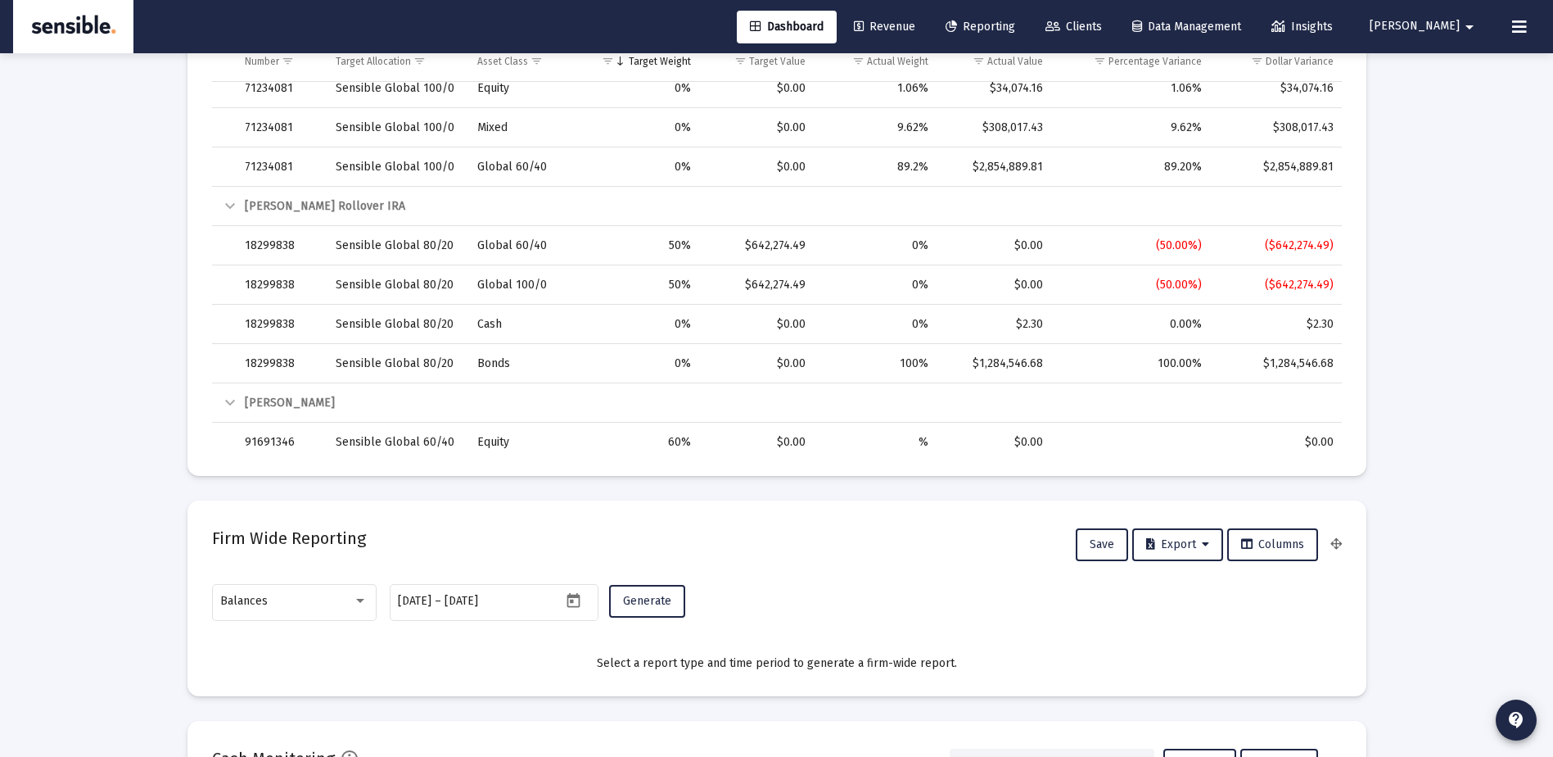
click at [915, 31] on span "Revenue" at bounding box center [884, 27] width 61 height 14
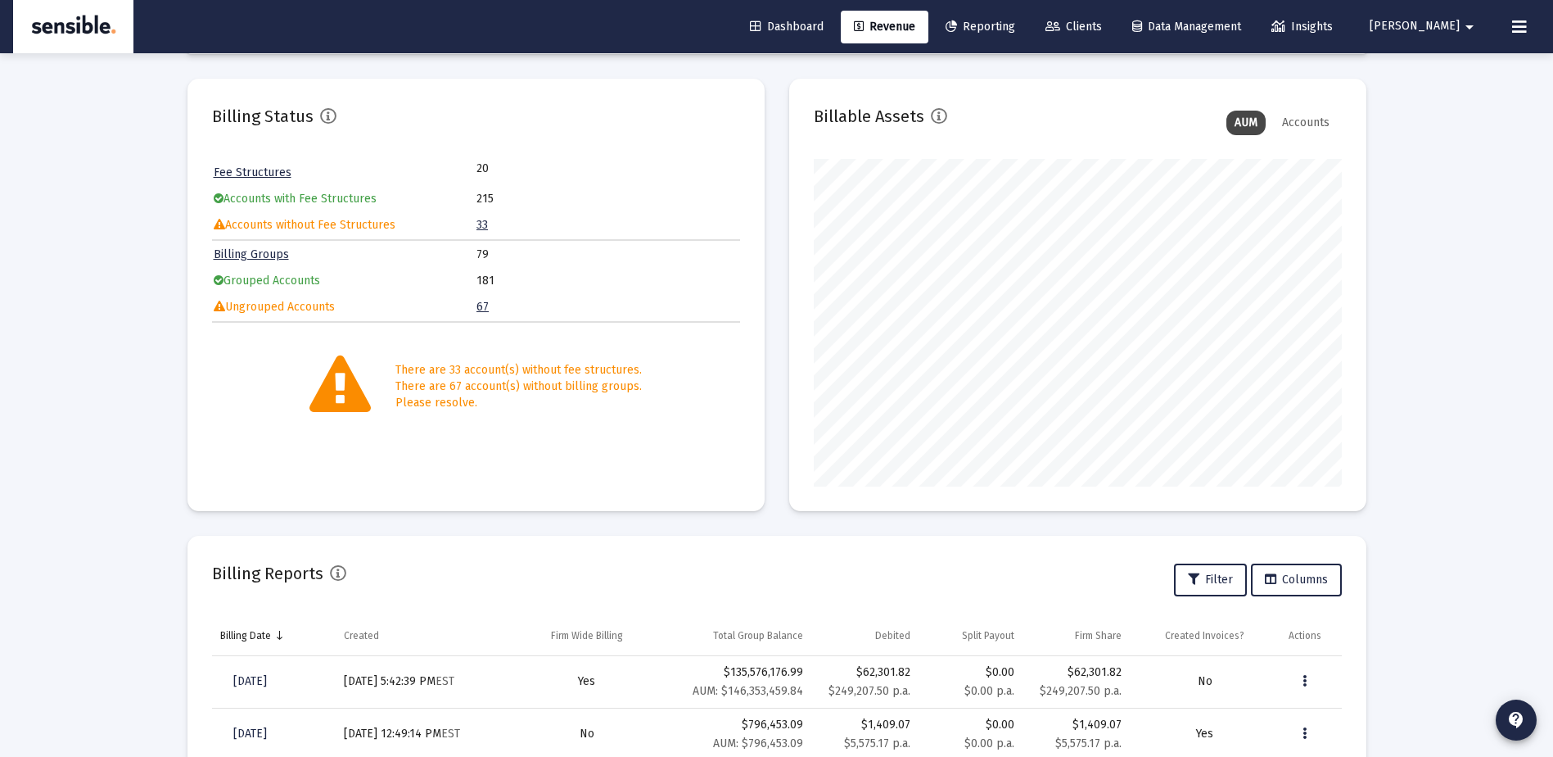
scroll to position [332, 0]
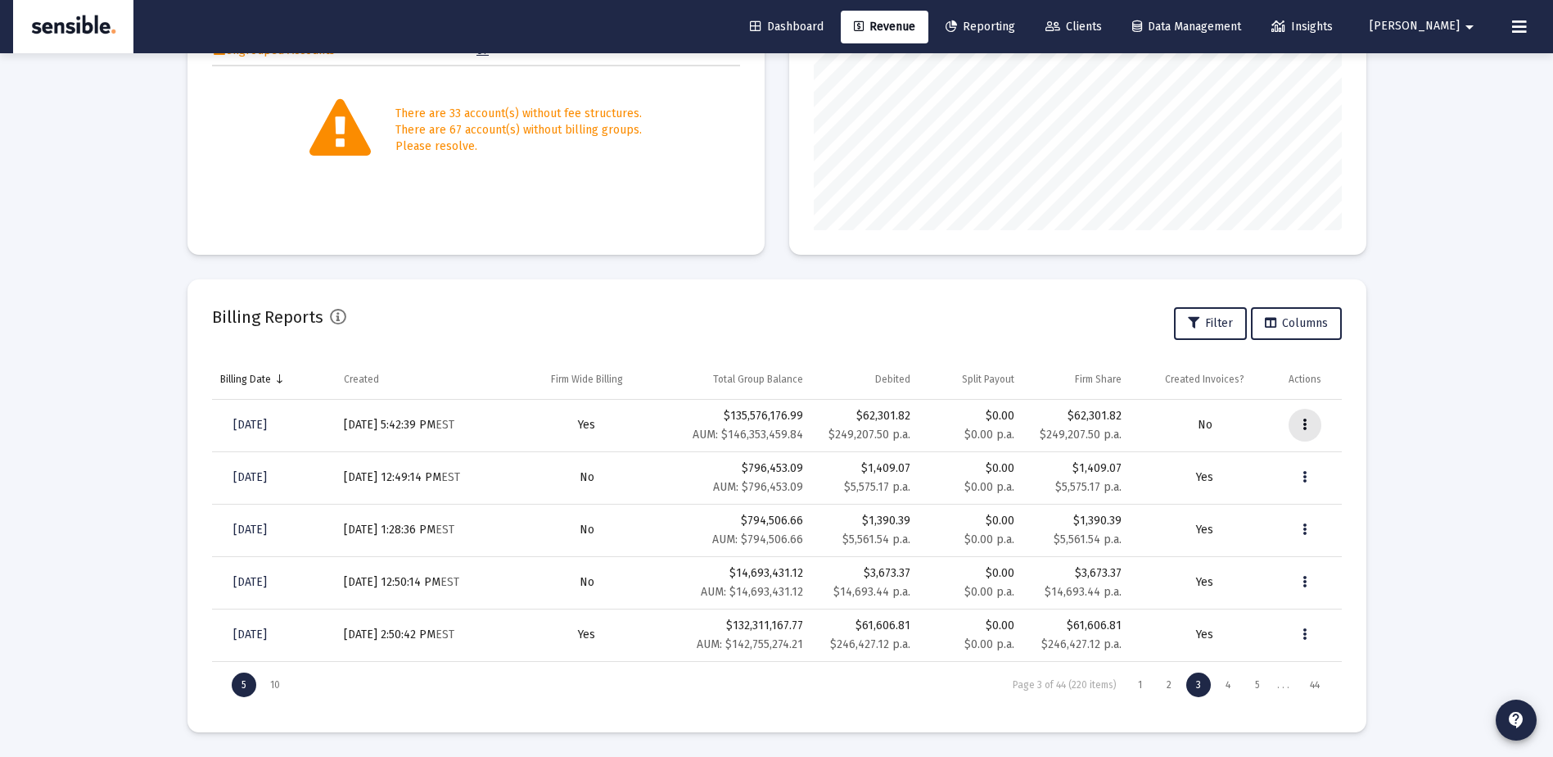
click at [1309, 418] on button "Data grid" at bounding box center [1305, 425] width 33 height 33
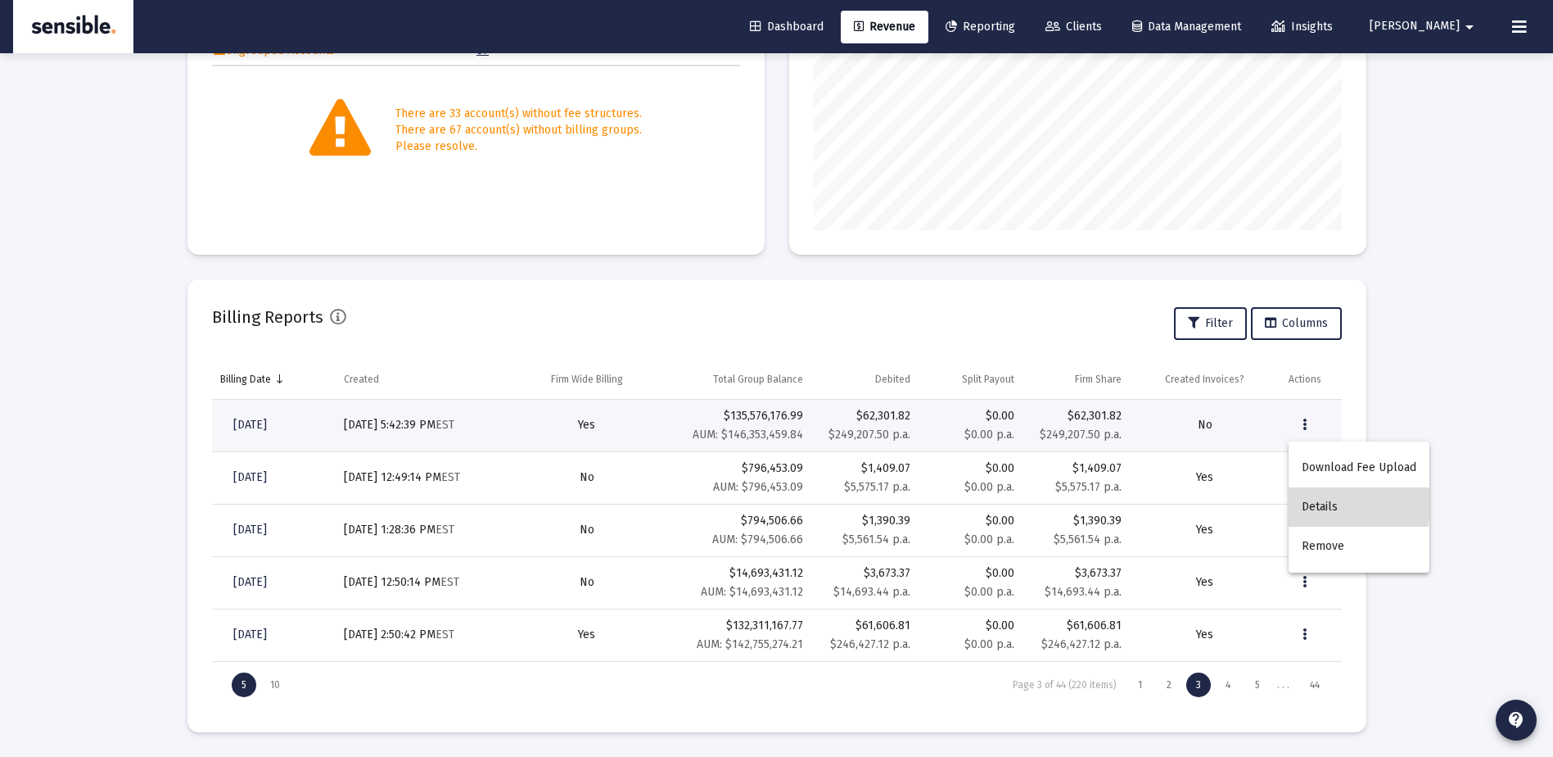
click at [1321, 500] on button "Details" at bounding box center [1359, 506] width 141 height 39
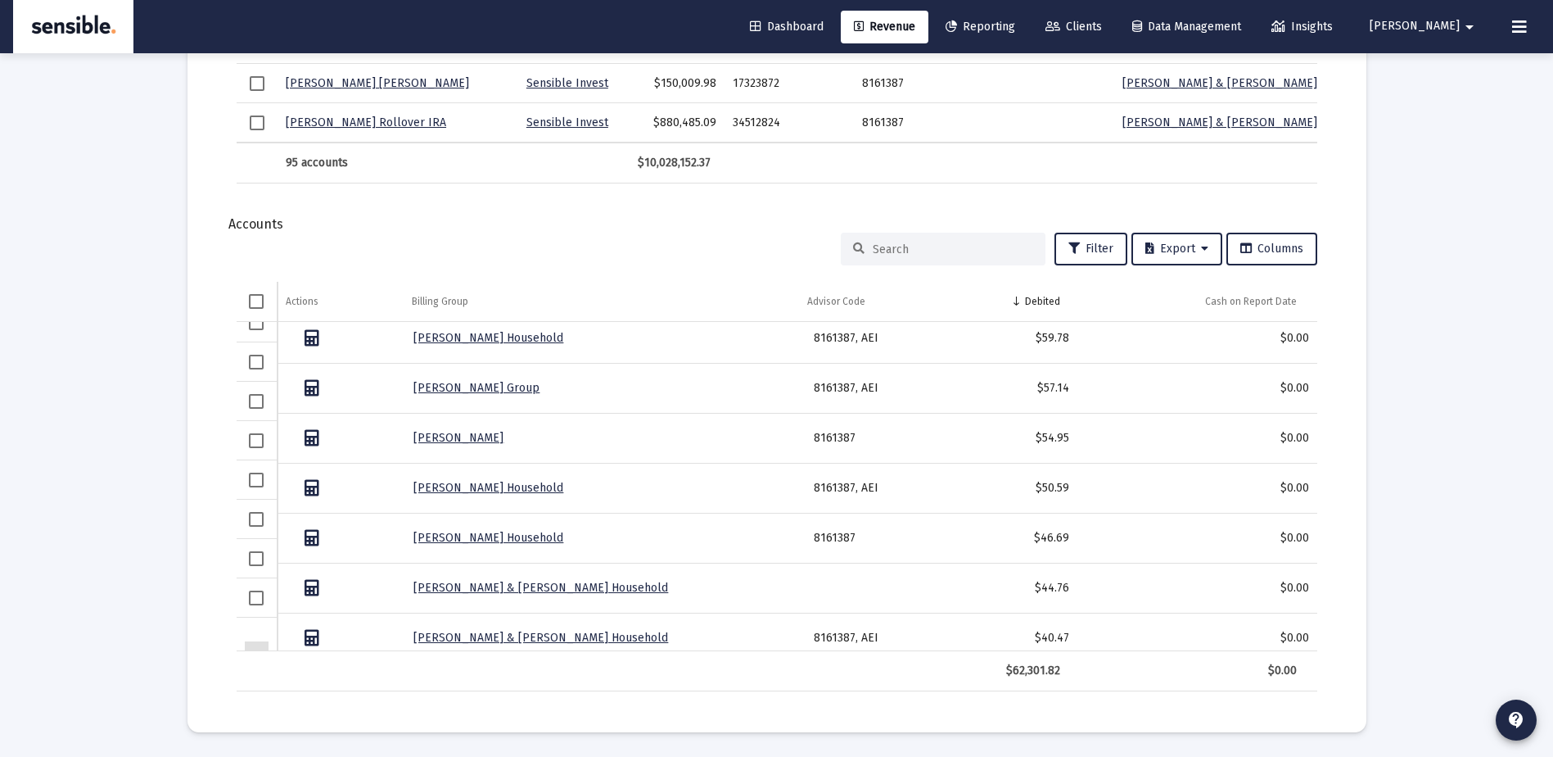
scroll to position [4672, 0]
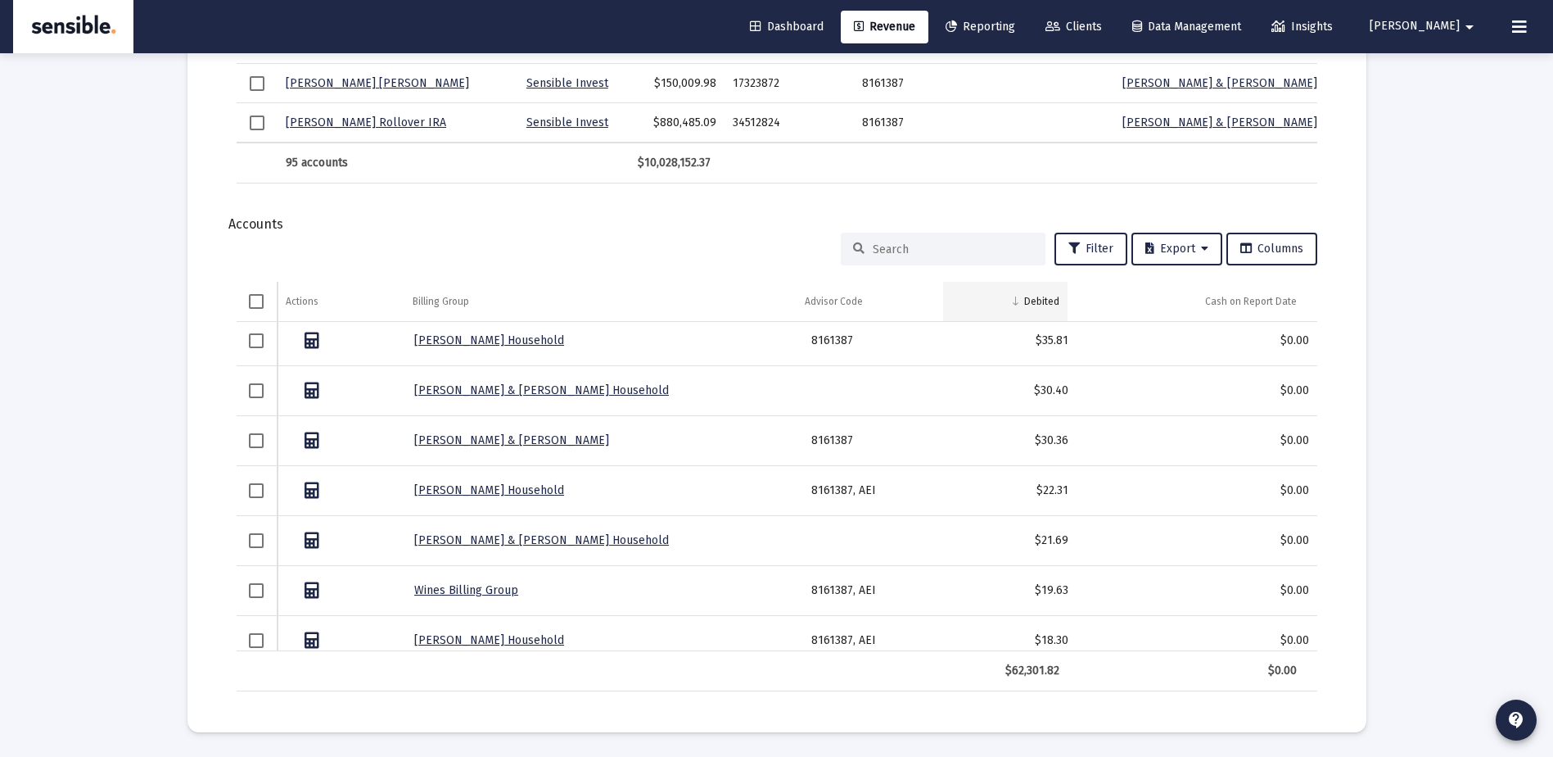
click at [1046, 305] on div "Debited" at bounding box center [1041, 301] width 35 height 13
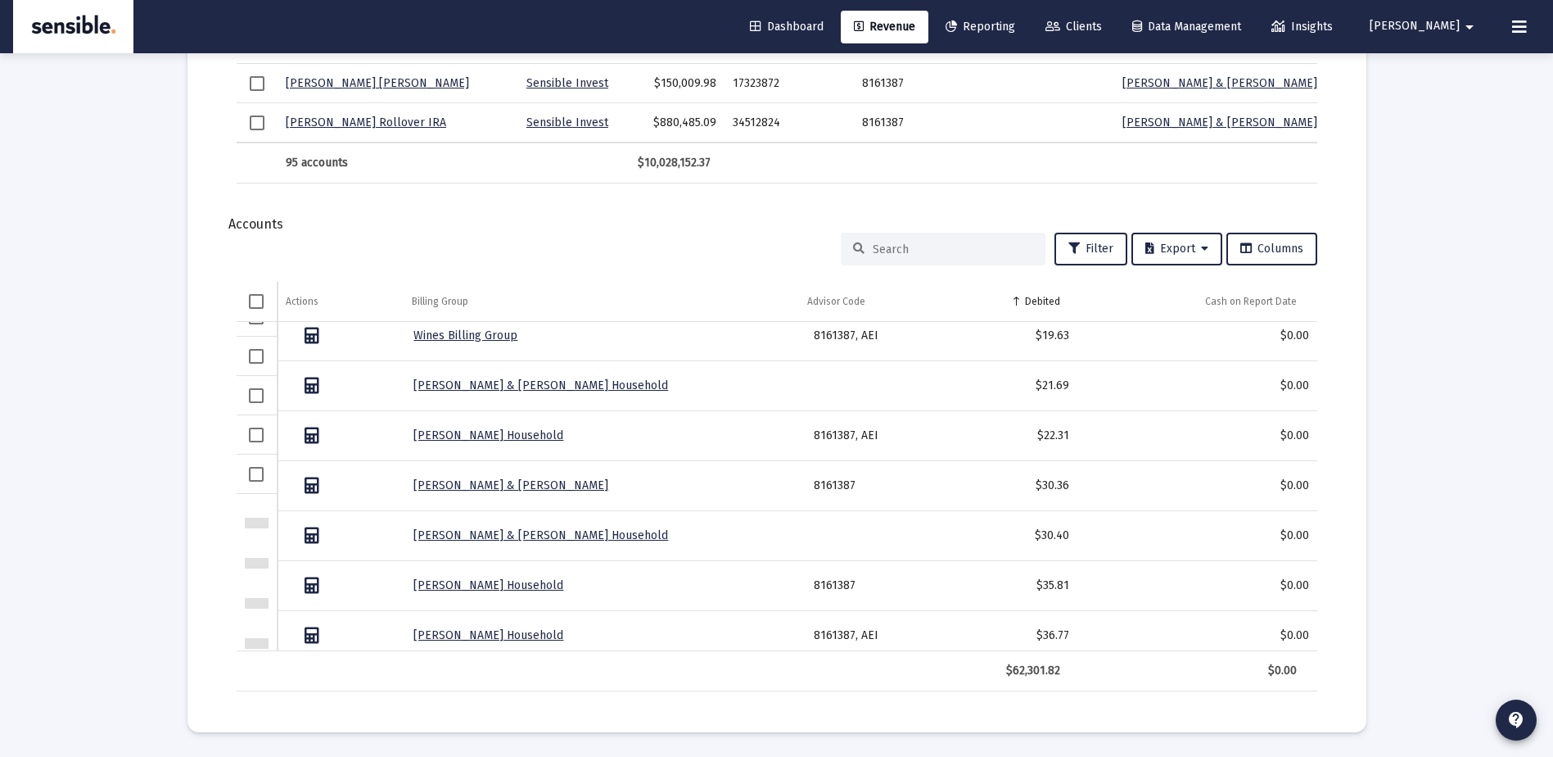
scroll to position [2758, 0]
click at [1053, 304] on div "Debited" at bounding box center [1052, 301] width 35 height 13
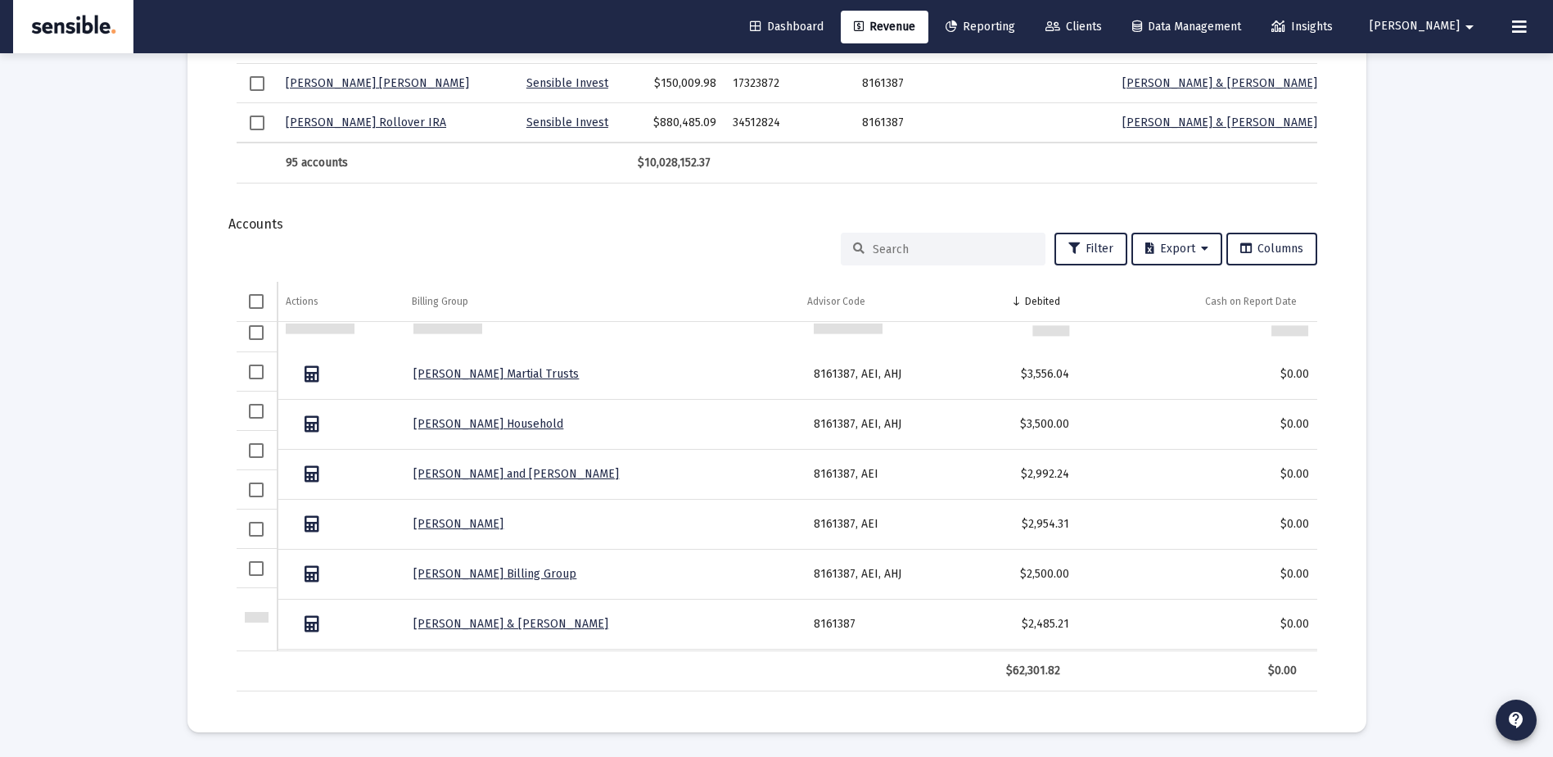
scroll to position [22, 0]
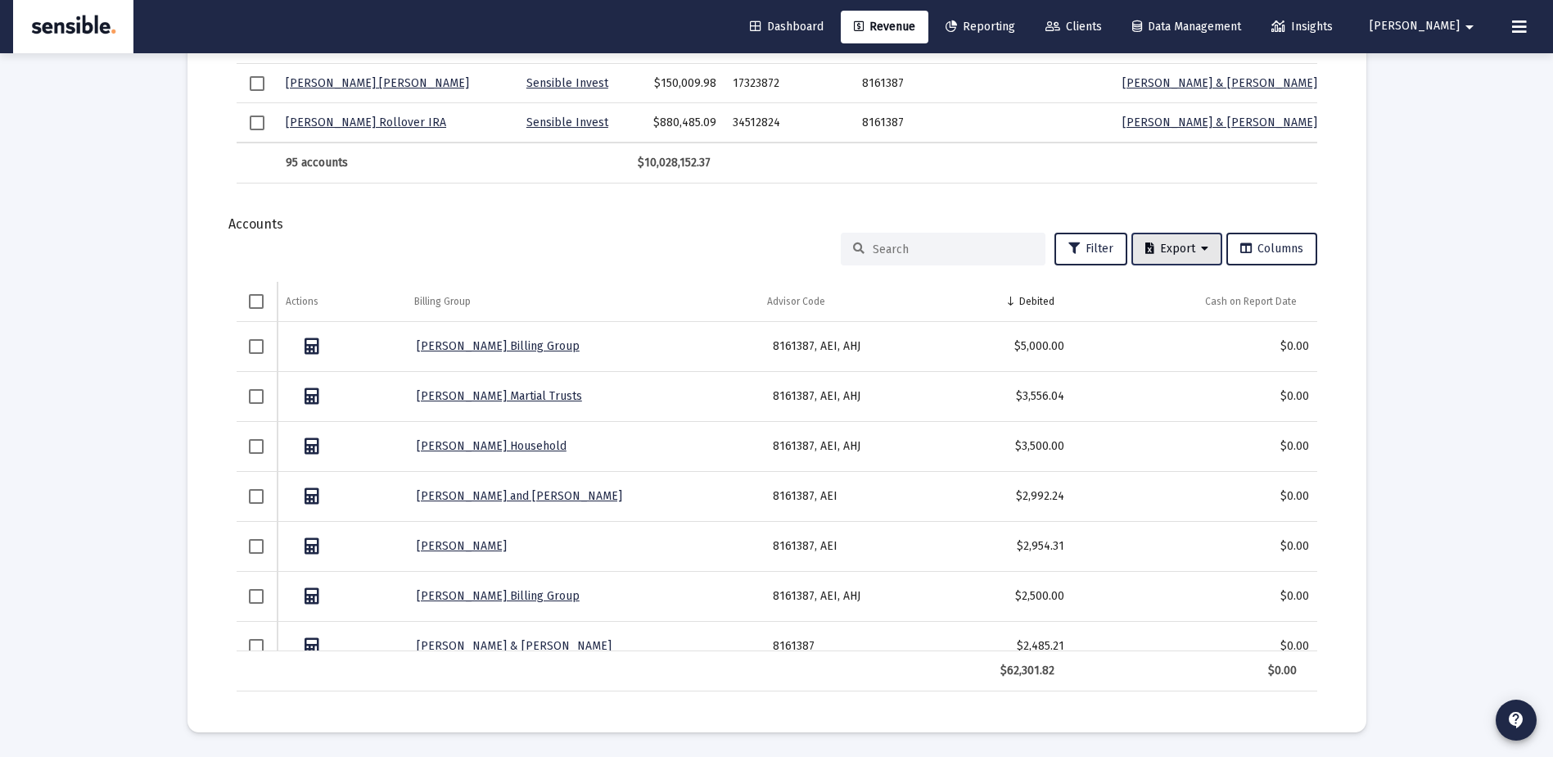
click at [1152, 242] on span "Export" at bounding box center [1177, 249] width 63 height 14
click at [1166, 285] on button "Export All Rows" at bounding box center [1180, 291] width 111 height 39
